Goal: Task Accomplishment & Management: Manage account settings

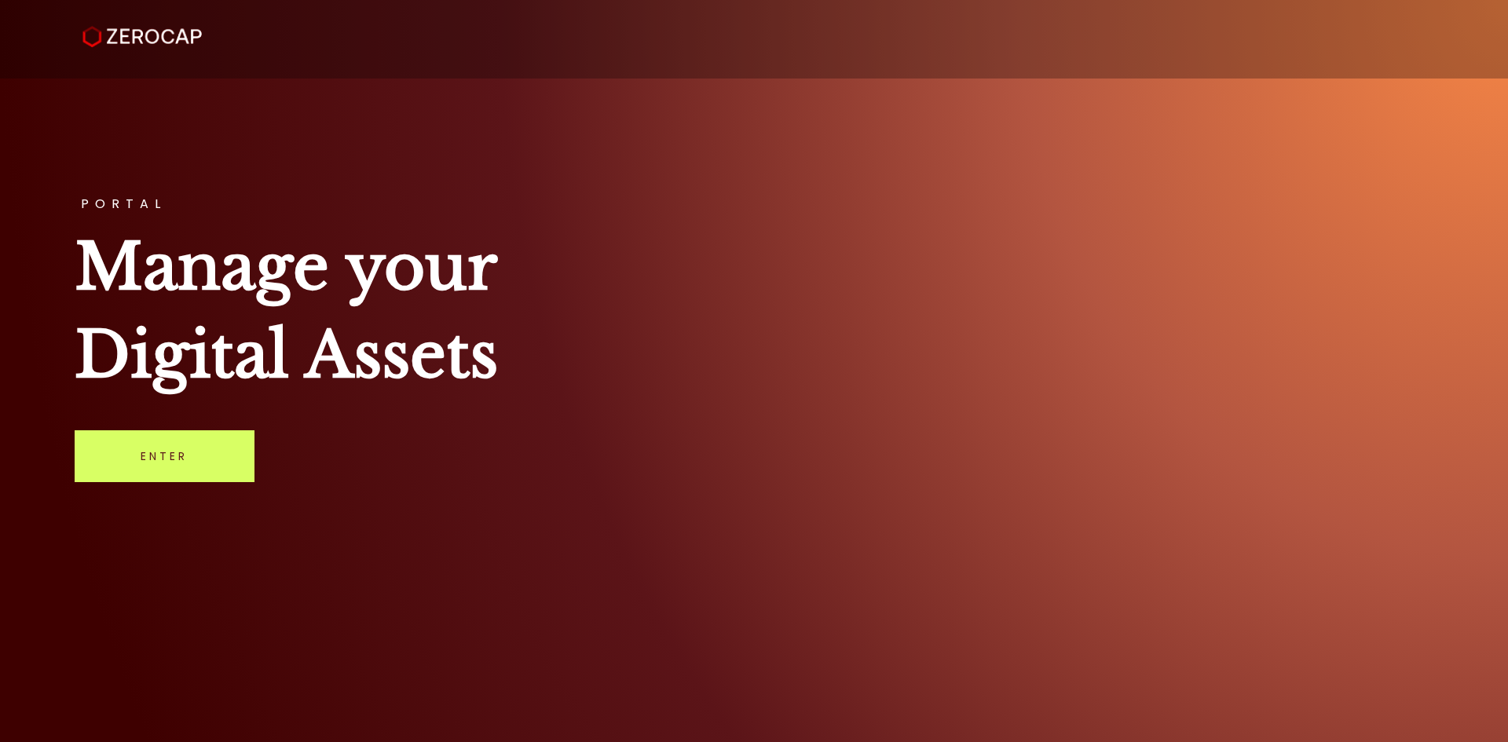
click at [1219, 427] on div "PORTAL Manage your Digital Assets Enter" at bounding box center [754, 371] width 1508 height 742
click at [1022, 386] on h1 "Manage your Digital Assets" at bounding box center [754, 311] width 1359 height 176
click at [174, 468] on link "Enter" at bounding box center [165, 456] width 180 height 52
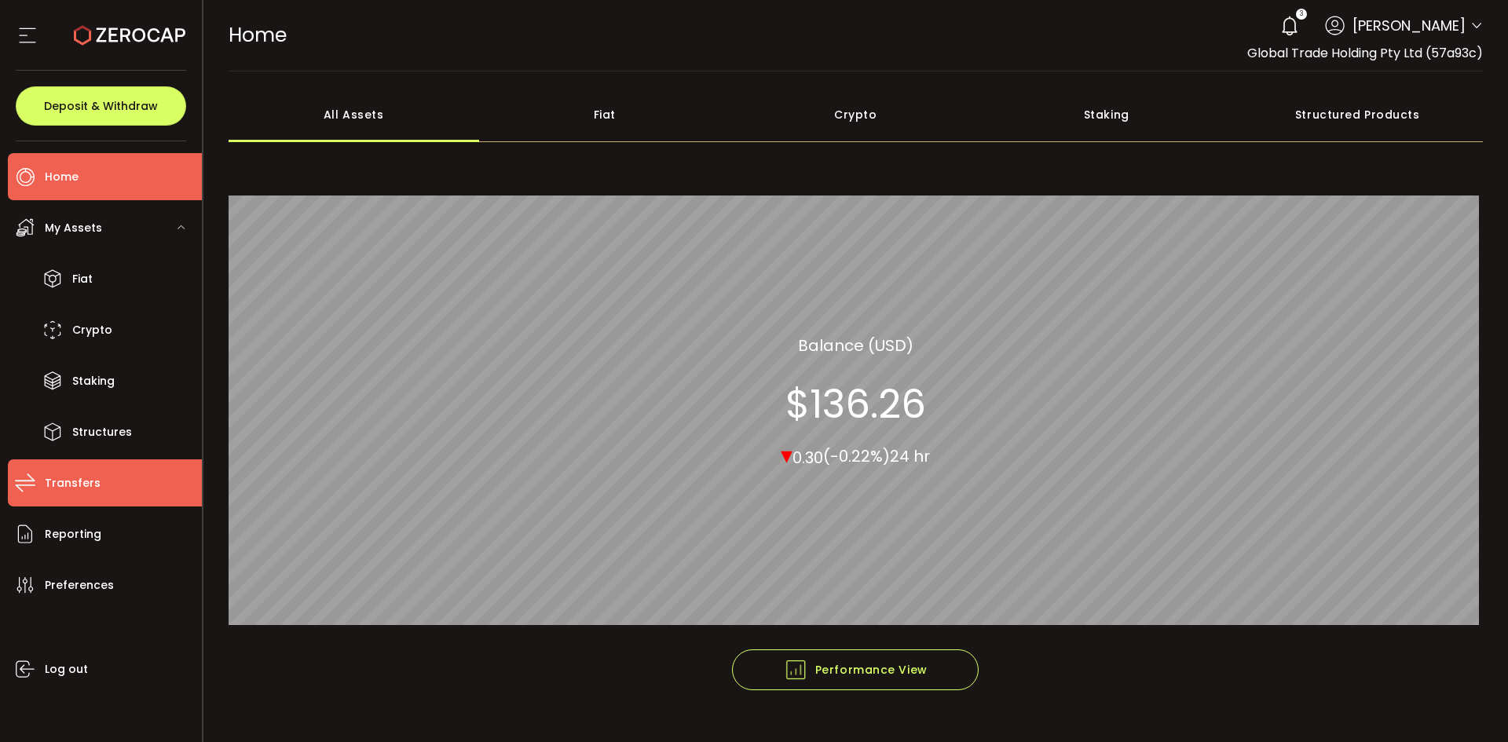
click at [103, 482] on li "Transfers" at bounding box center [105, 482] width 194 height 47
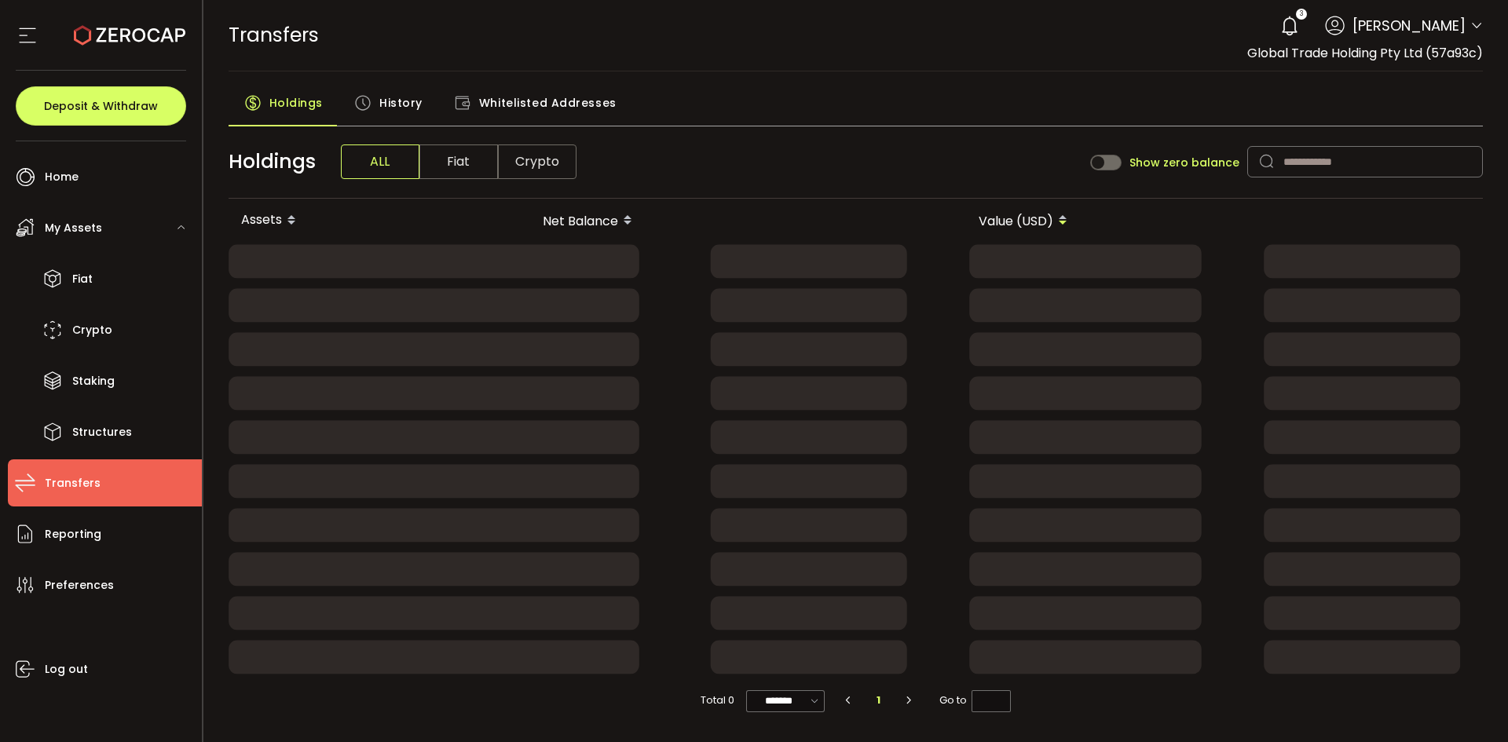
click at [379, 108] on span "History" at bounding box center [400, 102] width 43 height 31
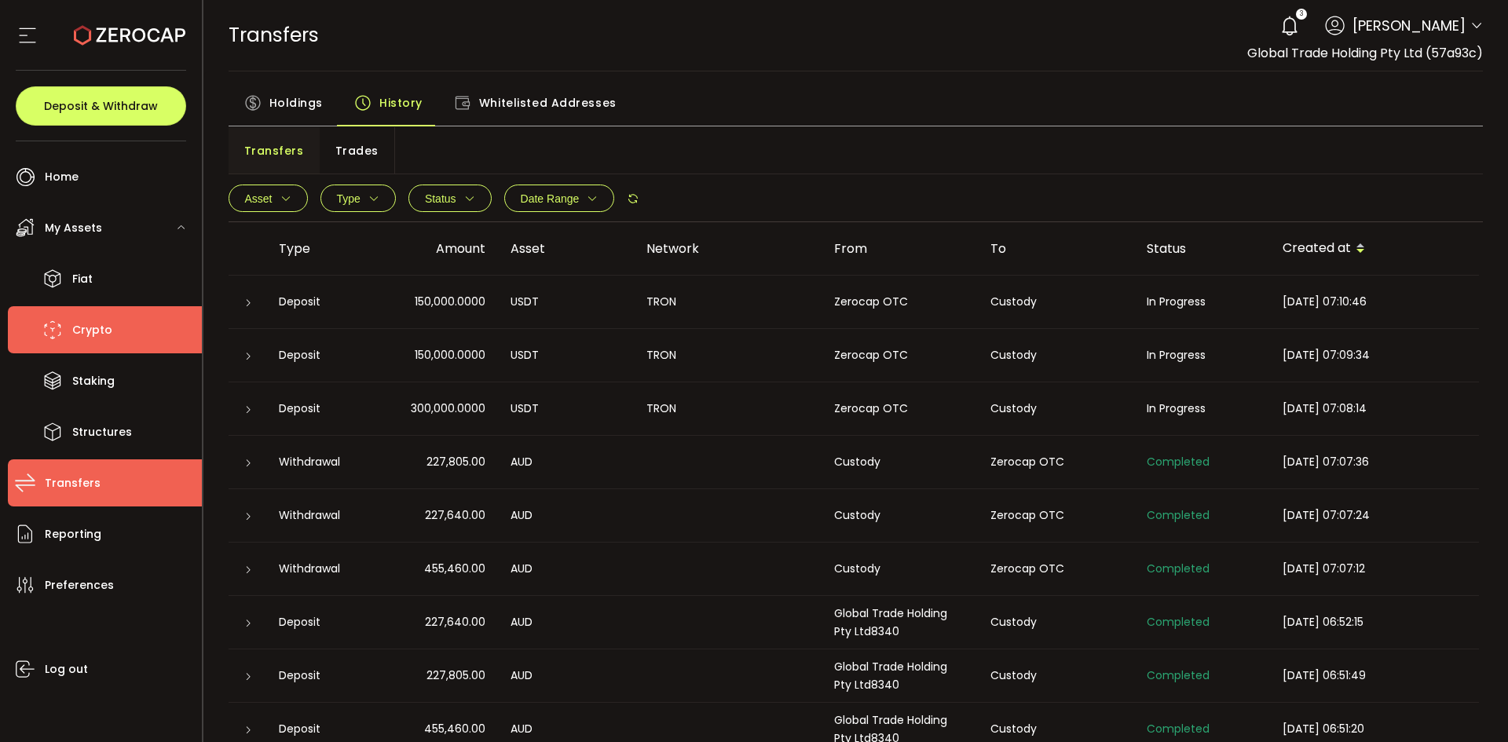
click at [86, 331] on span "Crypto" at bounding box center [92, 330] width 40 height 23
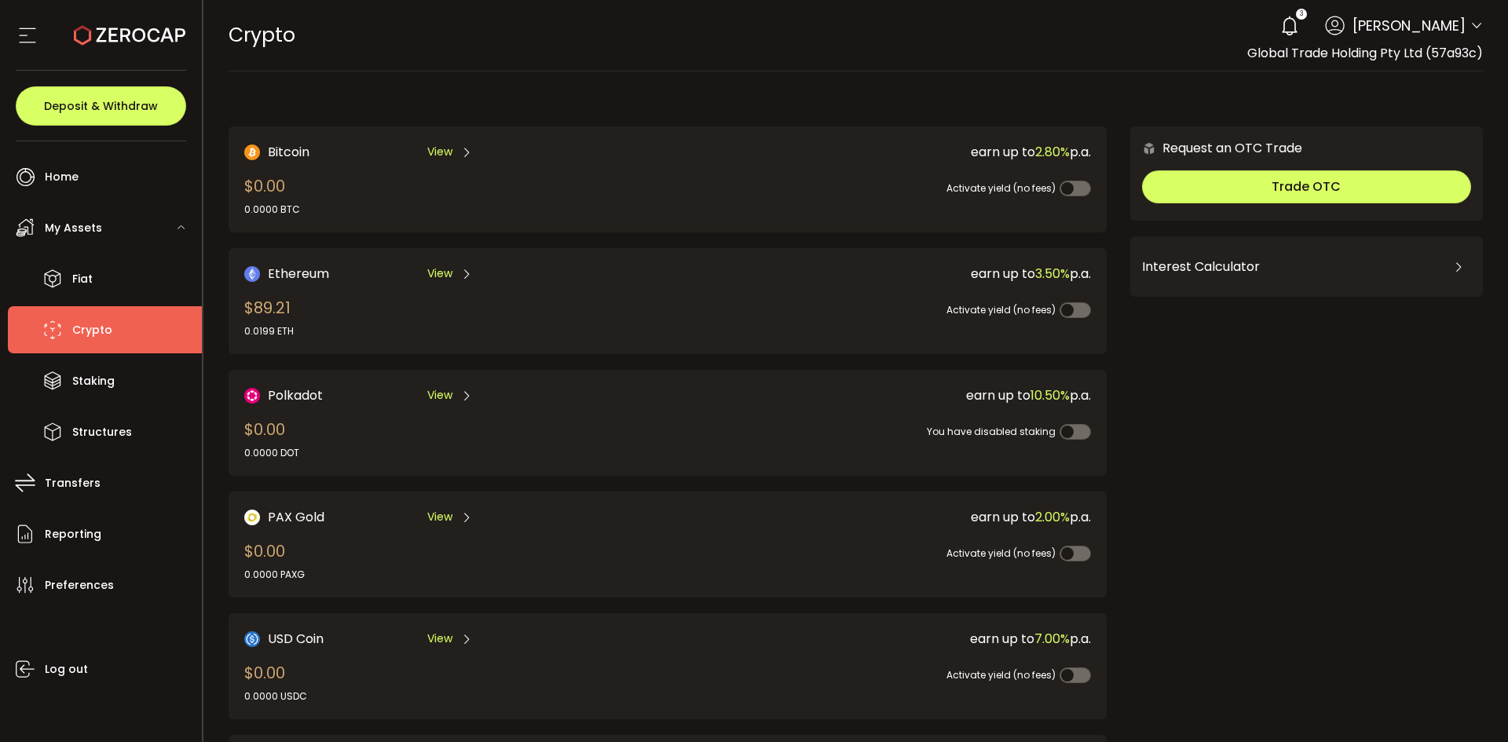
scroll to position [435, 0]
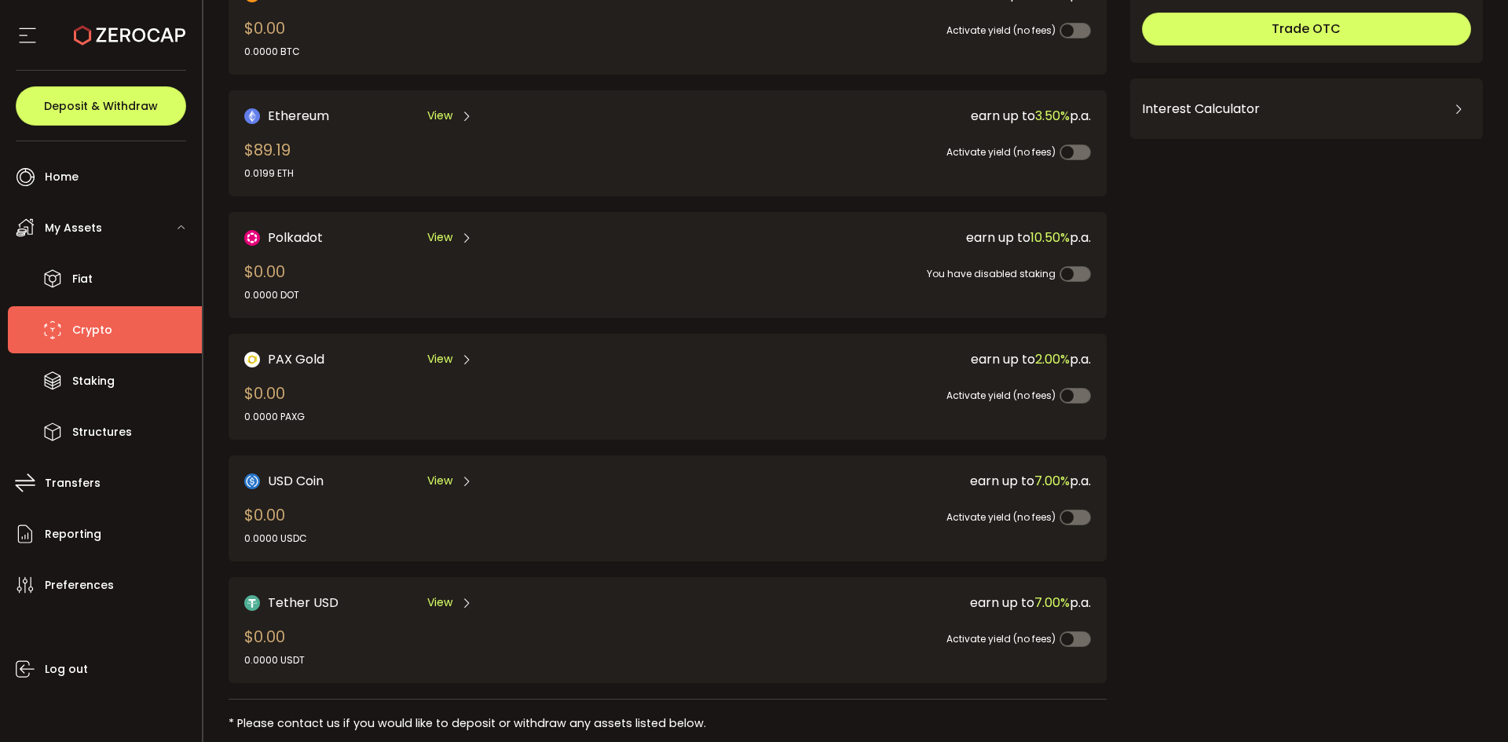
scroll to position [393, 0]
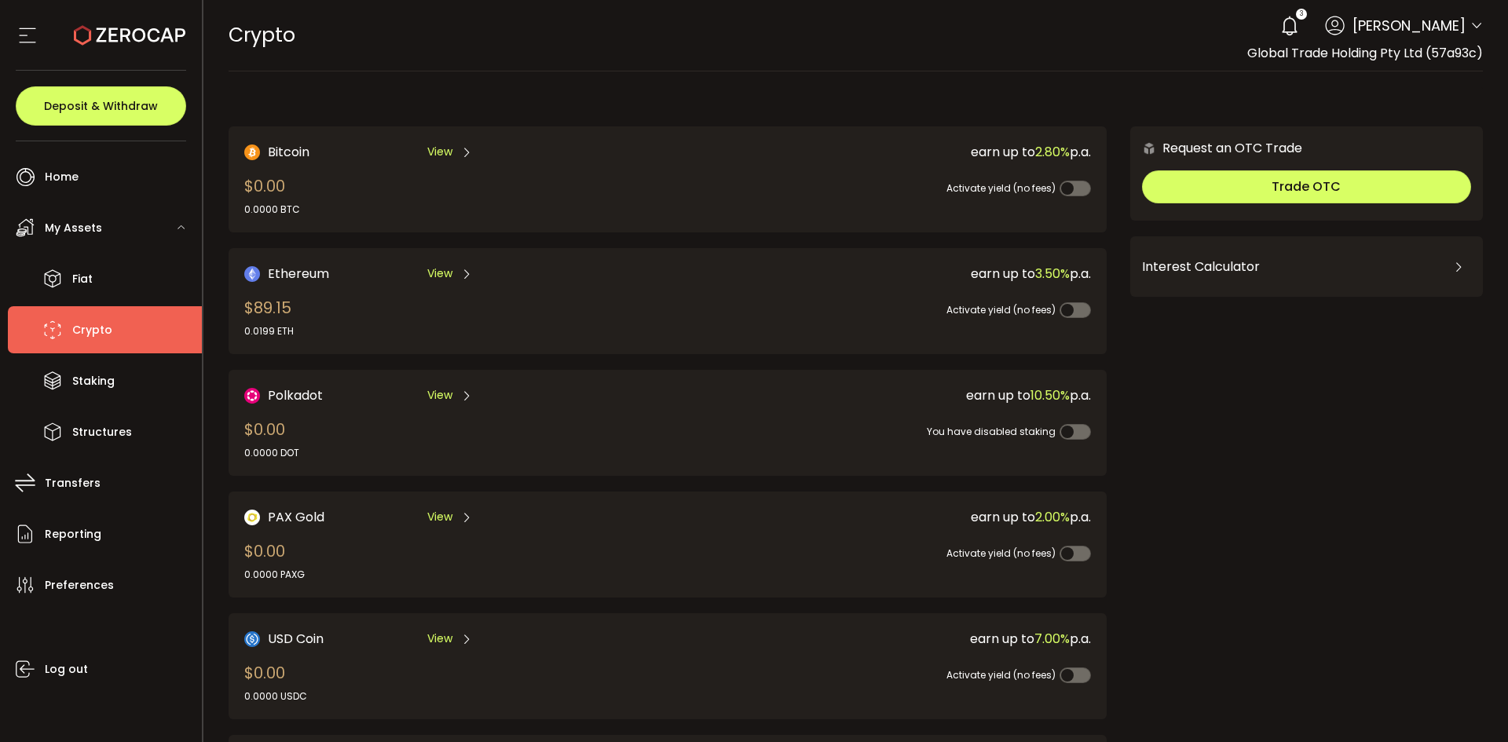
click at [1293, 30] on use at bounding box center [1288, 26] width 15 height 20
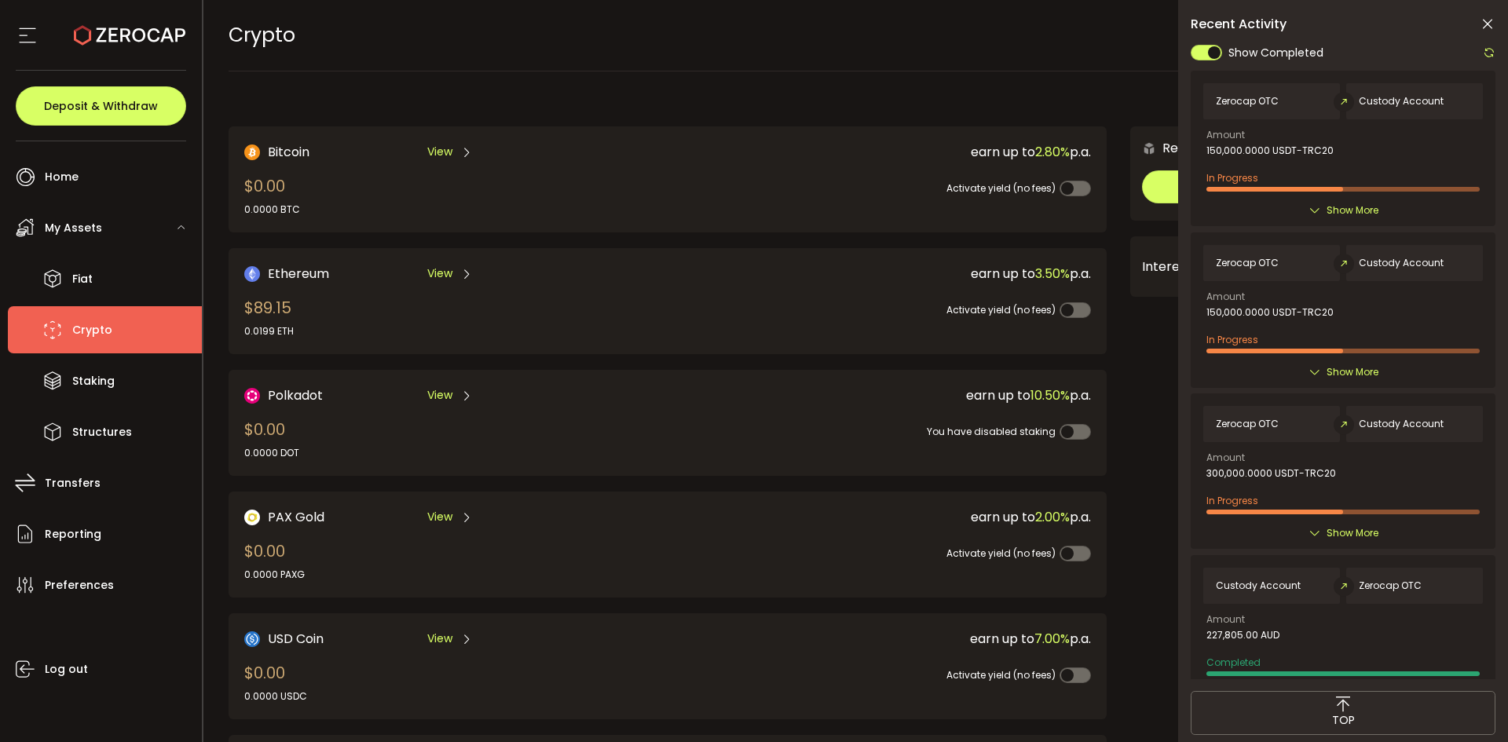
click at [1478, 23] on div "Recent Activity" at bounding box center [1342, 24] width 305 height 16
click at [1490, 20] on icon at bounding box center [1487, 24] width 16 height 16
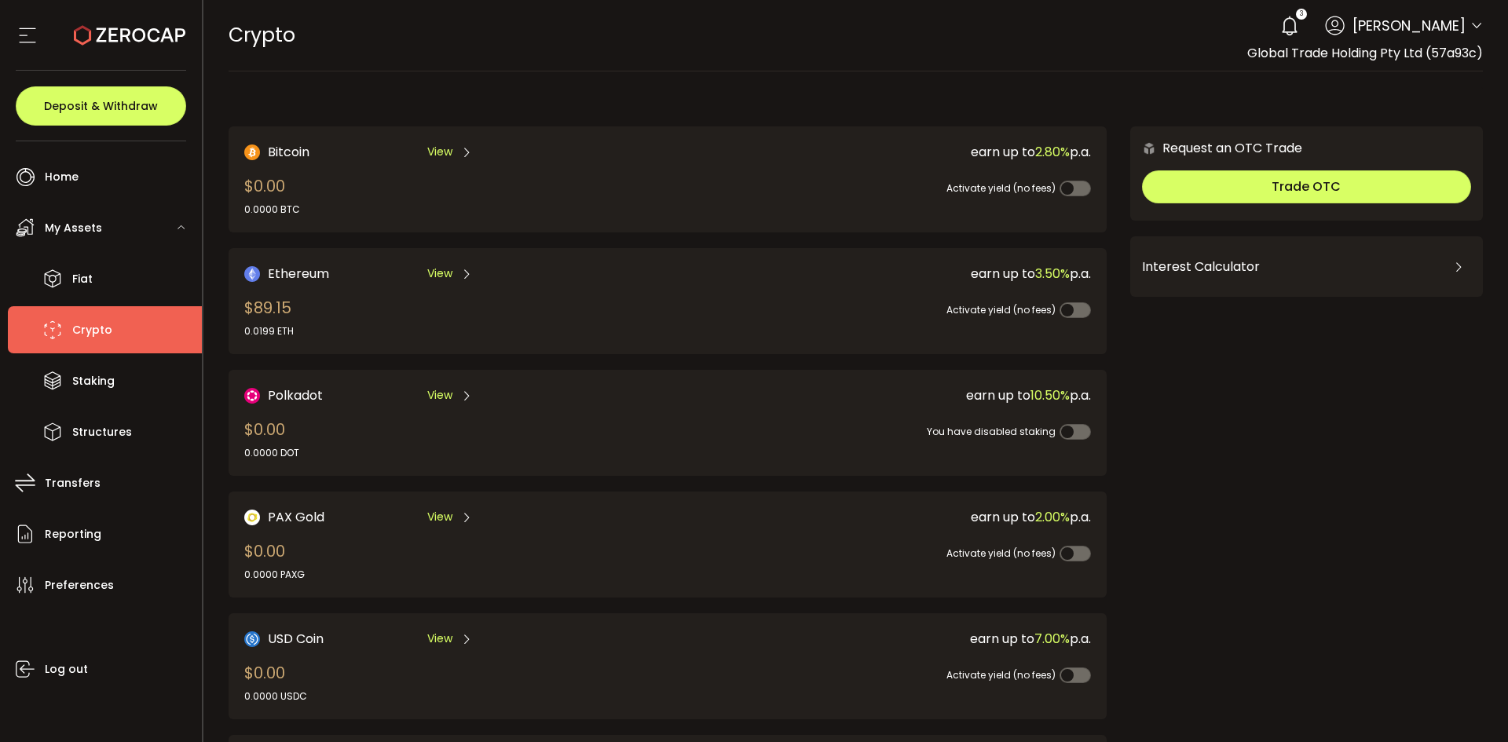
click at [1470, 24] on icon at bounding box center [1476, 26] width 13 height 13
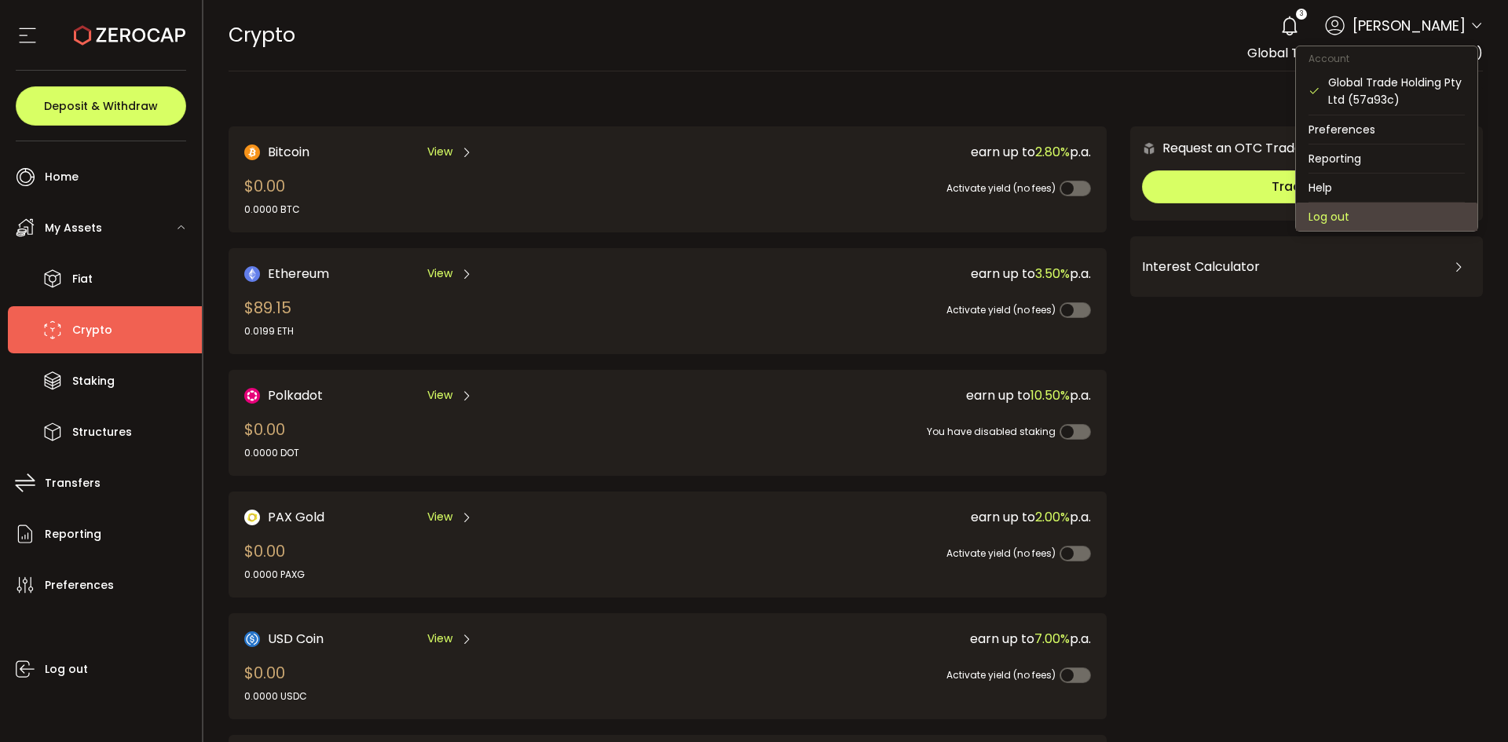
click at [1322, 209] on li "Log out" at bounding box center [1386, 217] width 181 height 28
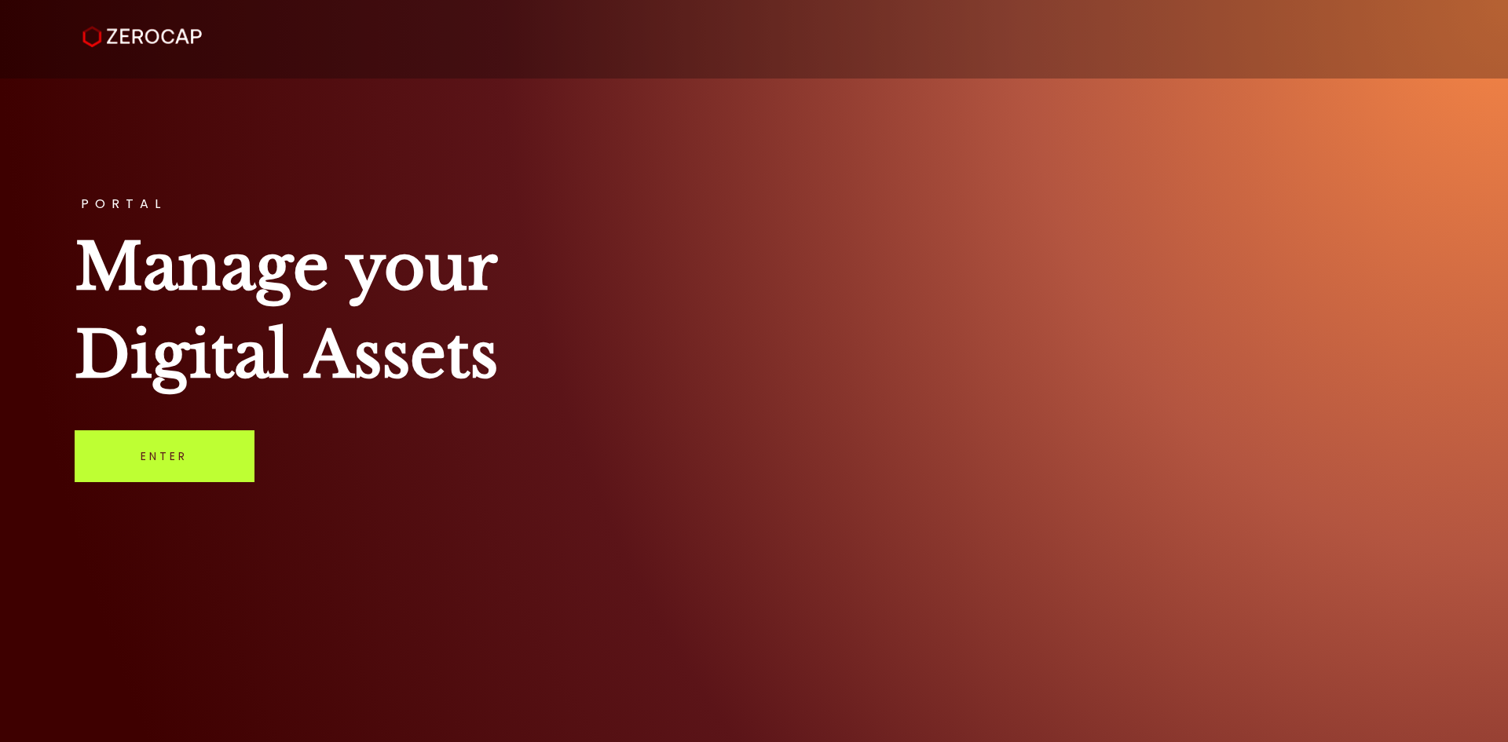
click at [145, 465] on link "Enter" at bounding box center [165, 456] width 180 height 52
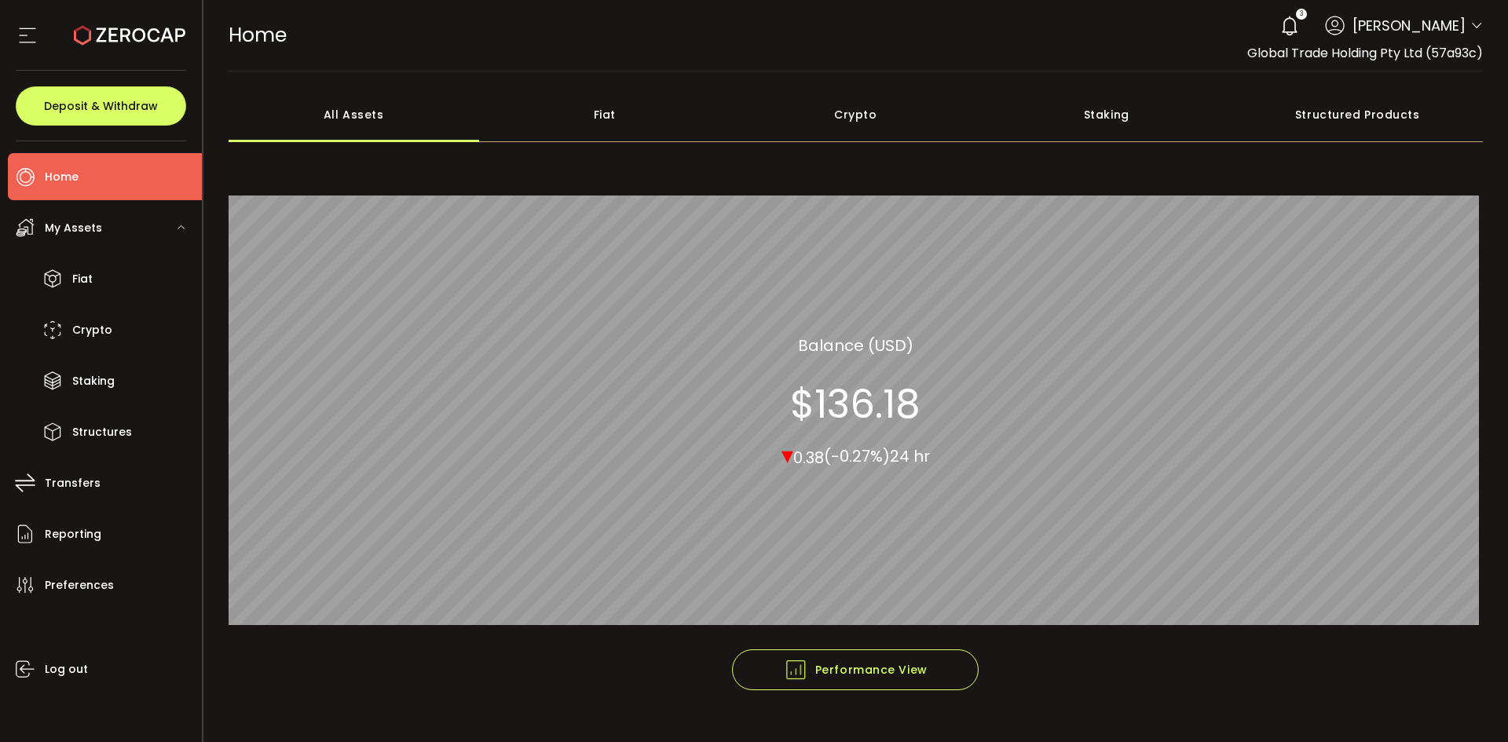
click at [858, 103] on div "Crypto" at bounding box center [855, 114] width 251 height 55
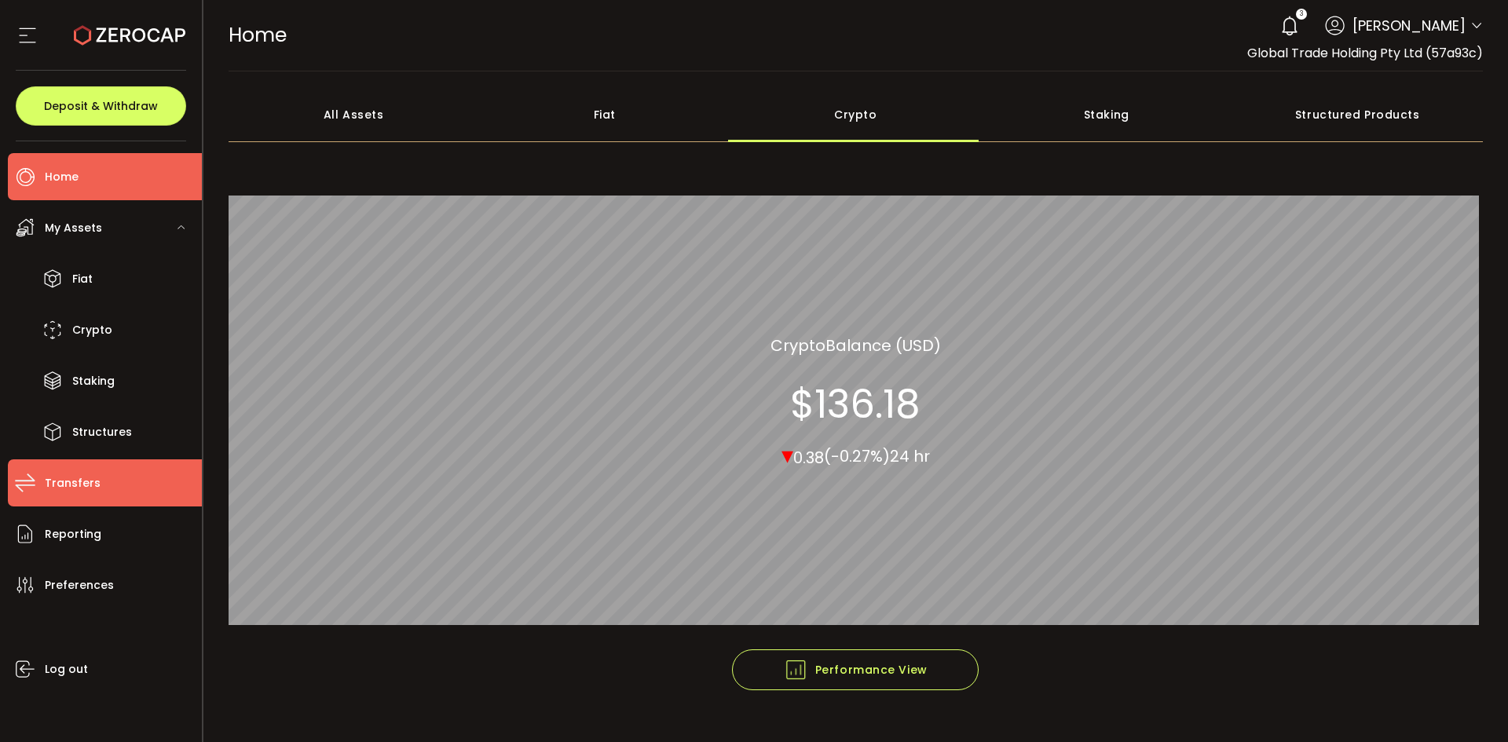
click at [79, 477] on span "Transfers" at bounding box center [73, 483] width 56 height 23
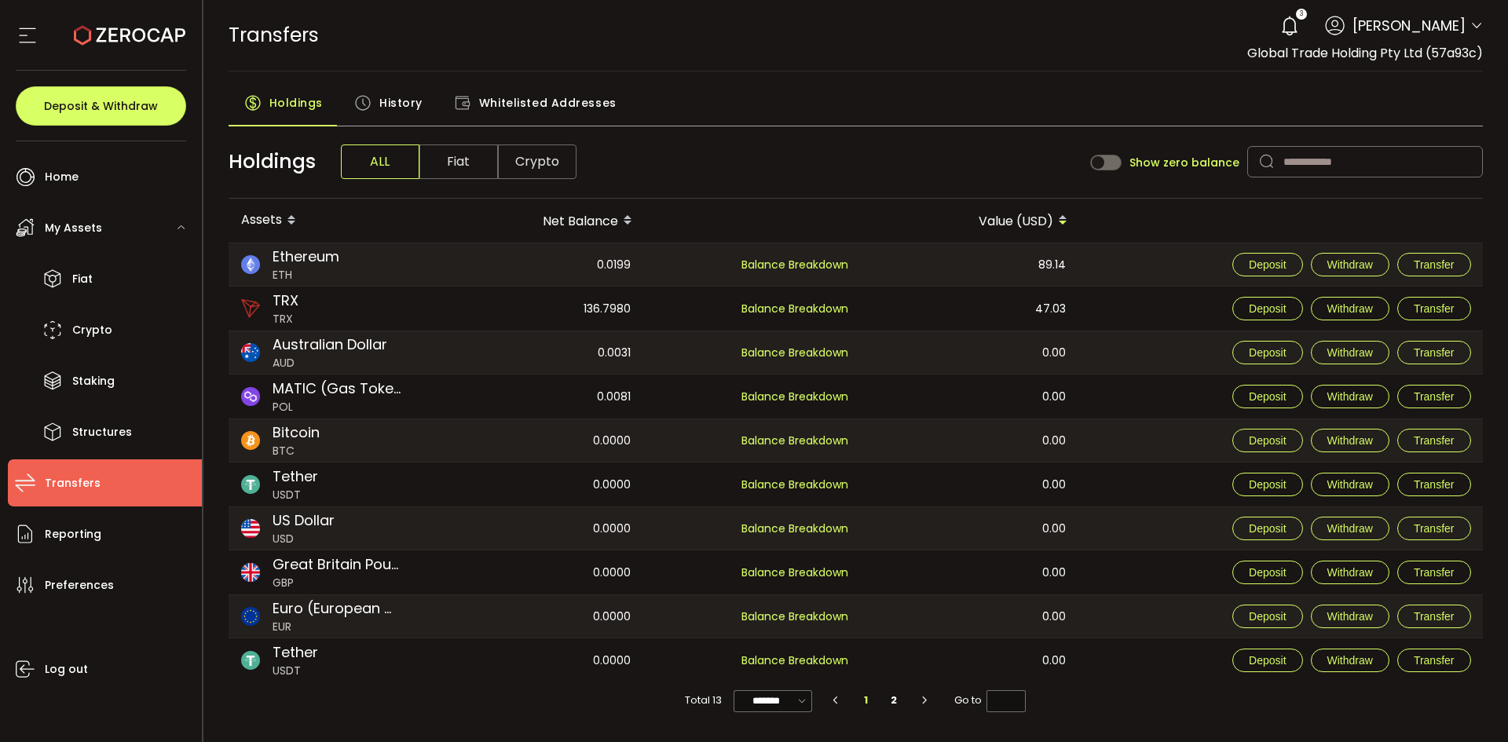
click at [393, 94] on span "History" at bounding box center [400, 102] width 43 height 31
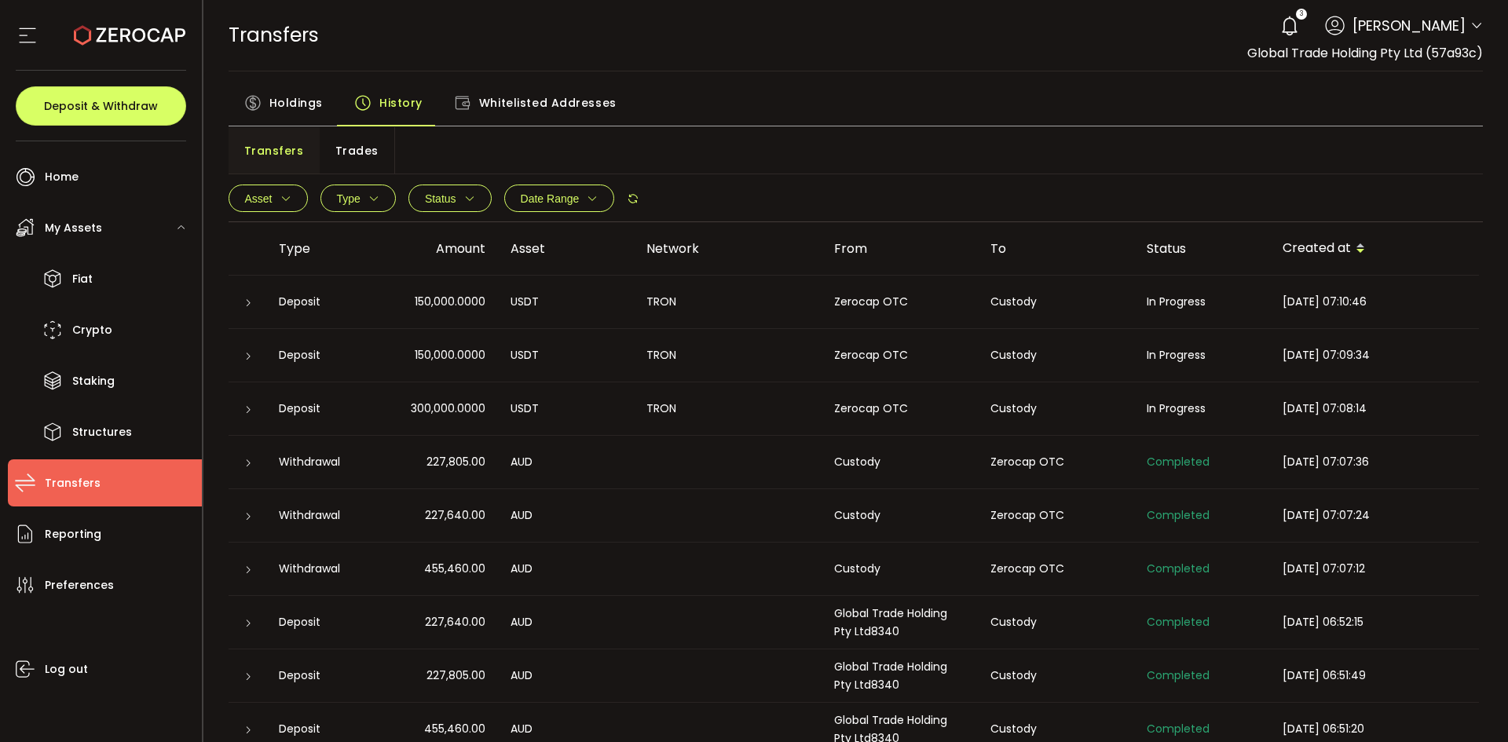
click at [1300, 28] on icon at bounding box center [1289, 26] width 22 height 22
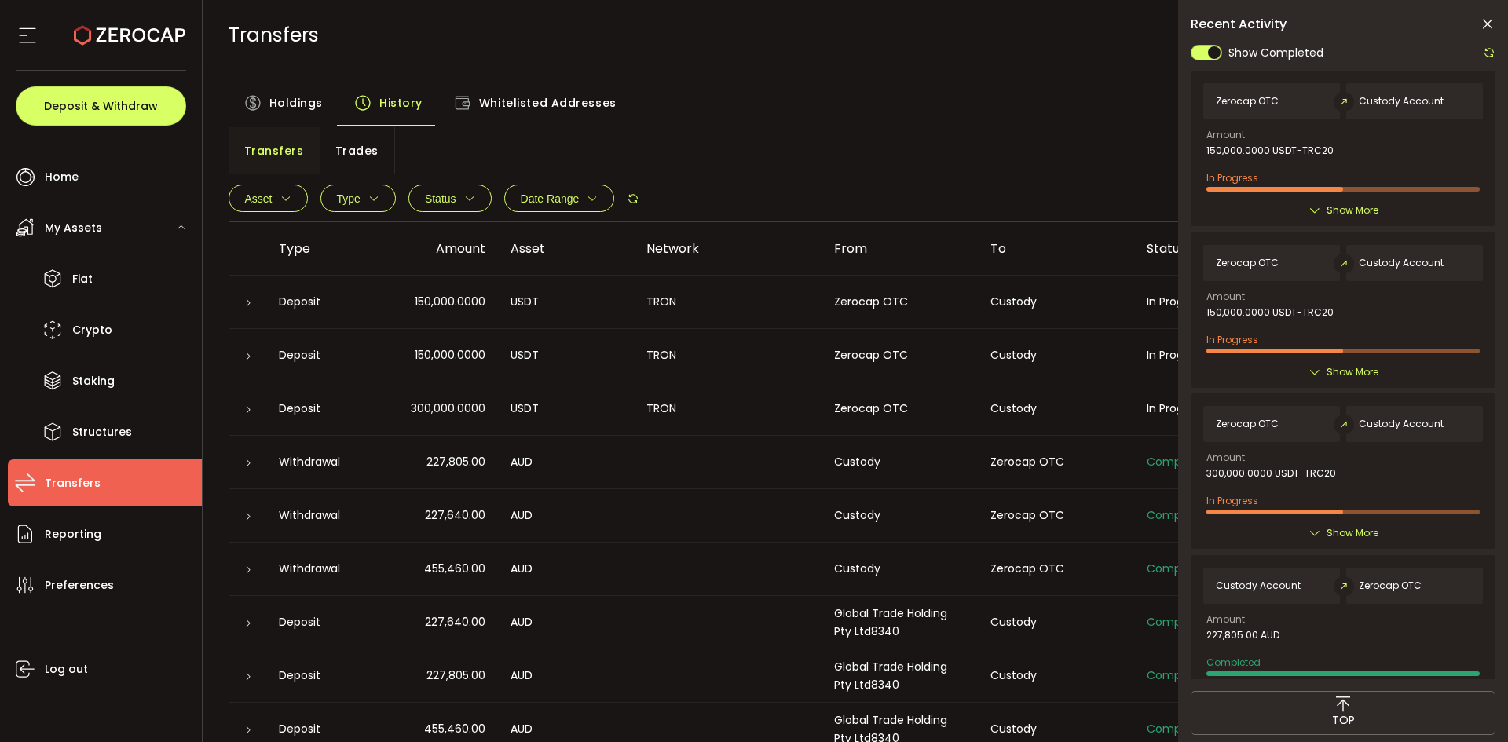
click at [1489, 50] on icon at bounding box center [1489, 52] width 13 height 13
click at [1486, 26] on icon at bounding box center [1487, 24] width 16 height 16
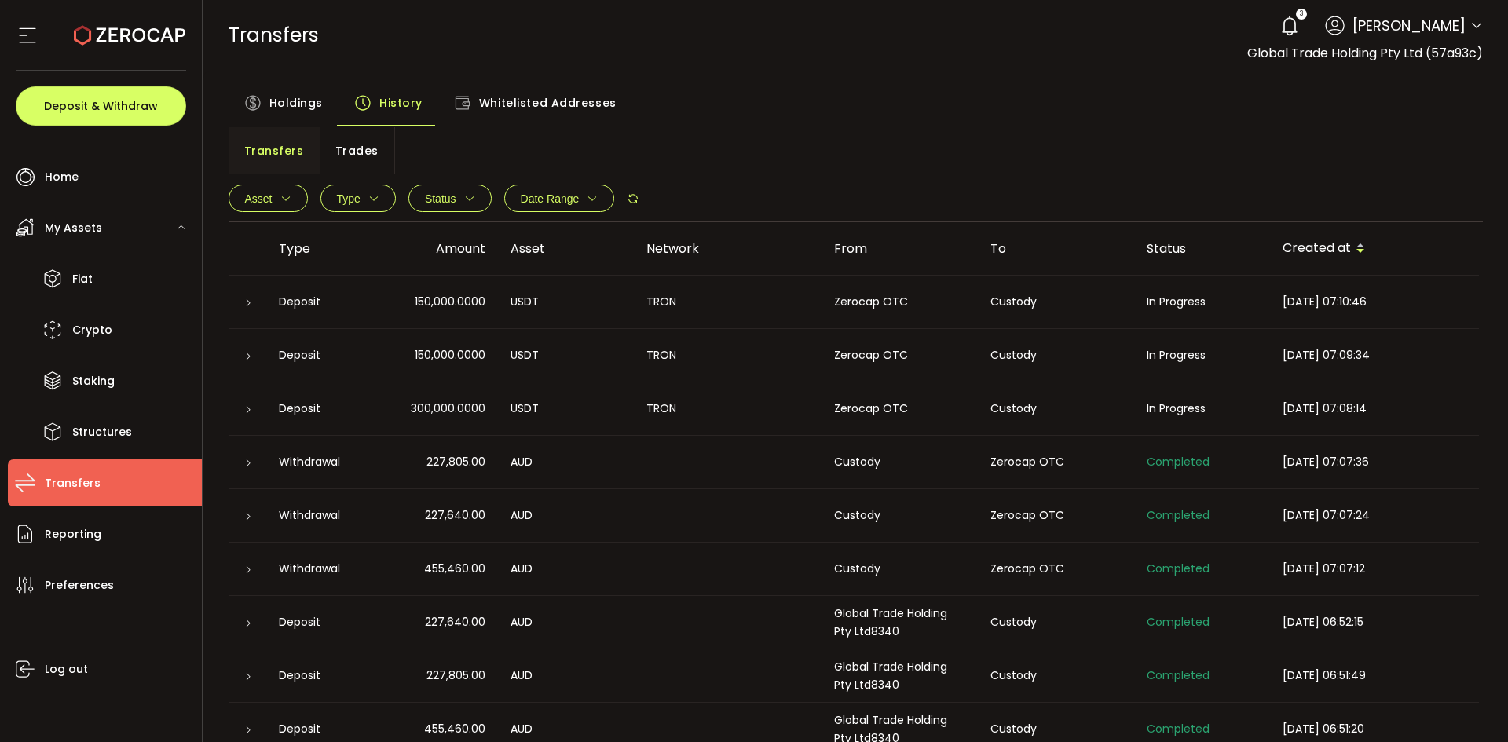
click at [693, 52] on div "TRANSFERS Buy Power $0.00 USD Transfers Transfers Your verification is pending …" at bounding box center [856, 35] width 1255 height 71
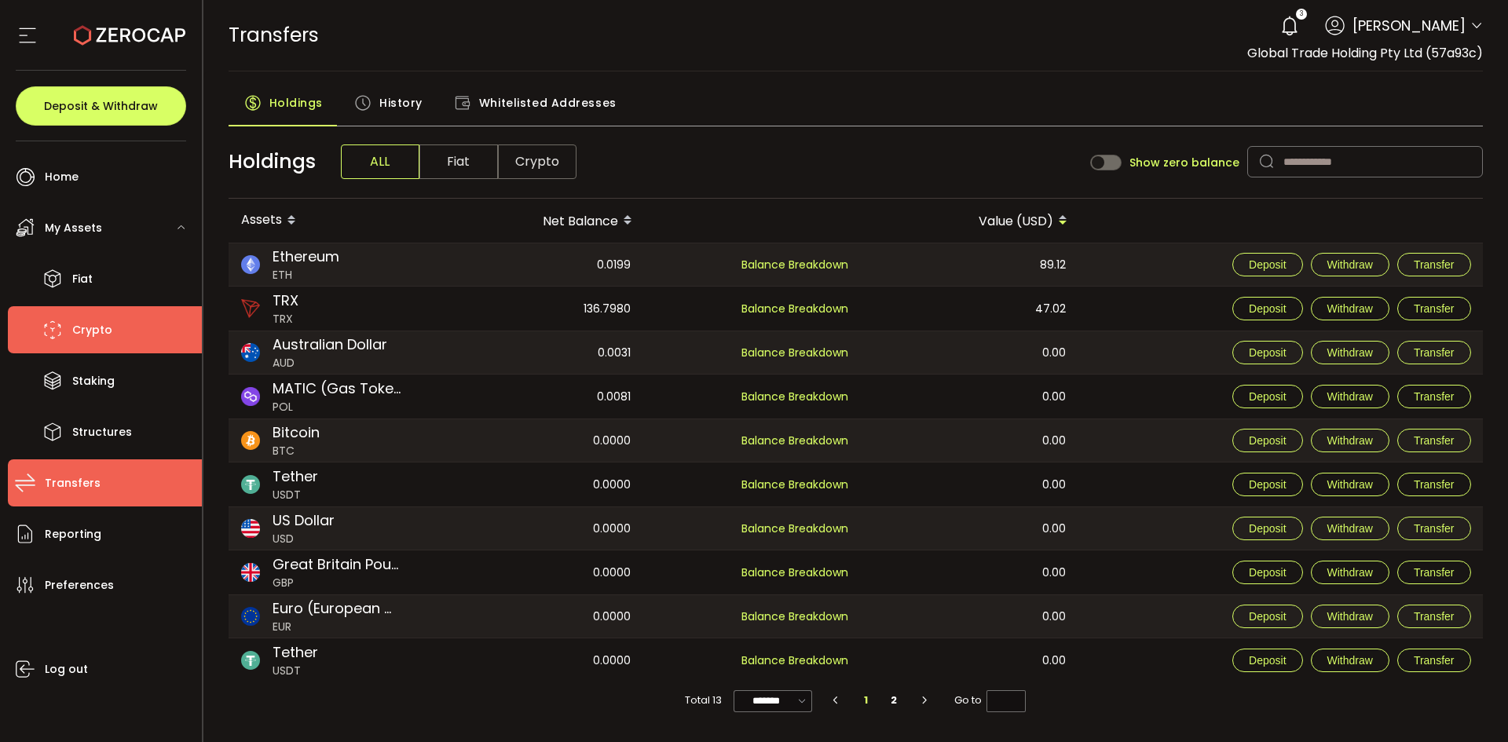
click at [114, 326] on li "Crypto" at bounding box center [105, 329] width 194 height 47
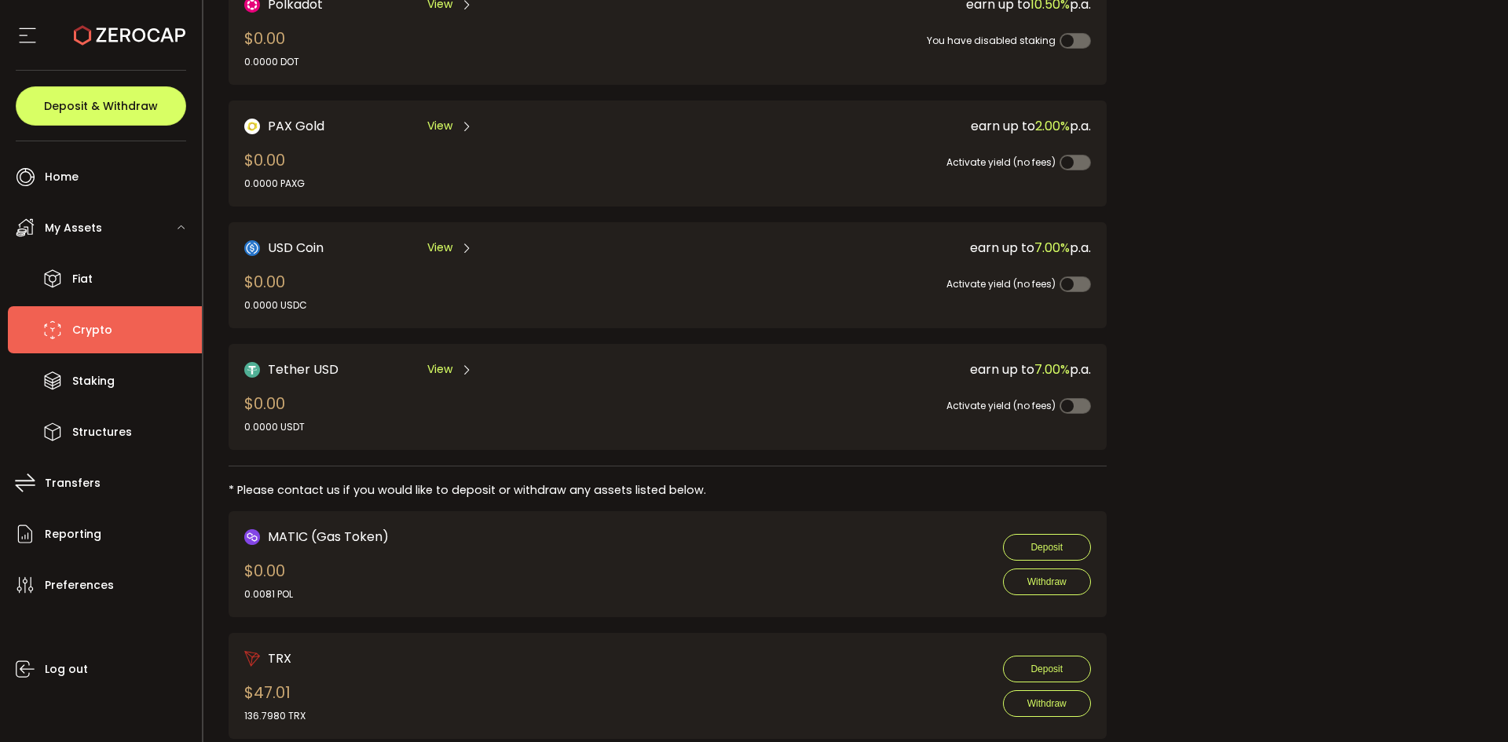
scroll to position [393, 0]
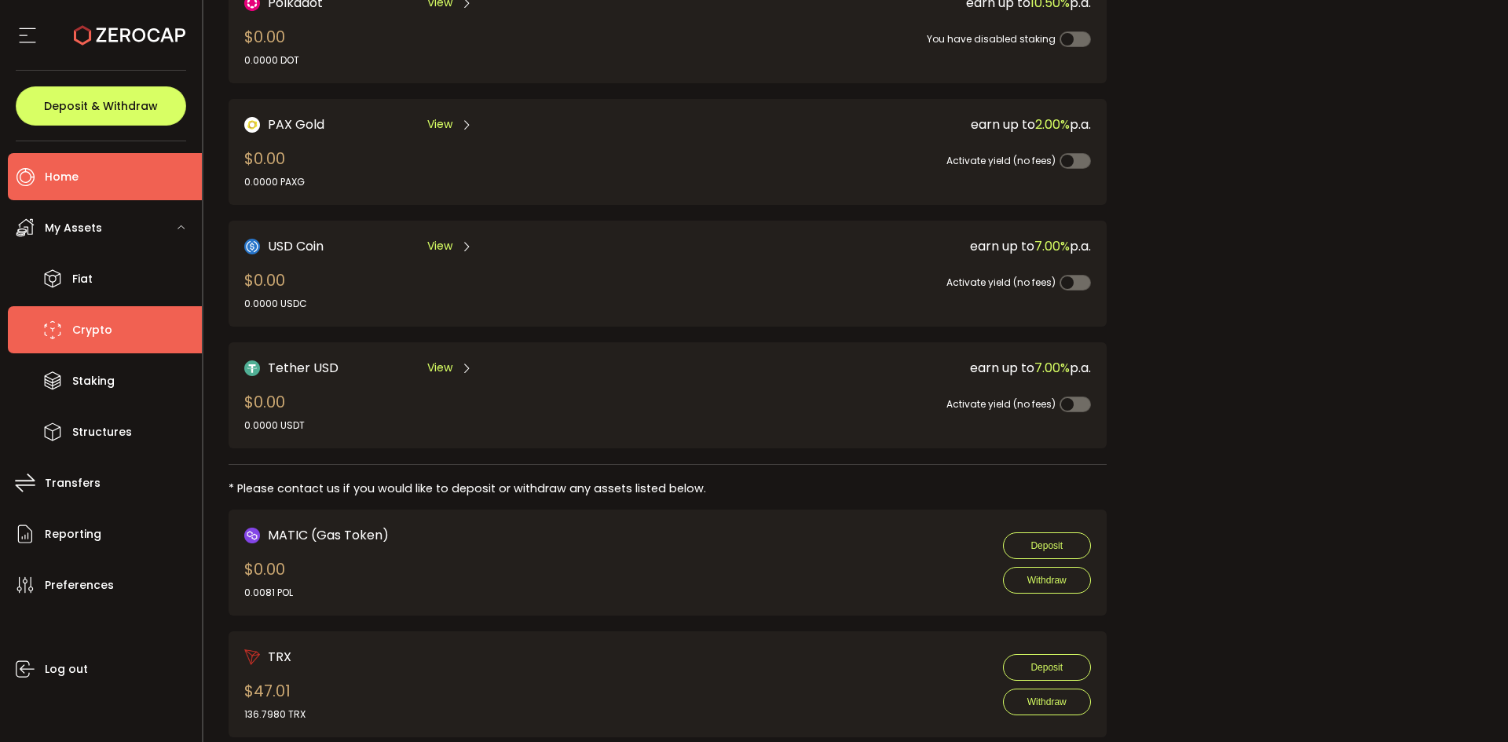
click at [66, 174] on span "Home" at bounding box center [62, 177] width 34 height 23
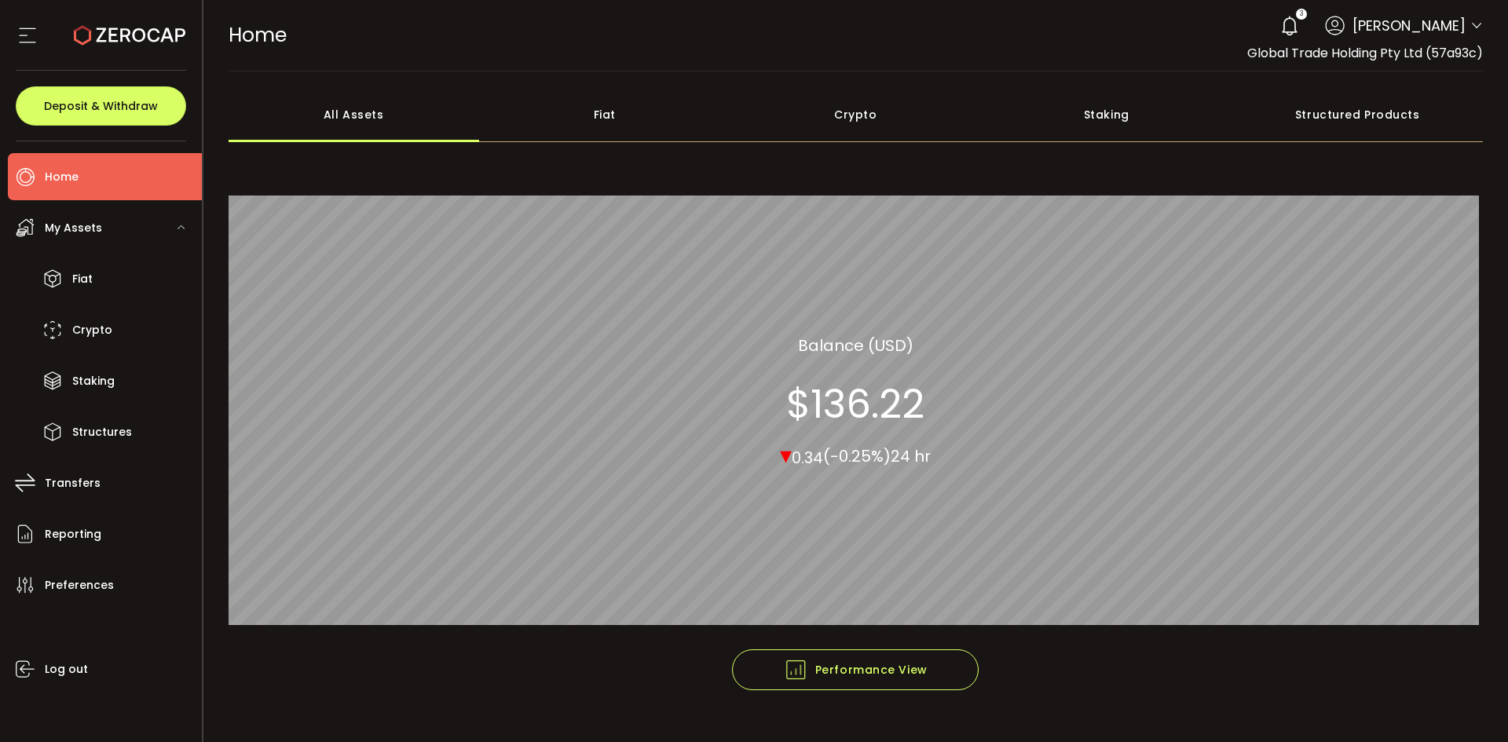
click at [854, 99] on div "Crypto" at bounding box center [855, 114] width 251 height 55
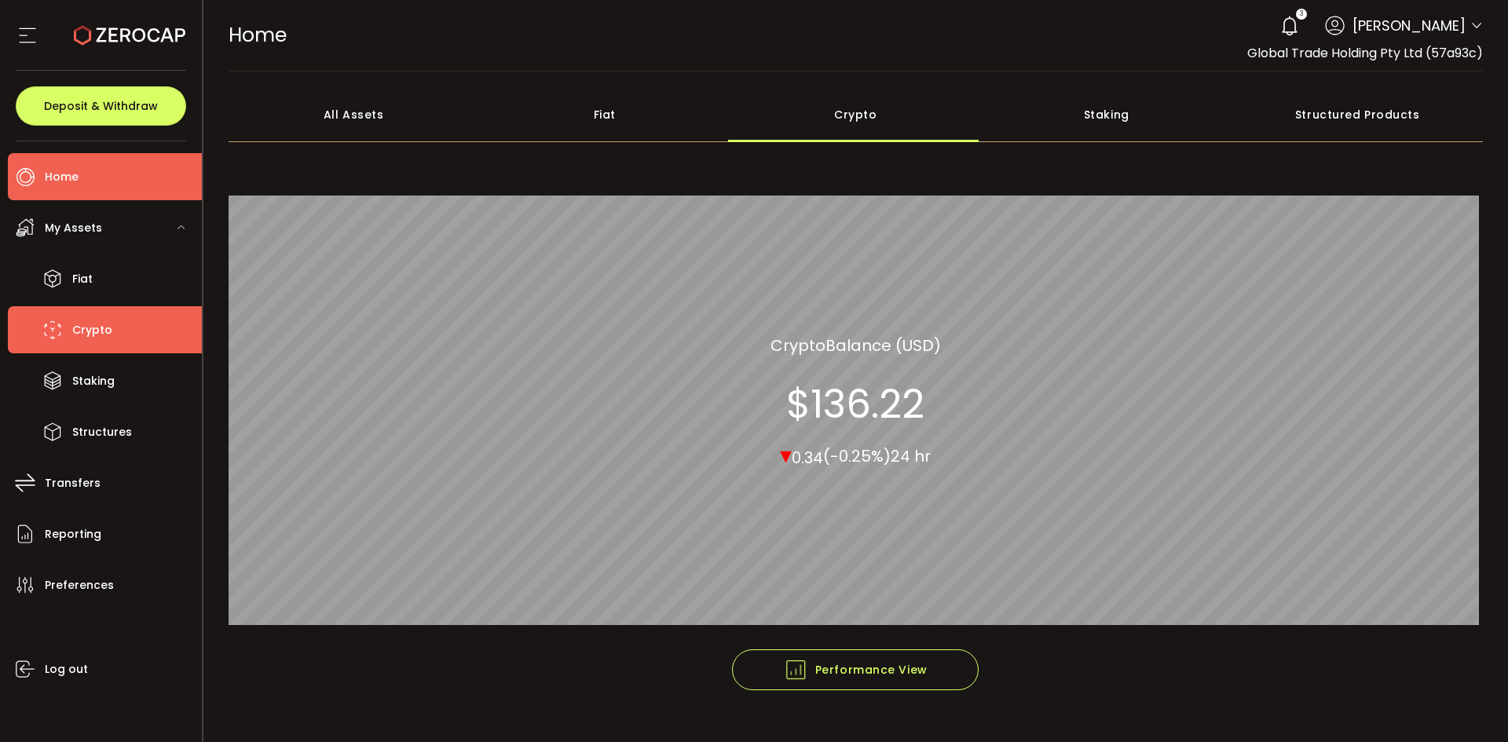
click at [94, 334] on span "Crypto" at bounding box center [92, 330] width 40 height 23
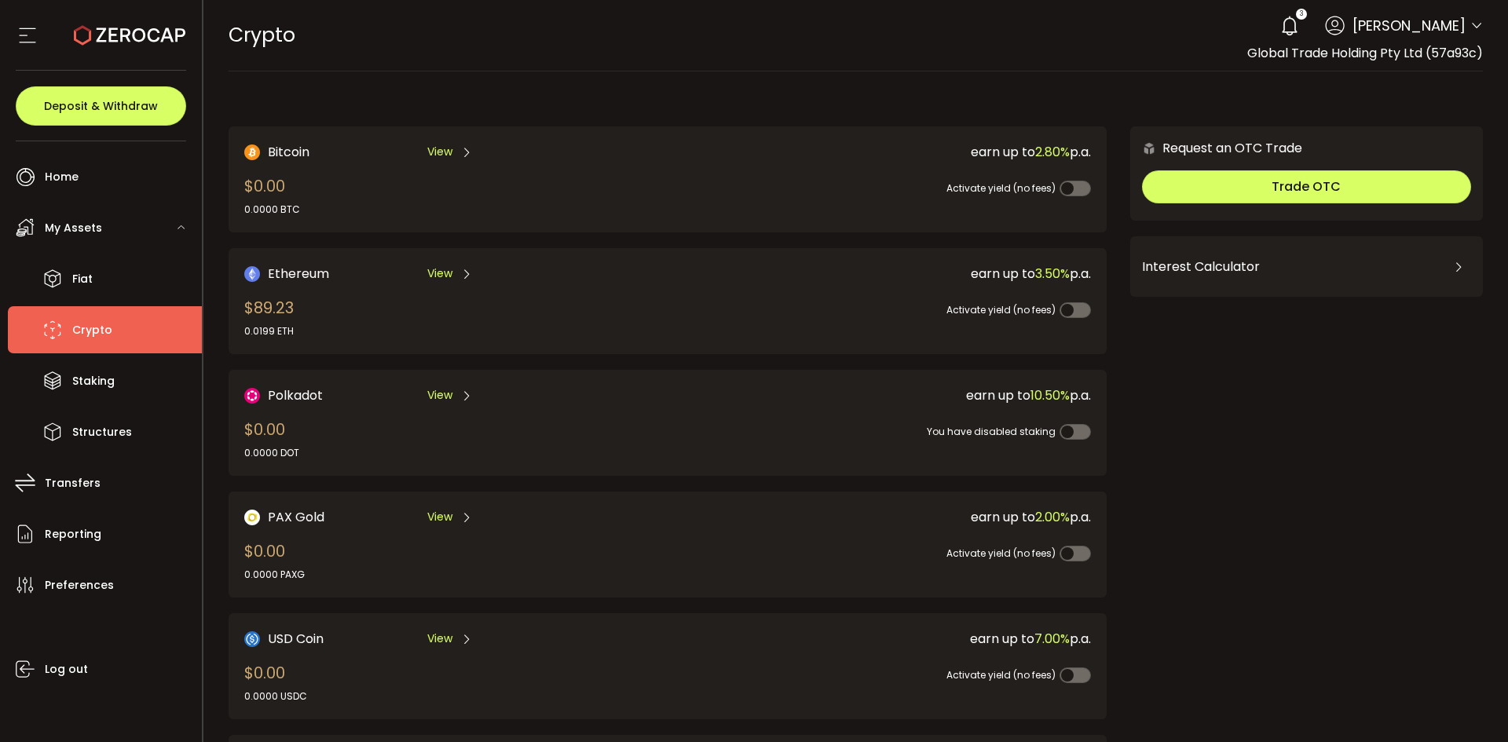
scroll to position [236, 0]
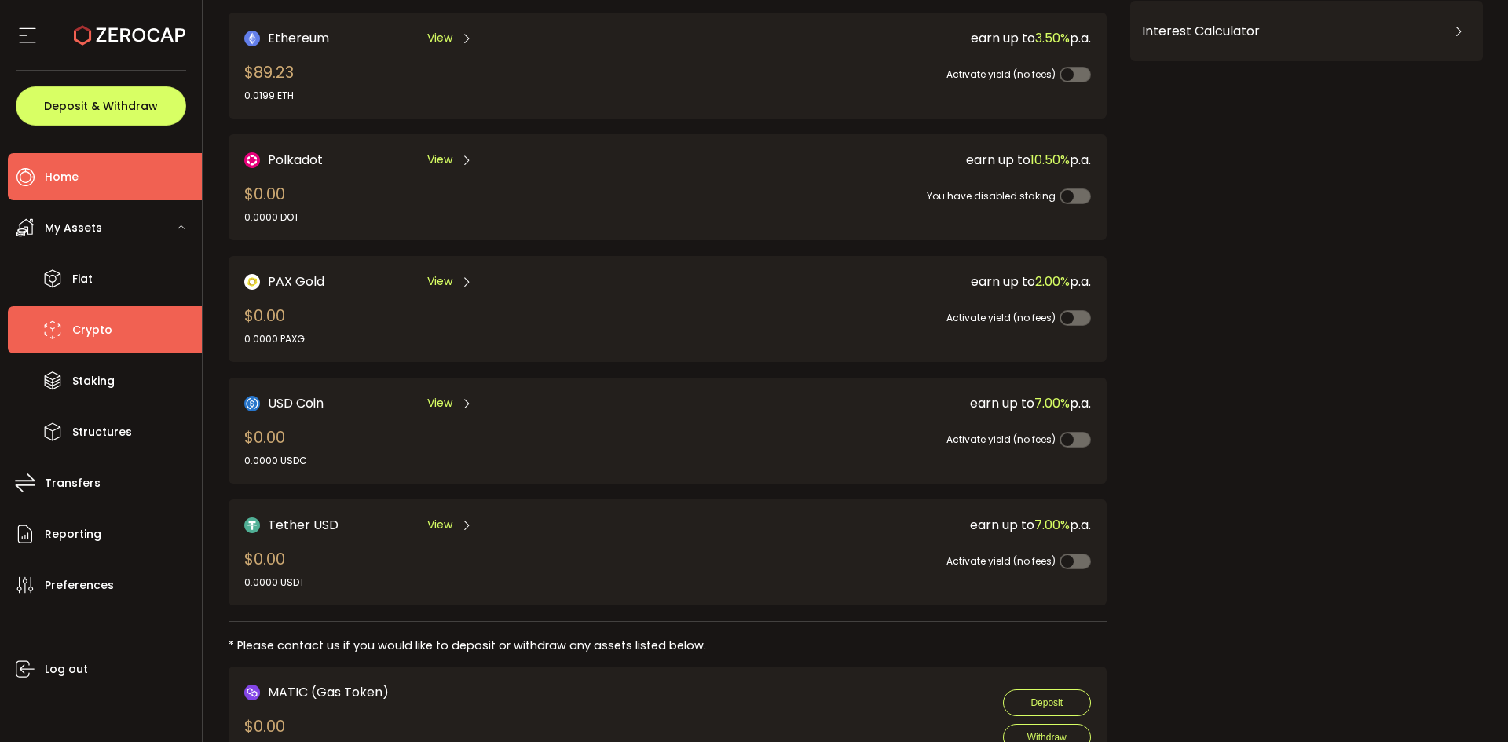
click at [53, 179] on span "Home" at bounding box center [62, 177] width 34 height 23
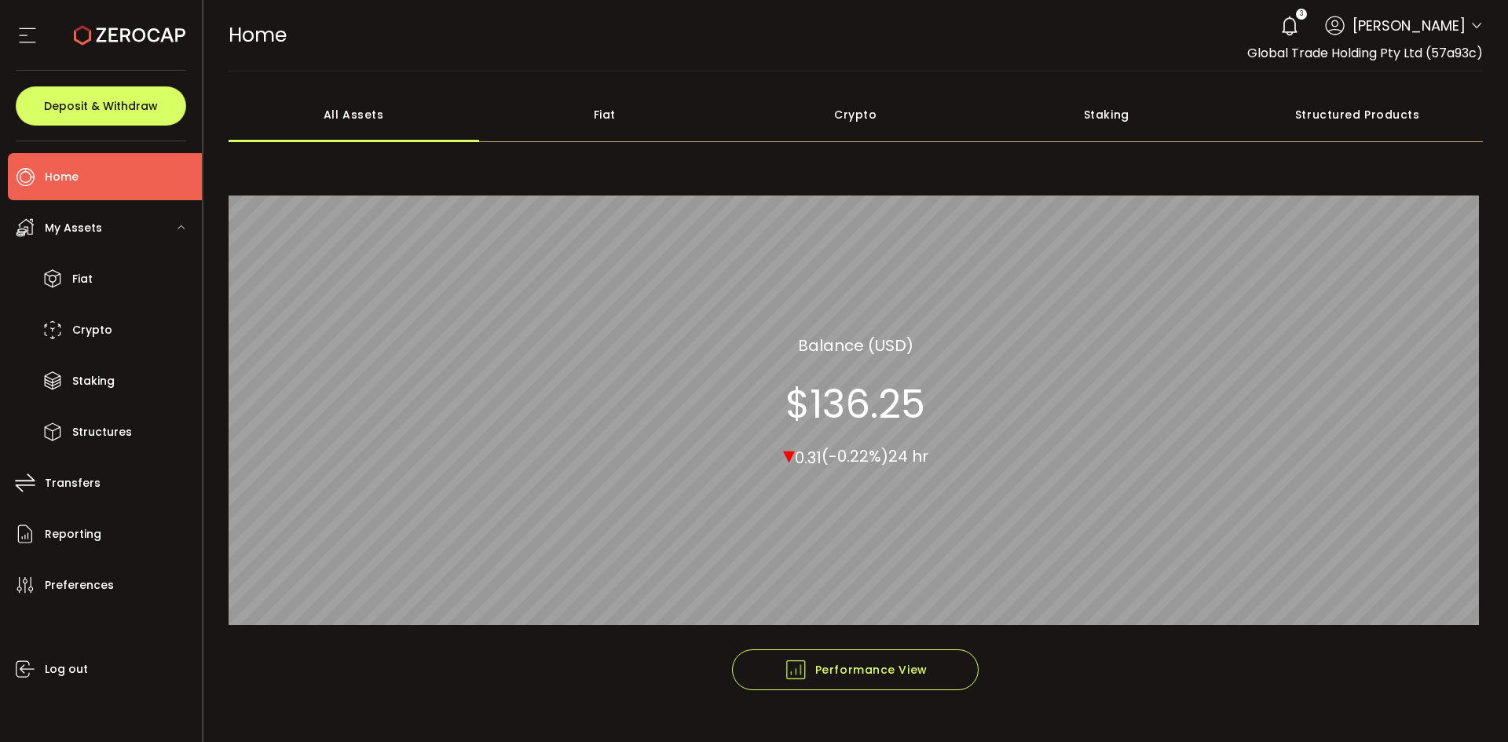
click at [861, 122] on div "Crypto" at bounding box center [855, 114] width 251 height 55
click at [1307, 23] on div "3" at bounding box center [1289, 26] width 35 height 35
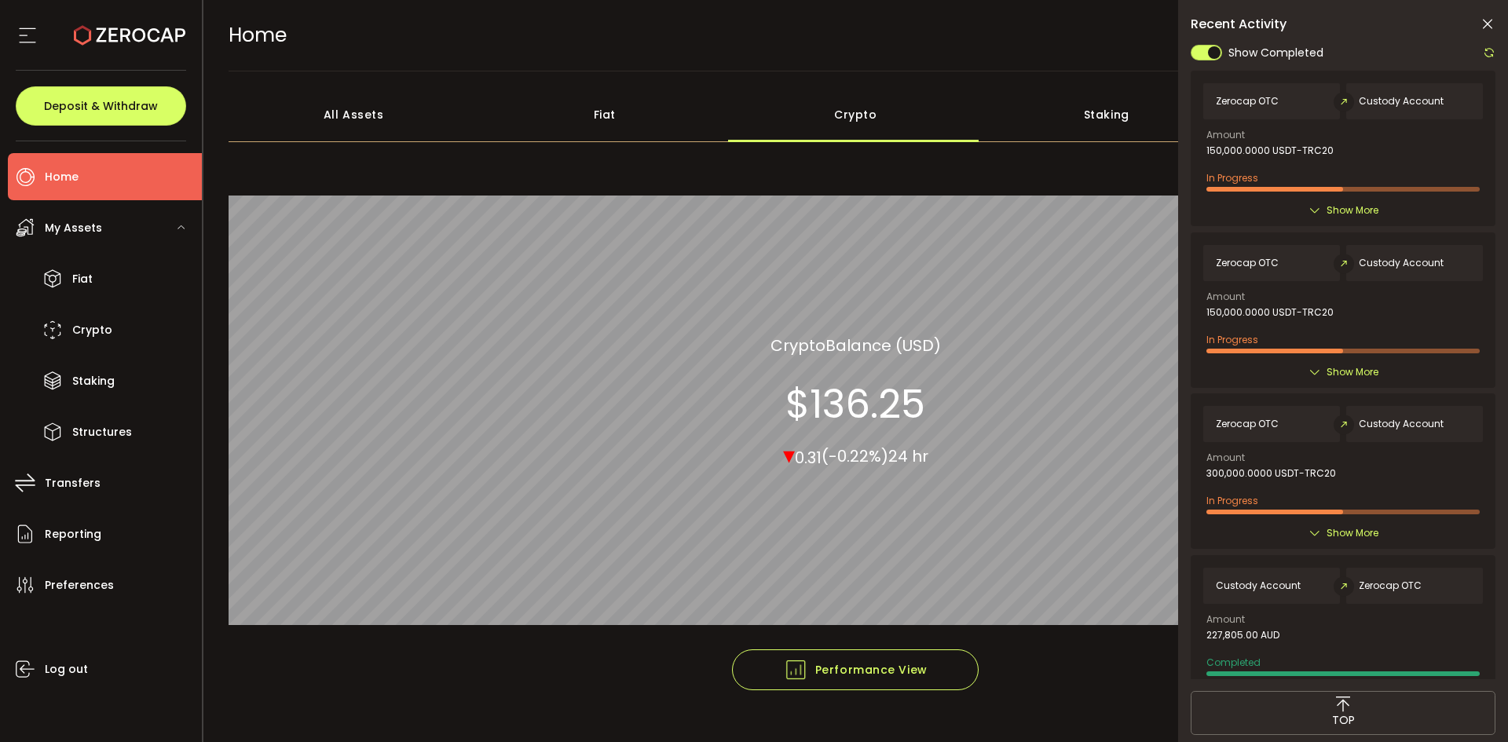
click at [1347, 214] on span "Show More" at bounding box center [1352, 211] width 52 height 16
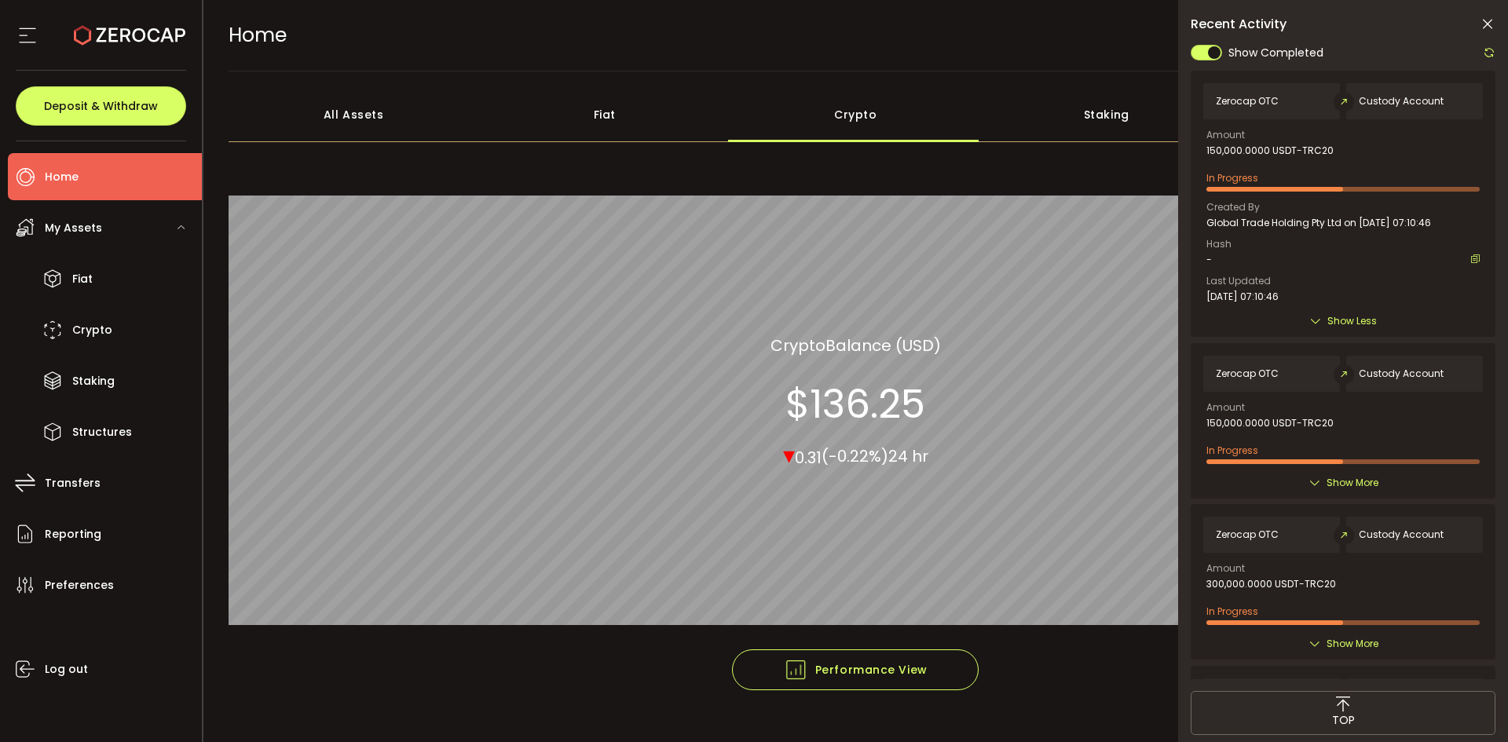
click at [1483, 23] on icon at bounding box center [1487, 24] width 16 height 16
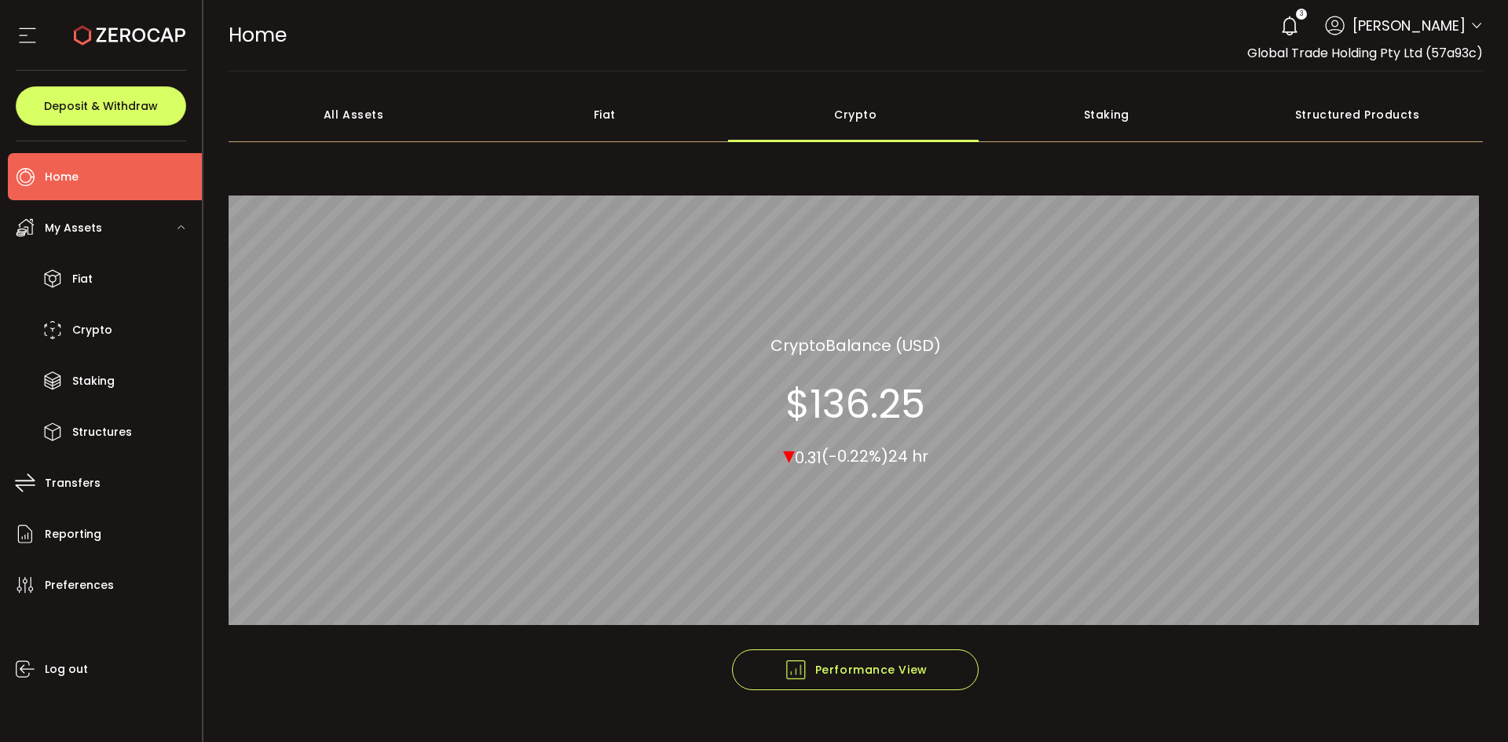
click at [1470, 26] on icon at bounding box center [1476, 26] width 13 height 13
click at [1473, 24] on icon at bounding box center [1476, 26] width 13 height 13
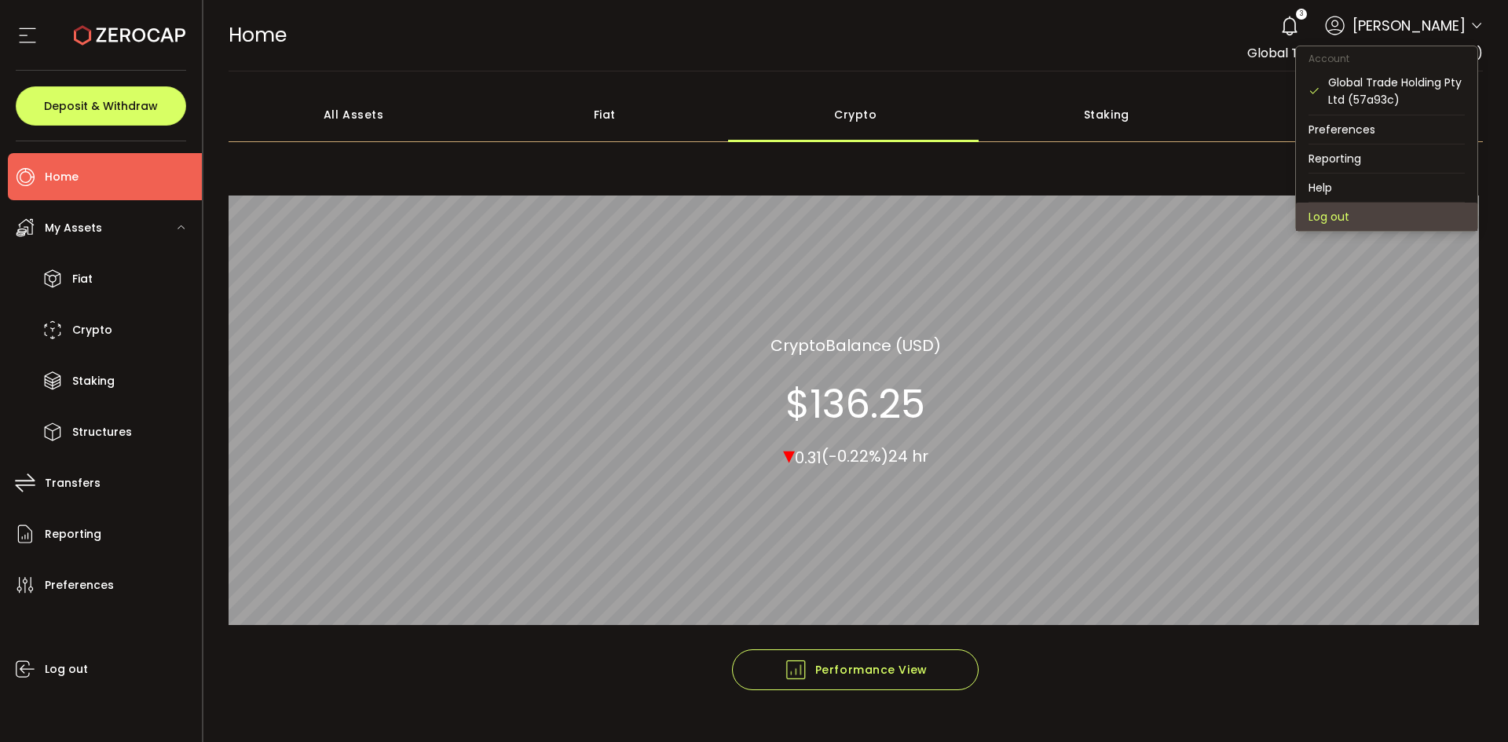
click at [1329, 211] on li "Log out" at bounding box center [1386, 217] width 181 height 28
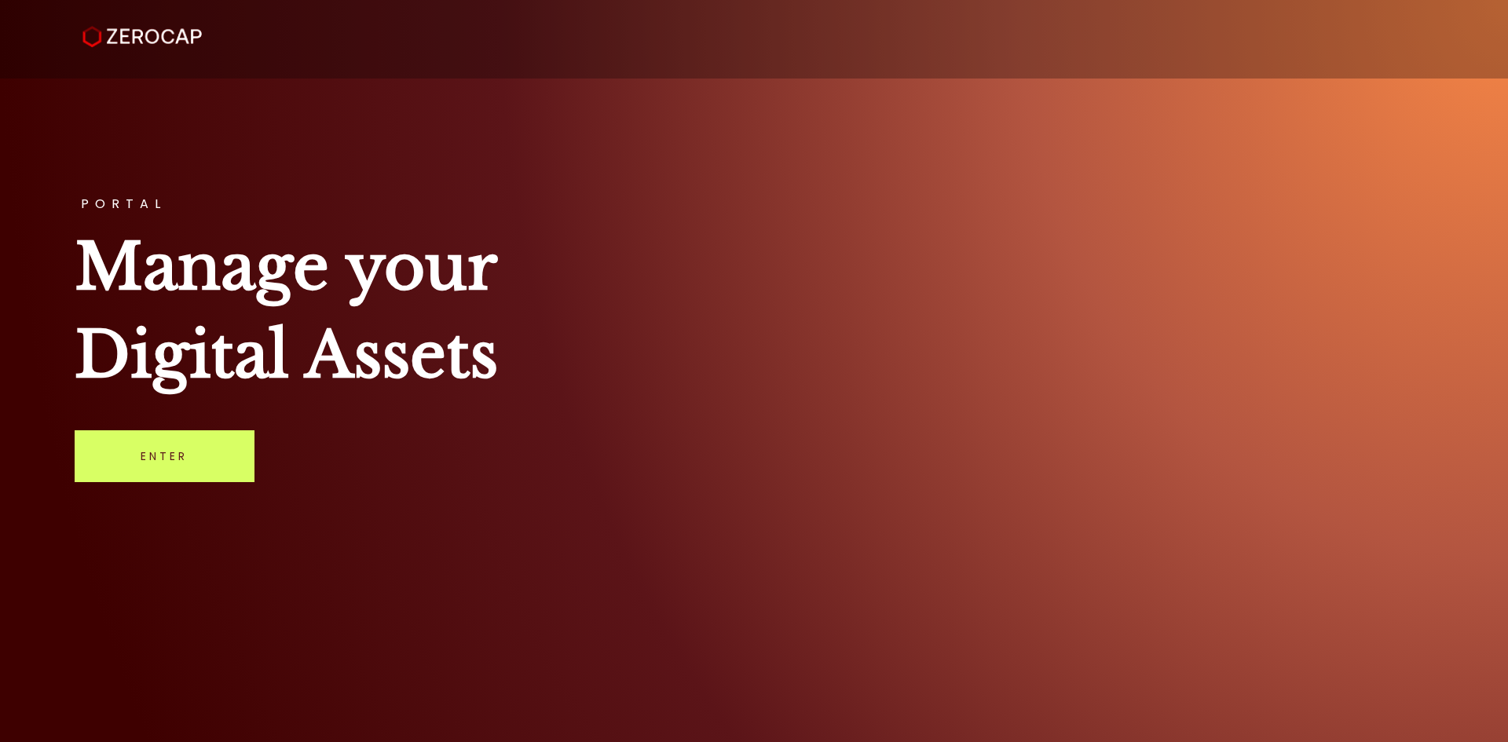
click at [1049, 284] on h1 "Manage your Digital Assets" at bounding box center [754, 311] width 1359 height 176
click at [149, 452] on link "Enter" at bounding box center [165, 456] width 180 height 52
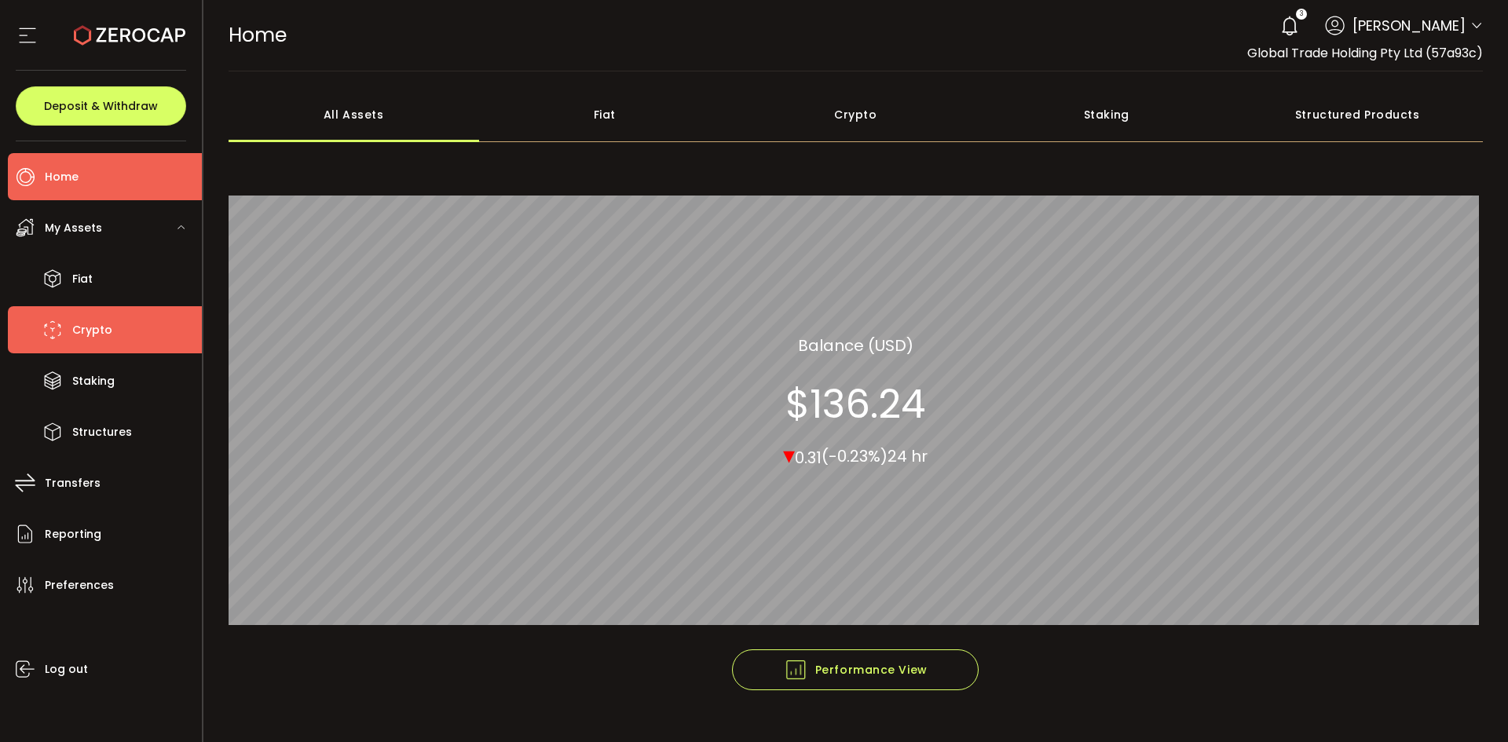
click at [91, 319] on span "Crypto" at bounding box center [92, 330] width 40 height 23
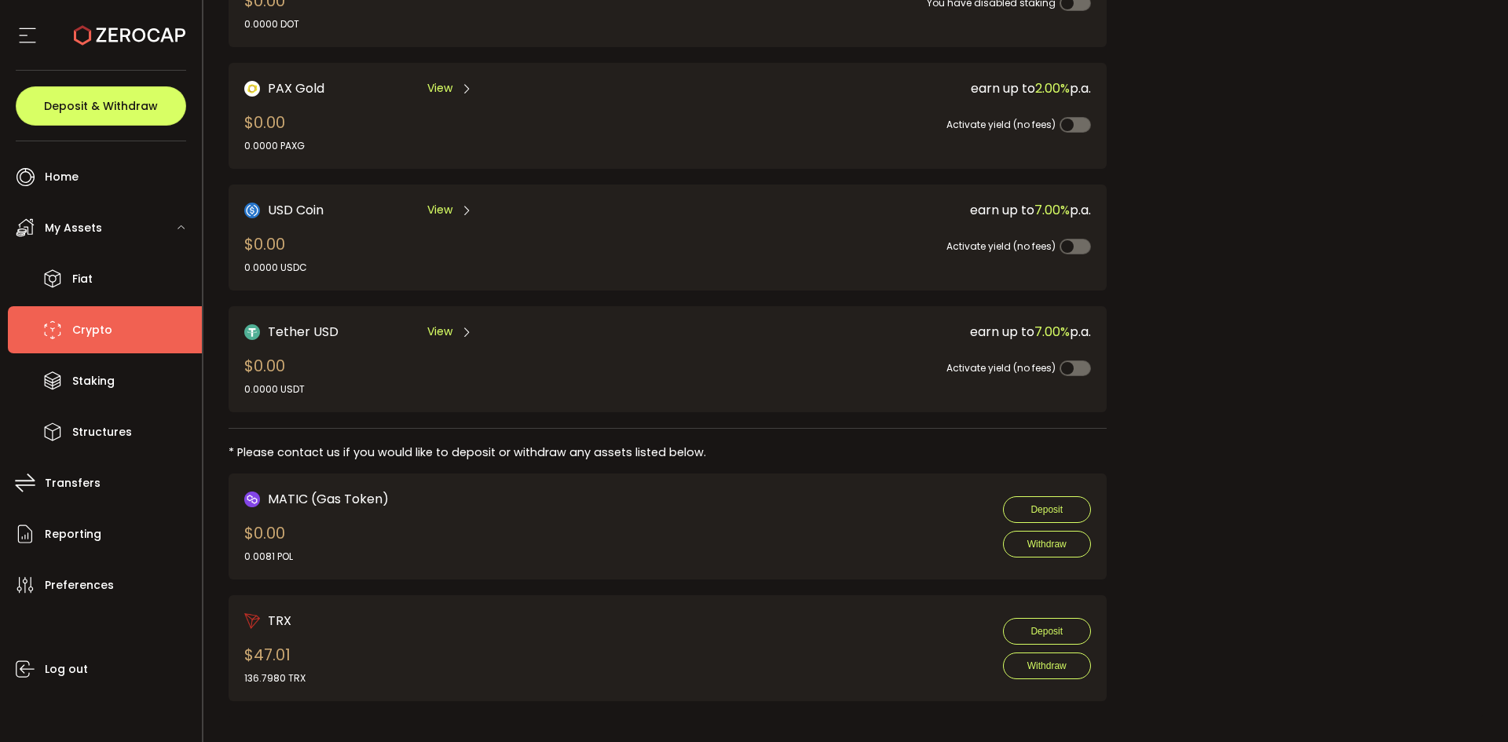
scroll to position [435, 0]
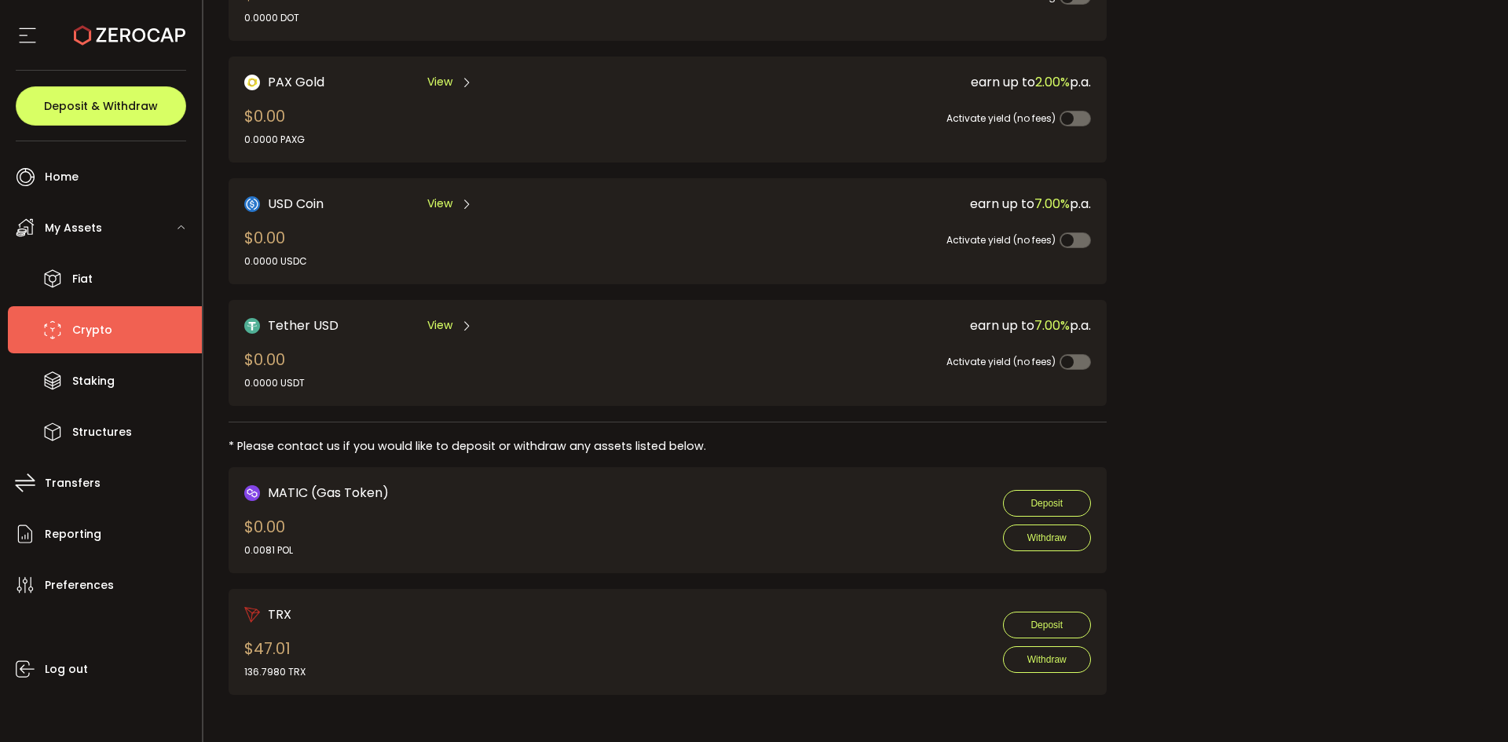
click at [1238, 444] on div "Request an OTC Trade Trade OTC Buy Sell Crypto *** BTC ETH USDT USDC PAXG DOT F…" at bounding box center [1306, 200] width 353 height 1019
click at [1344, 230] on div "Request an OTC Trade Trade OTC Buy Sell Crypto *** BTC ETH USDT USDC PAXG DOT F…" at bounding box center [1306, 200] width 353 height 1019
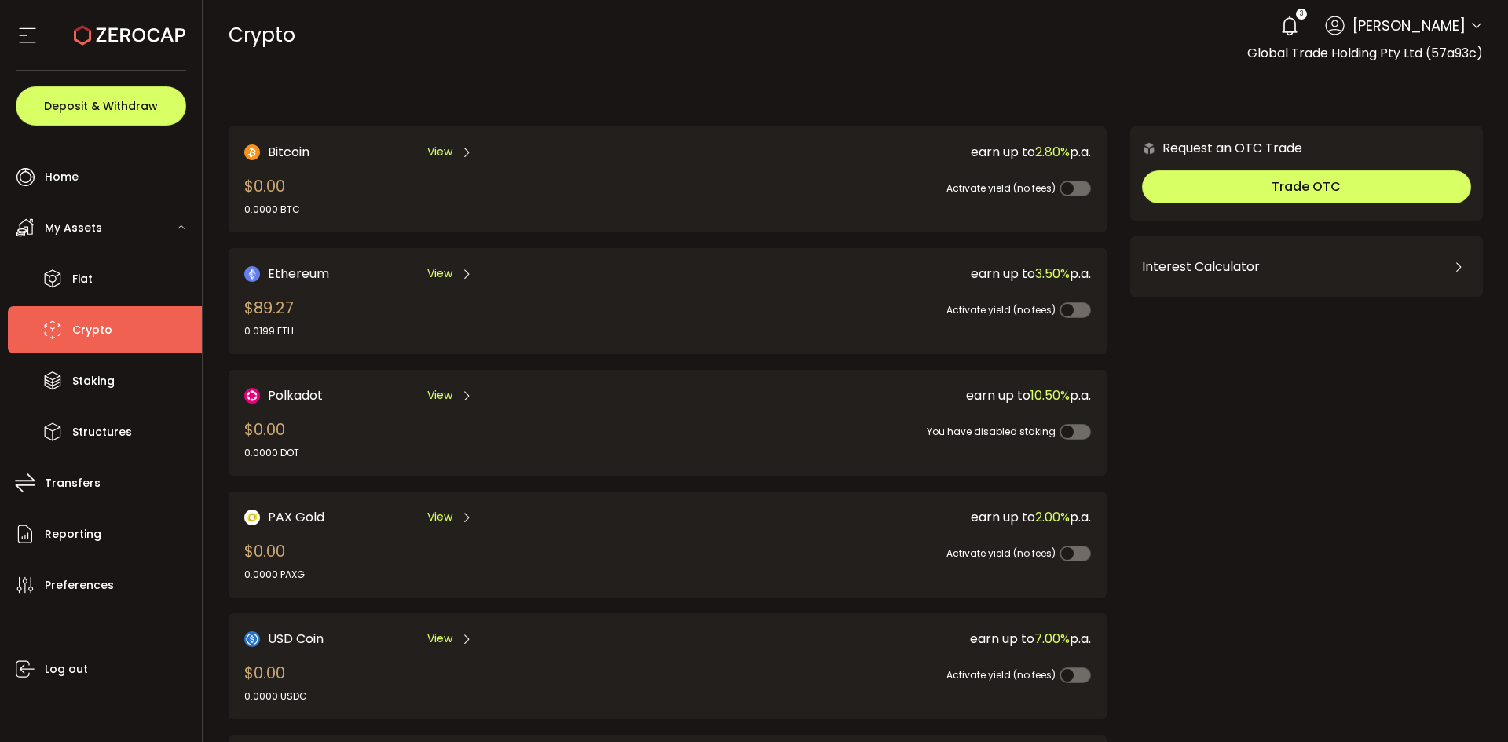
click at [1289, 19] on icon at bounding box center [1289, 26] width 22 height 22
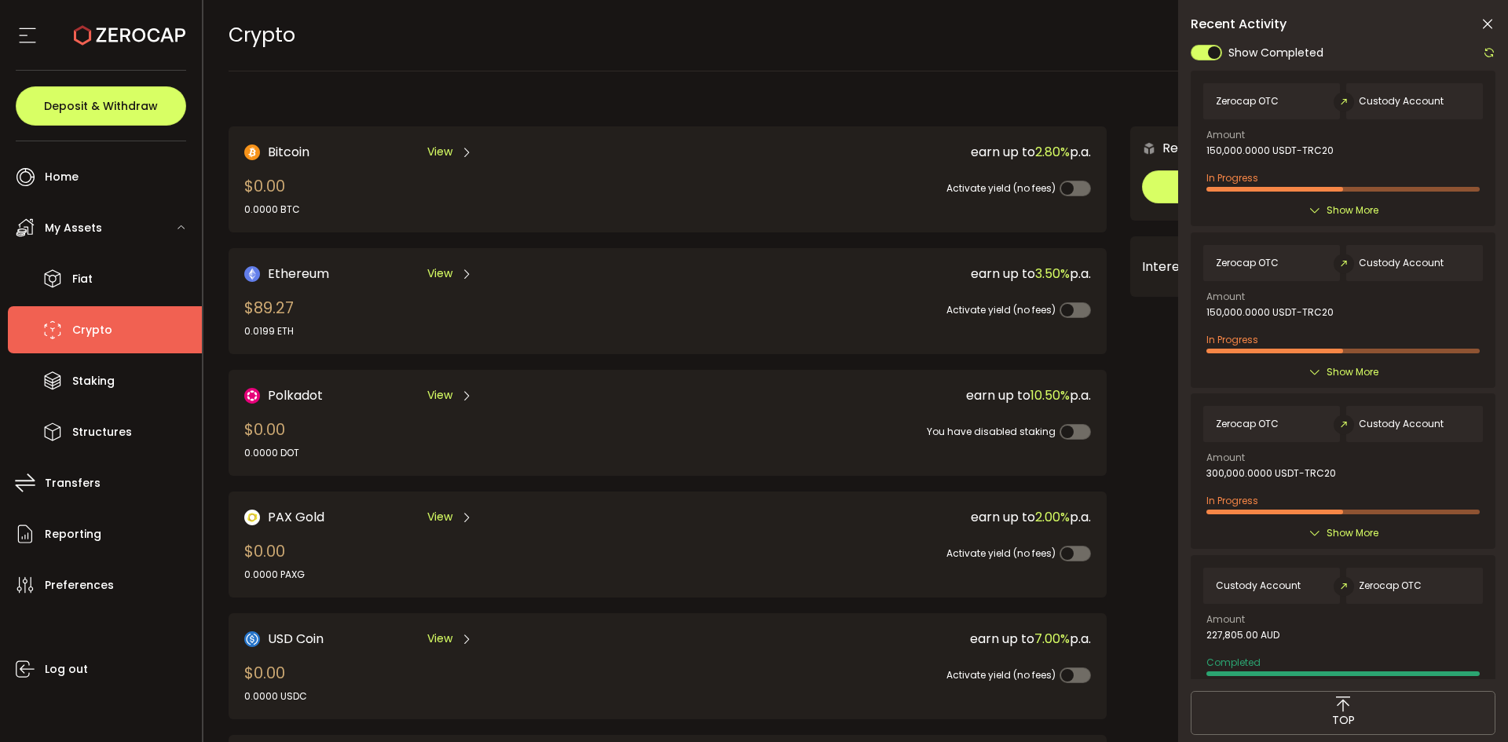
click at [1492, 24] on icon at bounding box center [1487, 24] width 16 height 16
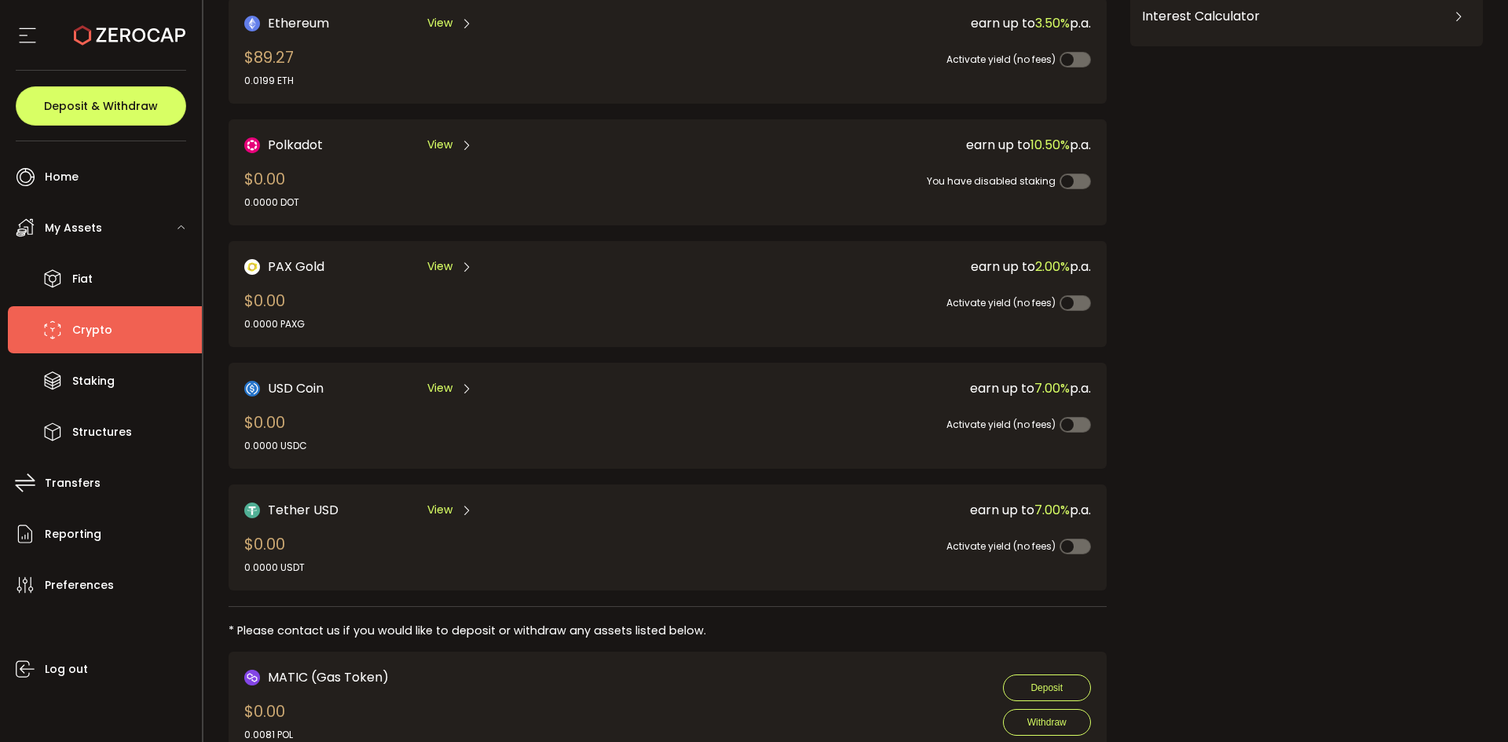
scroll to position [435, 0]
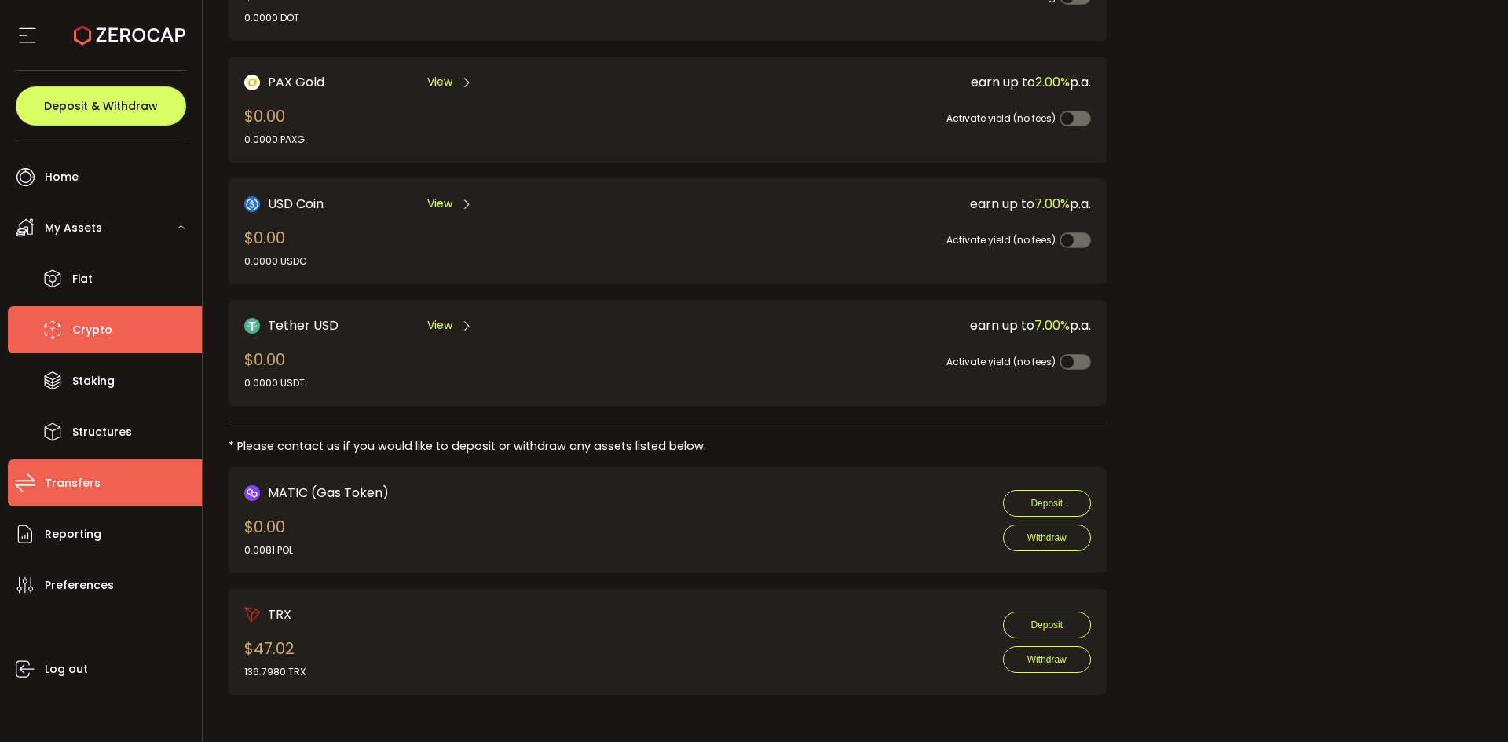
click at [86, 489] on span "Transfers" at bounding box center [73, 483] width 56 height 23
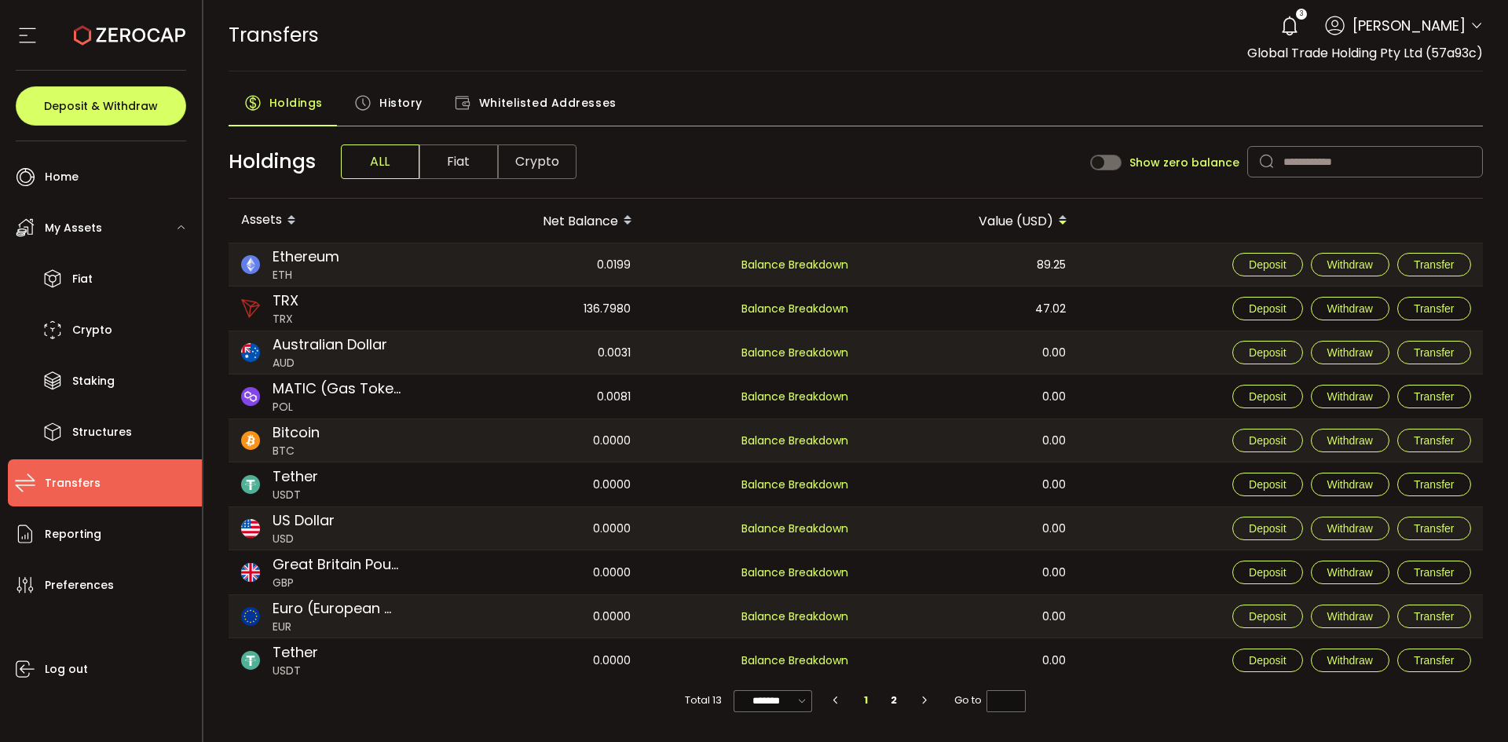
click at [389, 109] on span "History" at bounding box center [400, 102] width 43 height 31
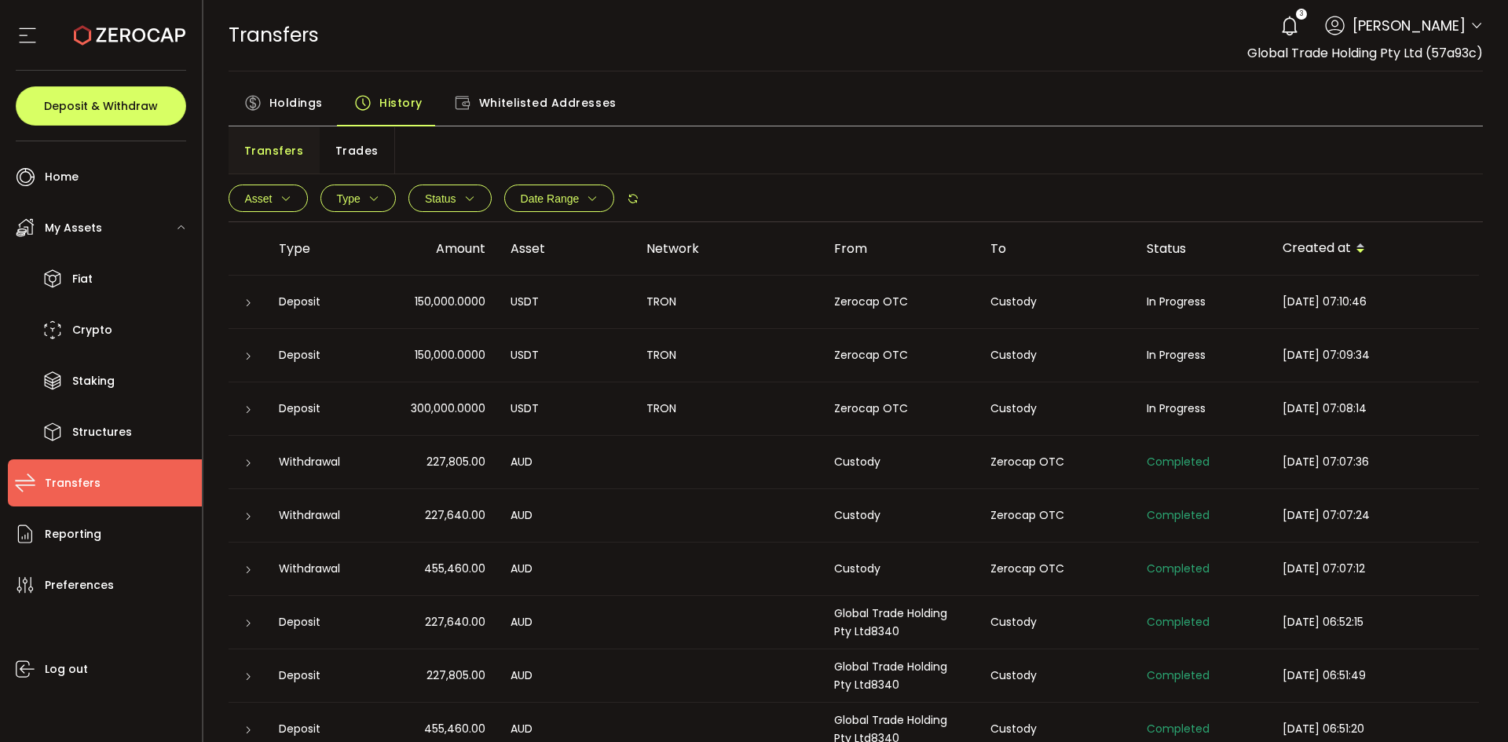
click at [251, 307] on icon at bounding box center [247, 302] width 9 height 9
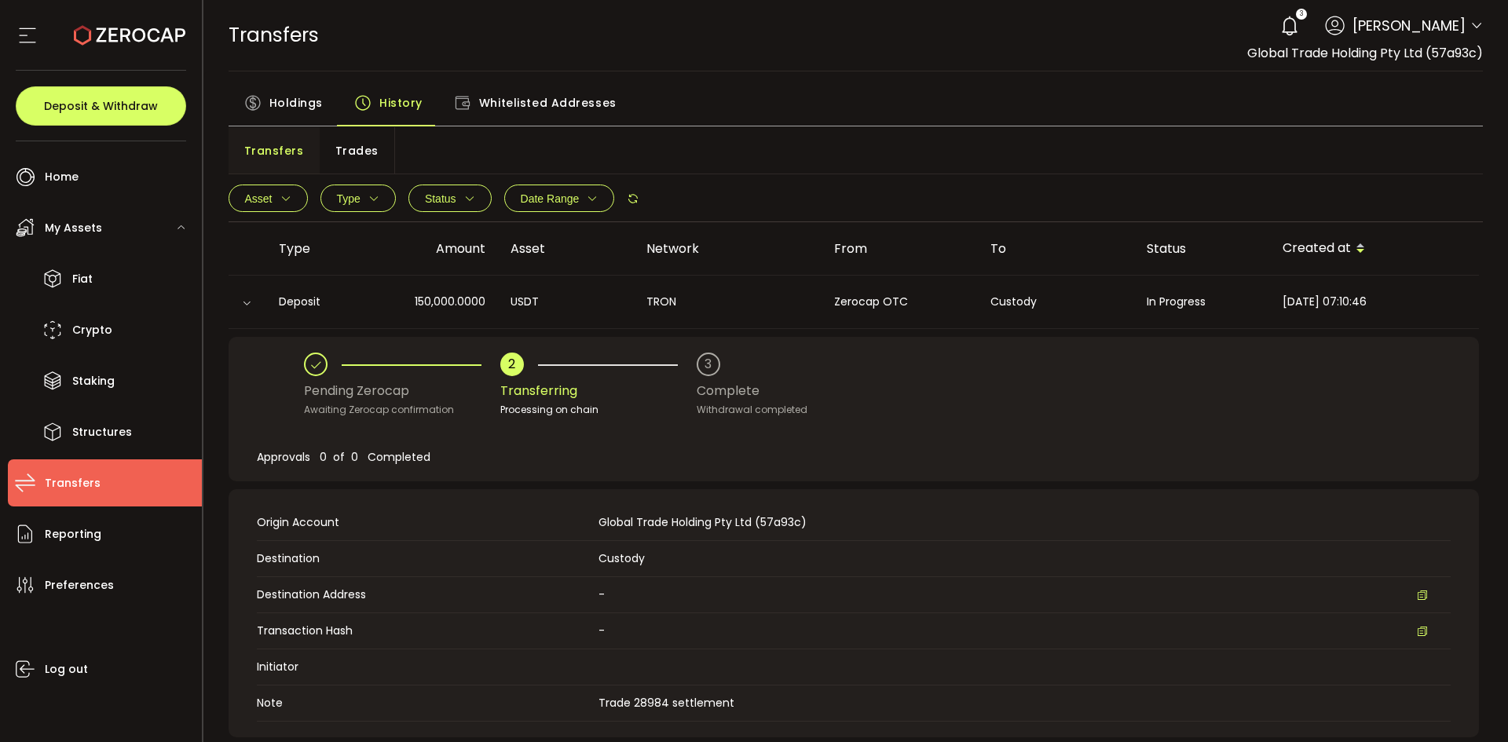
click at [251, 307] on icon at bounding box center [246, 302] width 9 height 9
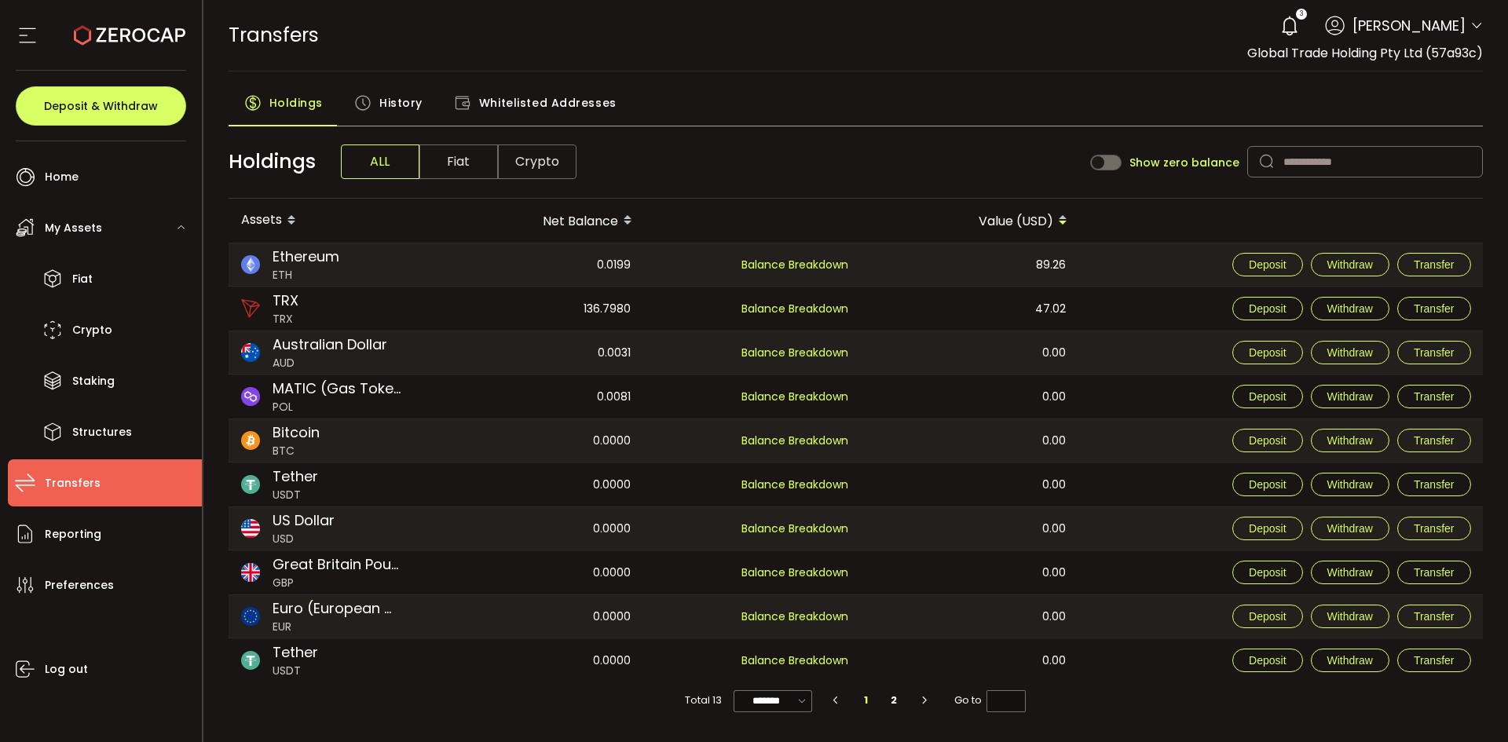
click at [385, 105] on span "History" at bounding box center [400, 102] width 43 height 31
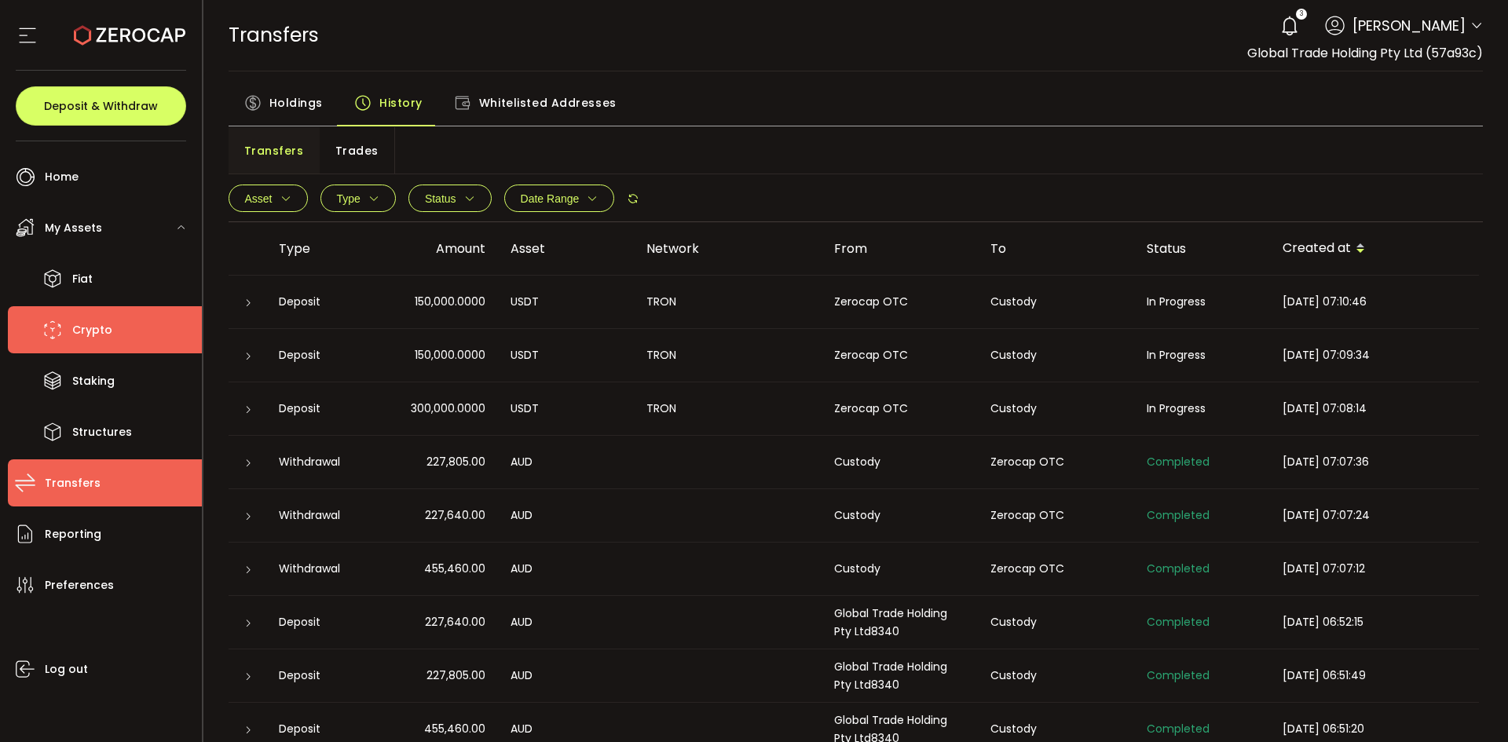
click at [83, 339] on span "Crypto" at bounding box center [92, 330] width 40 height 23
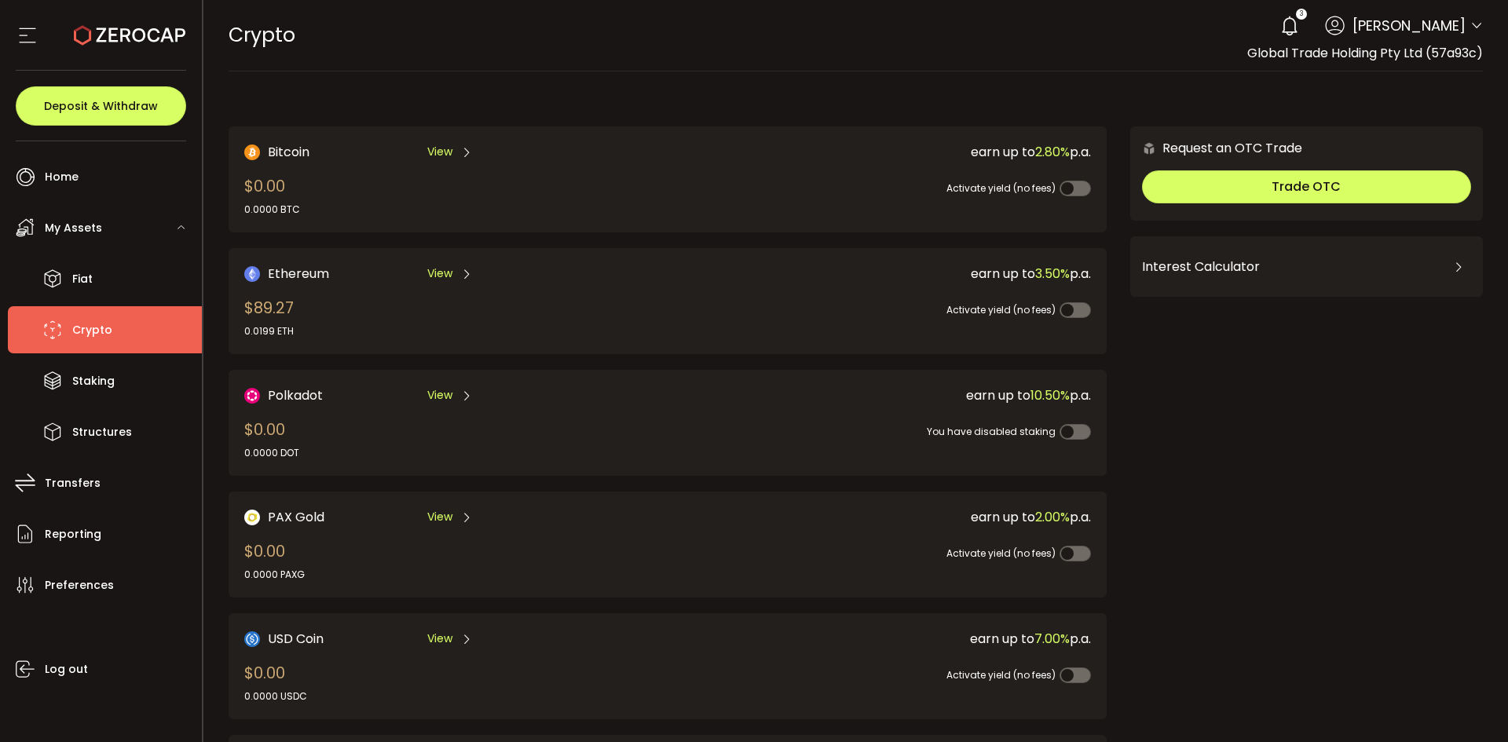
scroll to position [435, 0]
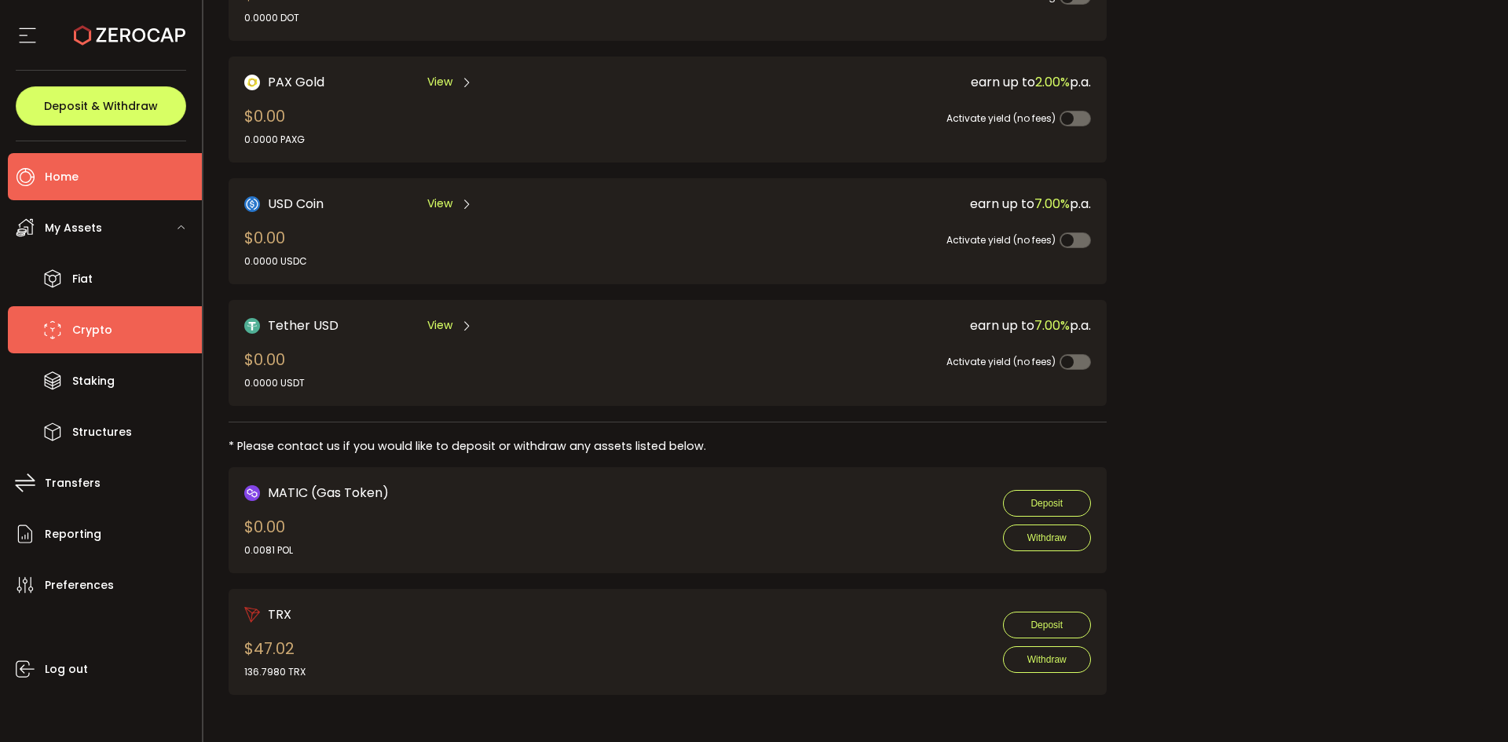
click at [73, 166] on span "Home" at bounding box center [62, 177] width 34 height 23
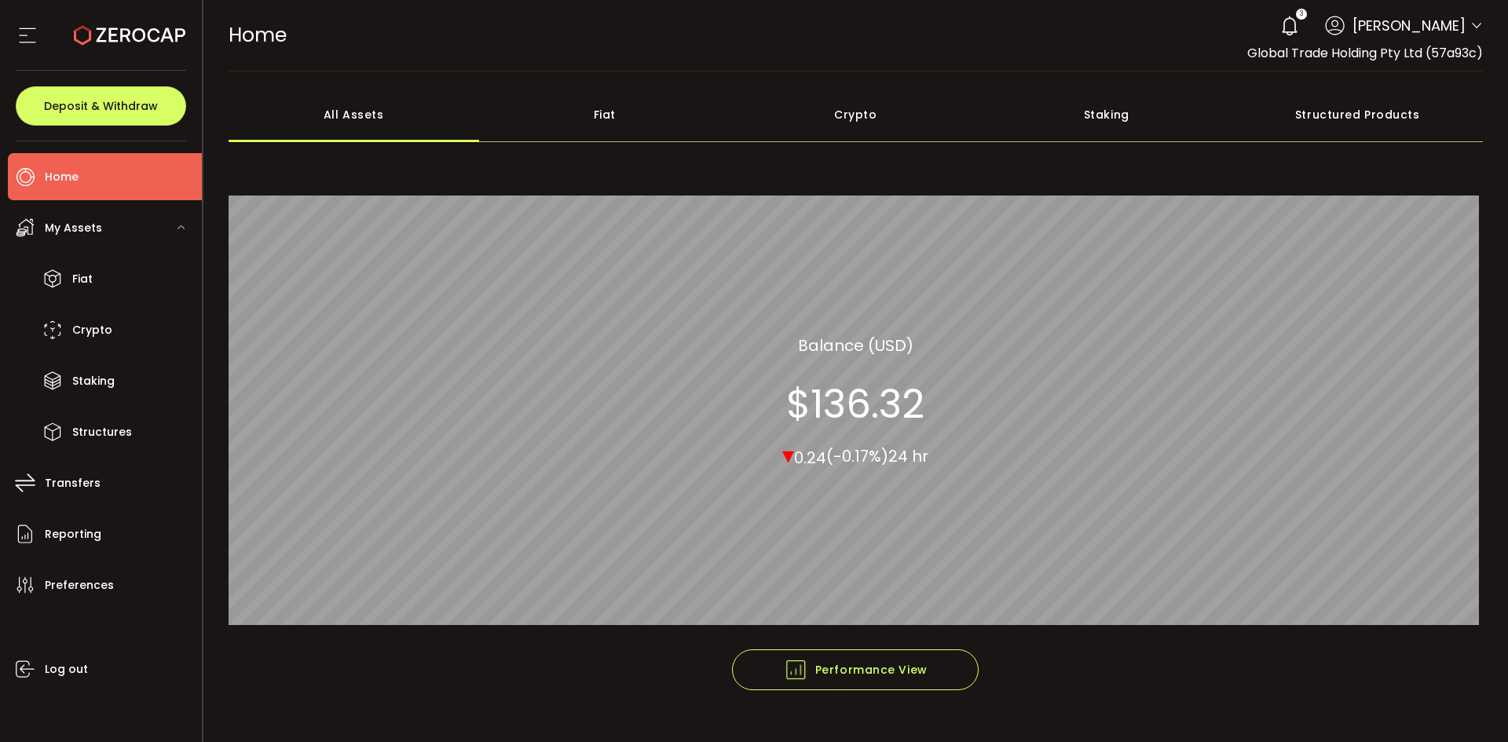
click at [841, 118] on div "Crypto" at bounding box center [855, 114] width 251 height 55
click at [71, 170] on span "Home" at bounding box center [62, 177] width 34 height 23
click at [1299, 24] on icon at bounding box center [1289, 26] width 22 height 22
click at [1288, 38] on div "3" at bounding box center [1289, 26] width 35 height 35
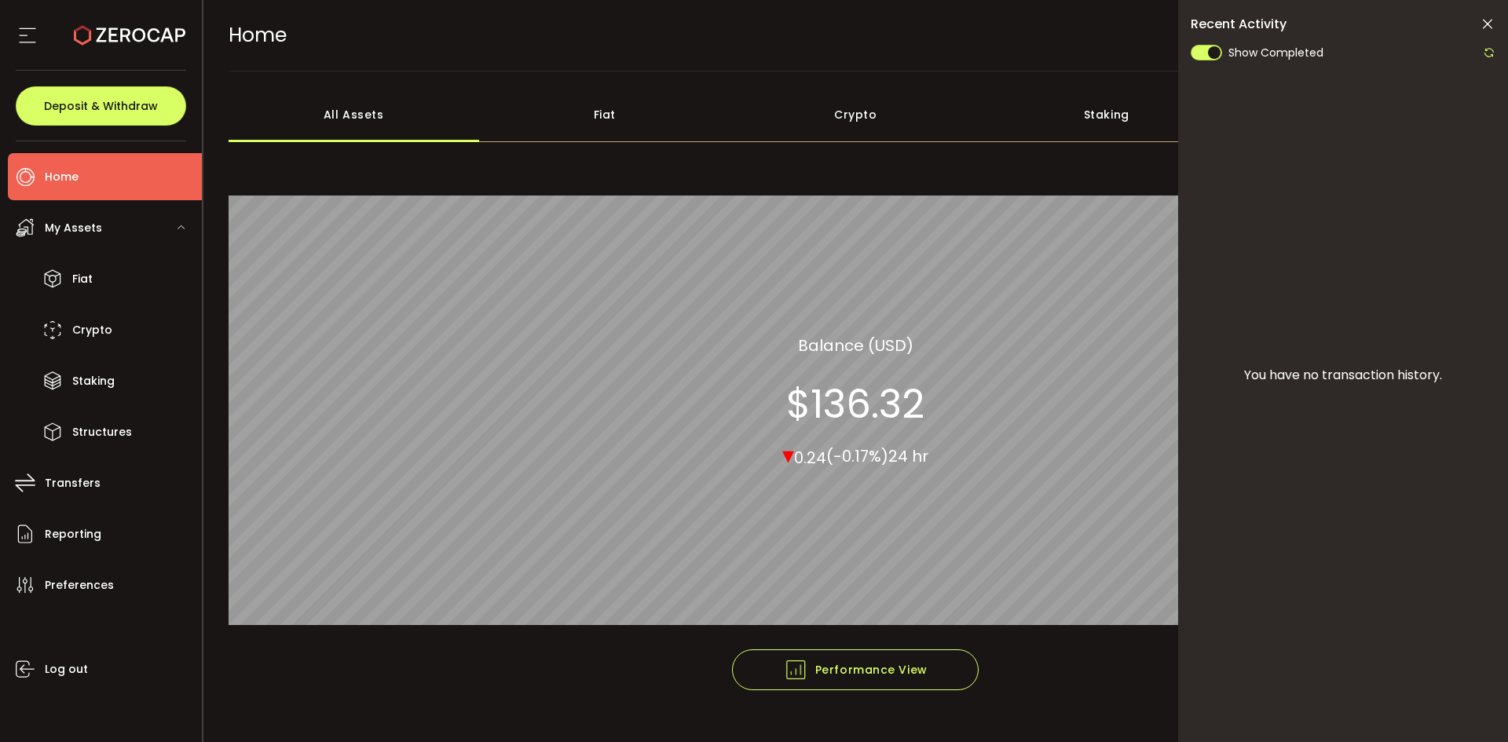
click at [1488, 58] on icon at bounding box center [1489, 52] width 13 height 13
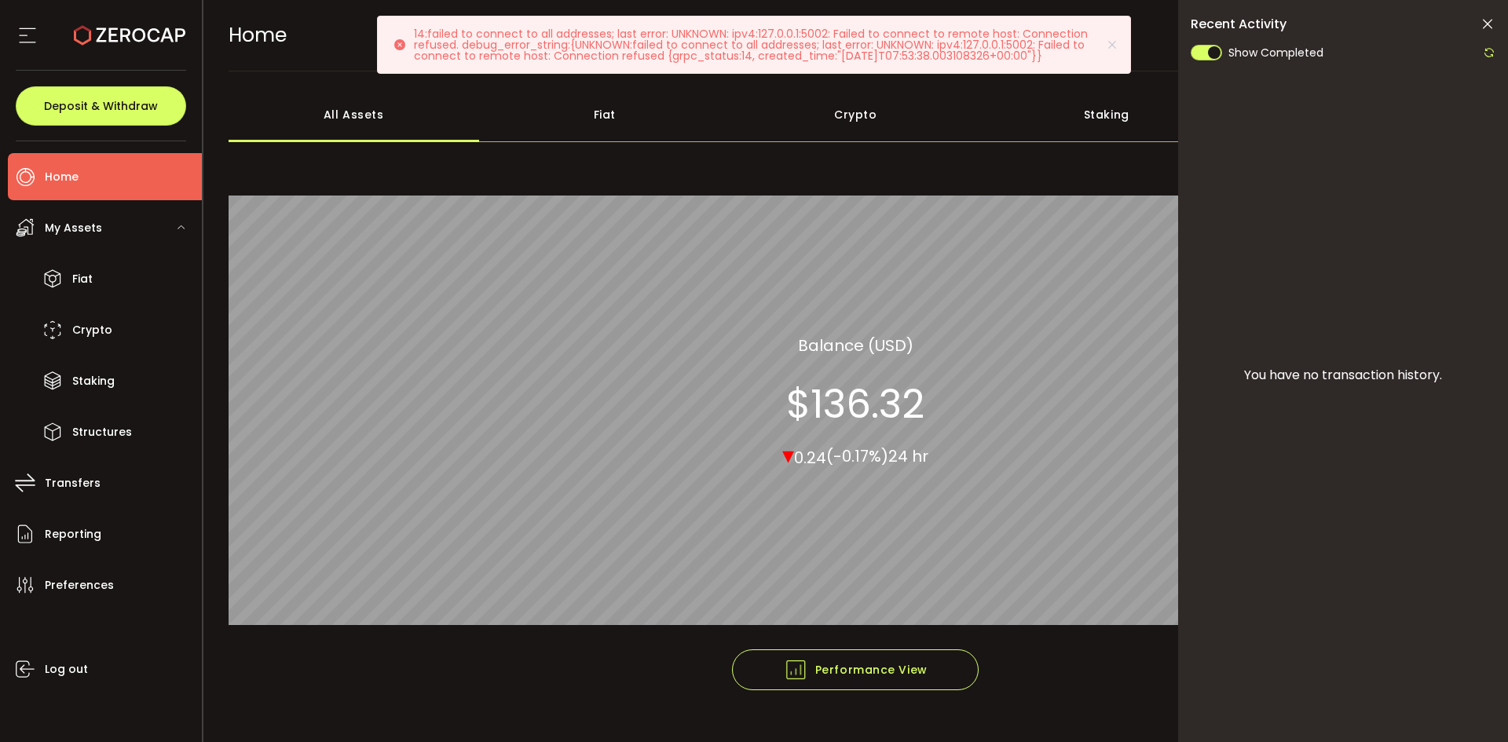
click at [1486, 51] on icon at bounding box center [1489, 52] width 13 height 13
click at [1489, 25] on icon at bounding box center [1487, 24] width 16 height 16
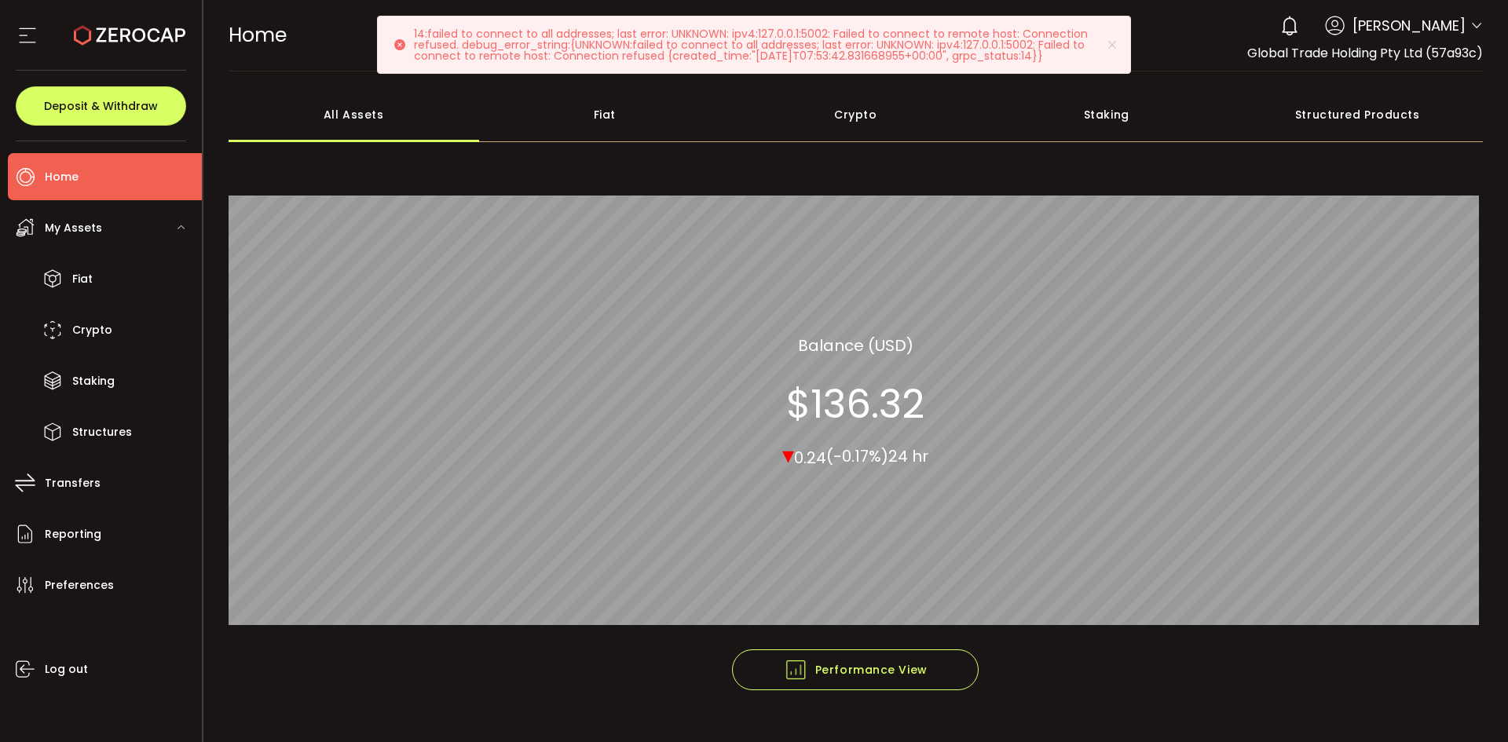
click at [1474, 24] on icon at bounding box center [1476, 26] width 13 height 13
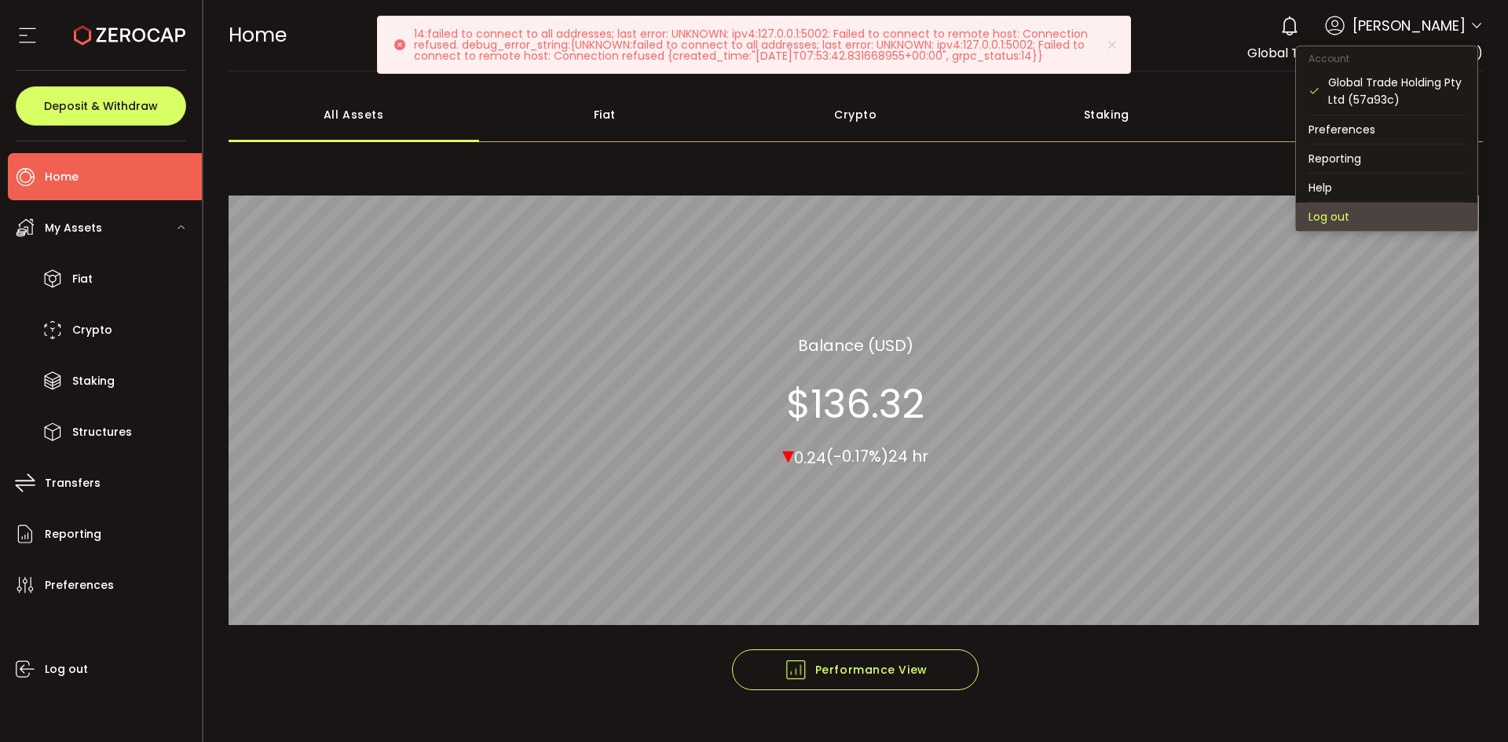
click at [1347, 205] on li "Log out" at bounding box center [1386, 217] width 181 height 28
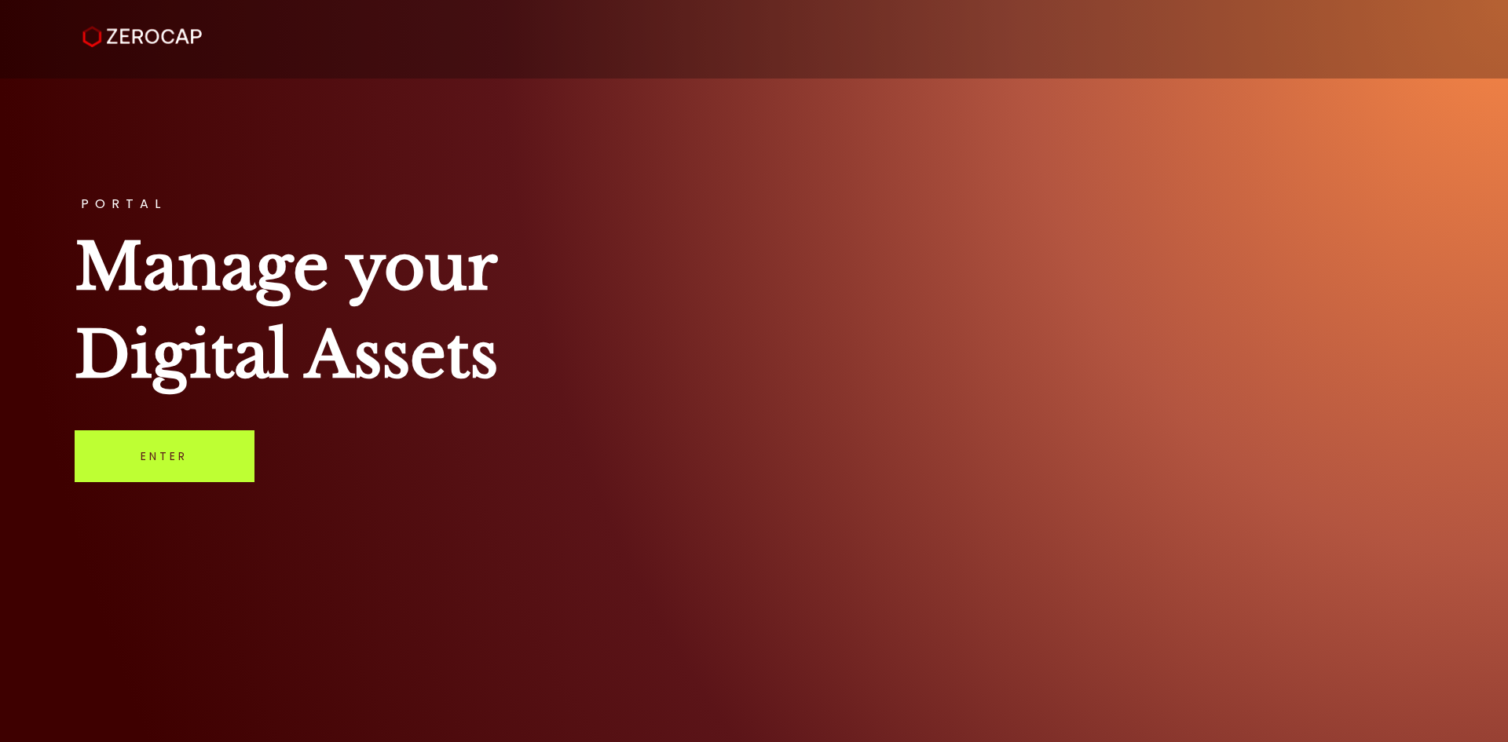
click at [223, 444] on link "Enter" at bounding box center [165, 456] width 180 height 52
click at [179, 439] on link "Enter" at bounding box center [165, 456] width 180 height 52
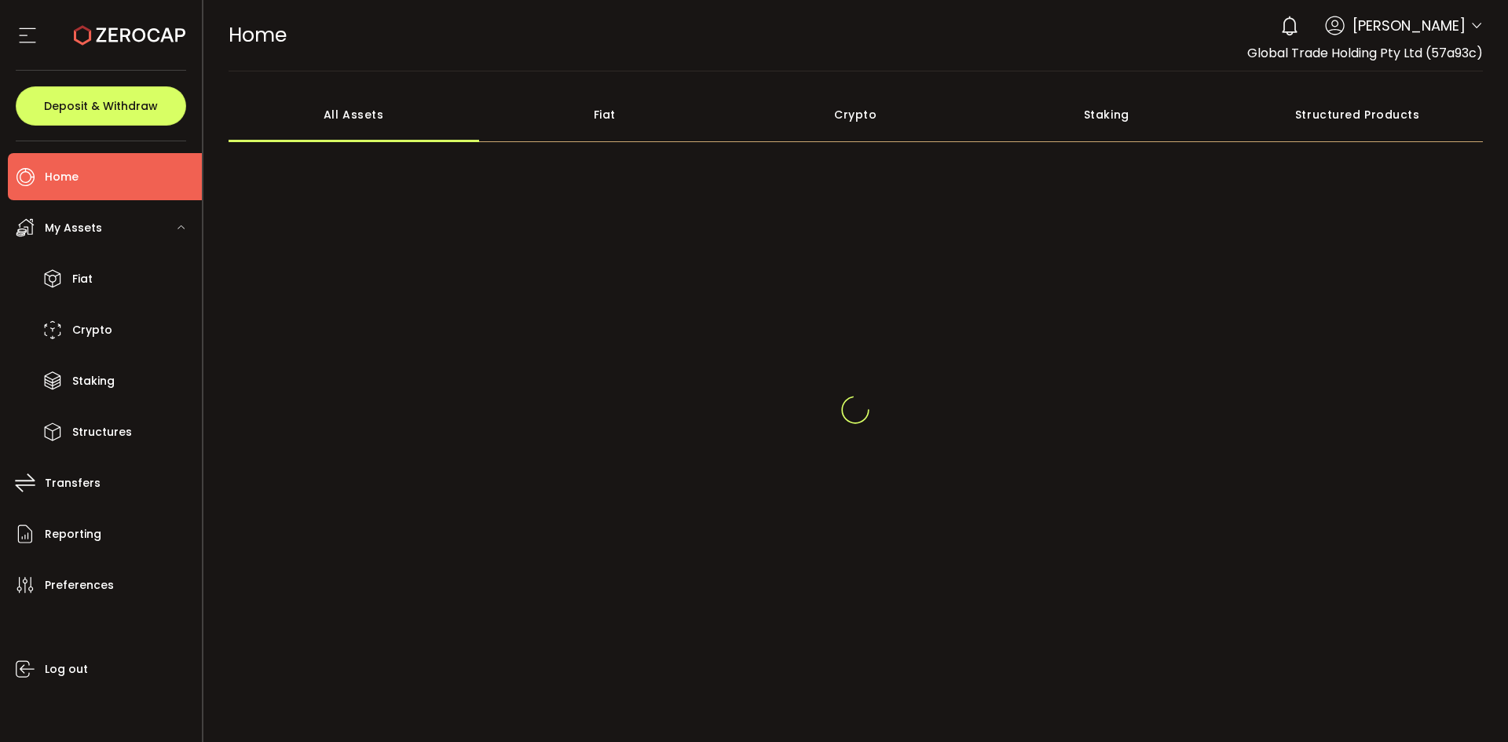
click at [1473, 19] on span at bounding box center [1476, 27] width 13 height 16
click at [1470, 20] on icon at bounding box center [1476, 26] width 13 height 13
click at [1470, 30] on icon at bounding box center [1476, 26] width 13 height 13
click at [1406, 30] on span "[PERSON_NAME]" at bounding box center [1408, 25] width 113 height 21
click at [1472, 27] on icon at bounding box center [1476, 26] width 13 height 13
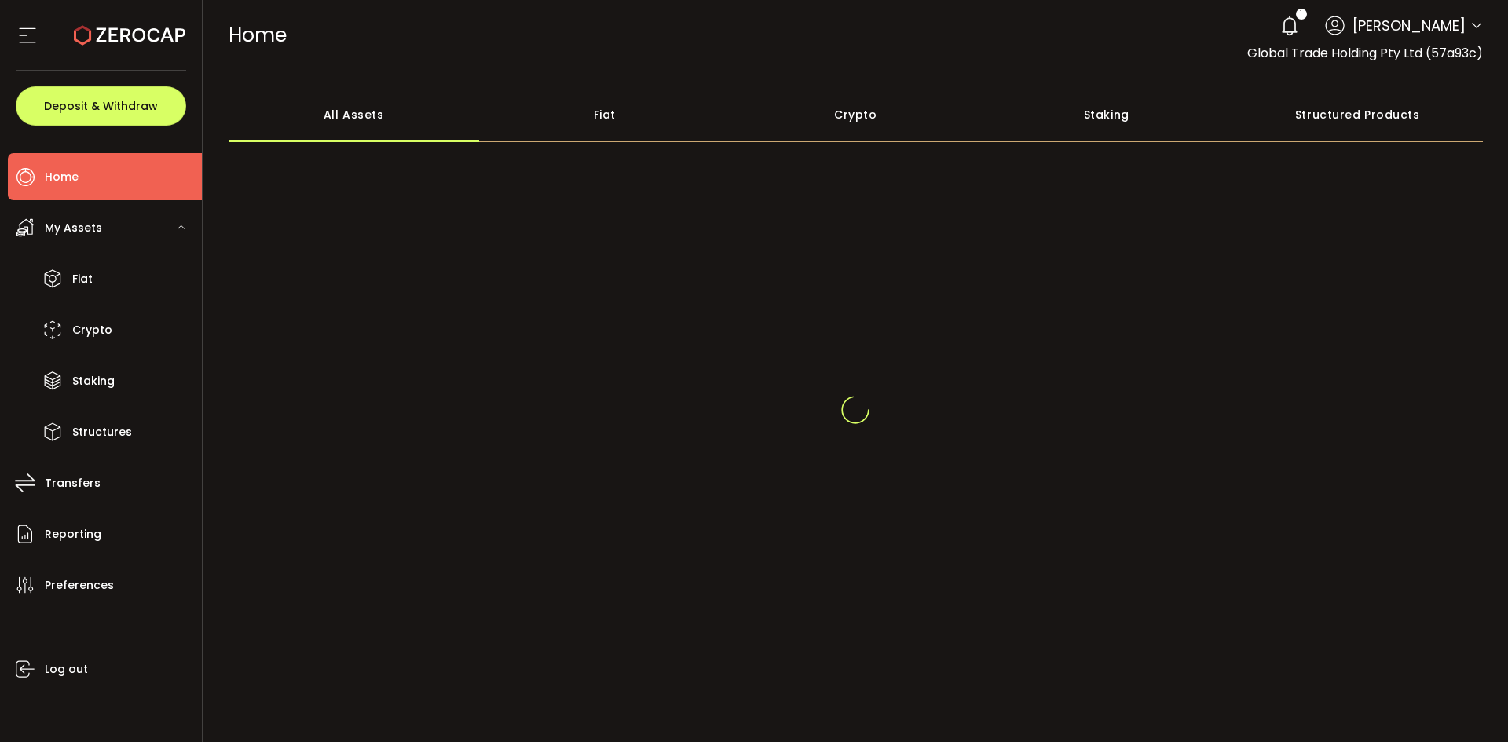
click at [1264, 61] on span "Global Trade Holding Pty Ltd (57a93c)" at bounding box center [1365, 53] width 236 height 18
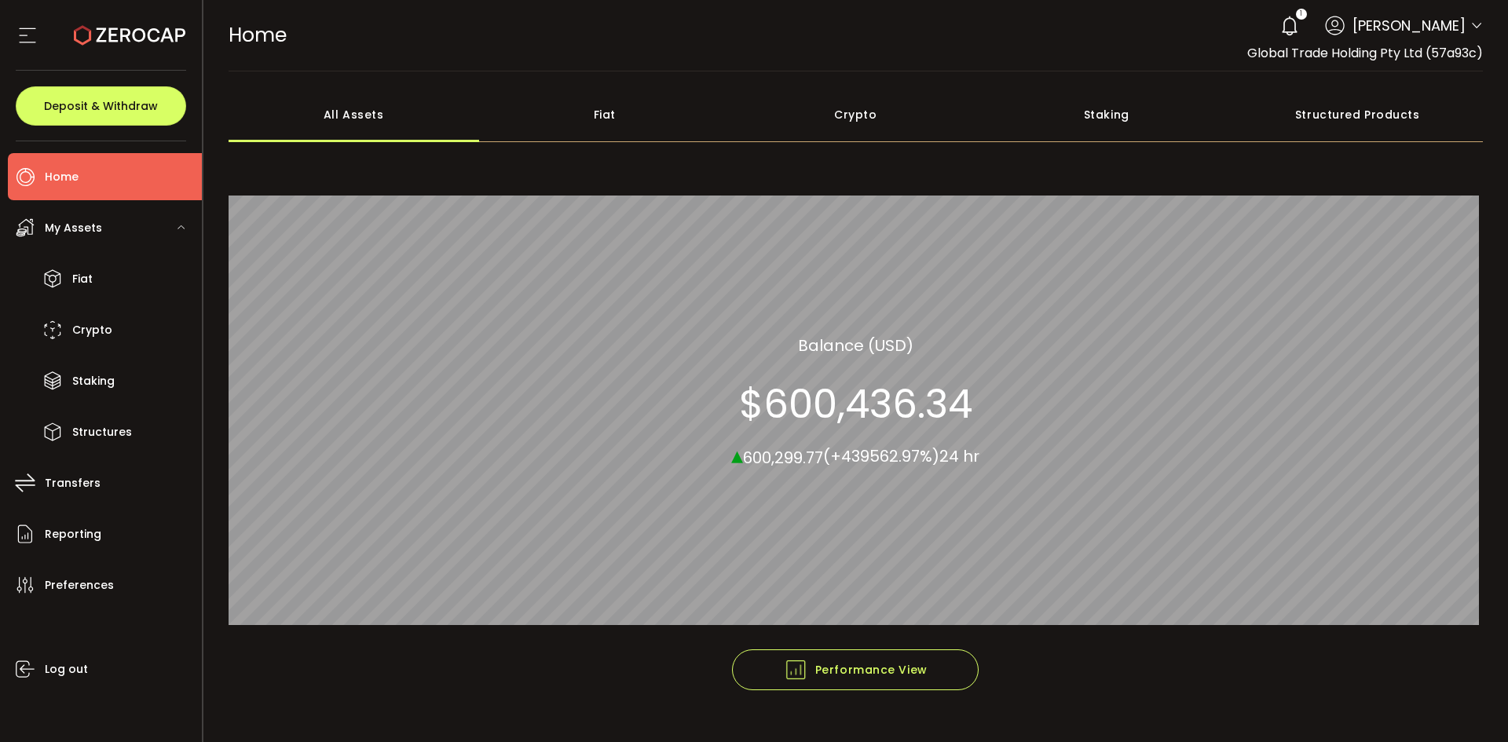
click at [845, 119] on div "Crypto" at bounding box center [855, 114] width 251 height 55
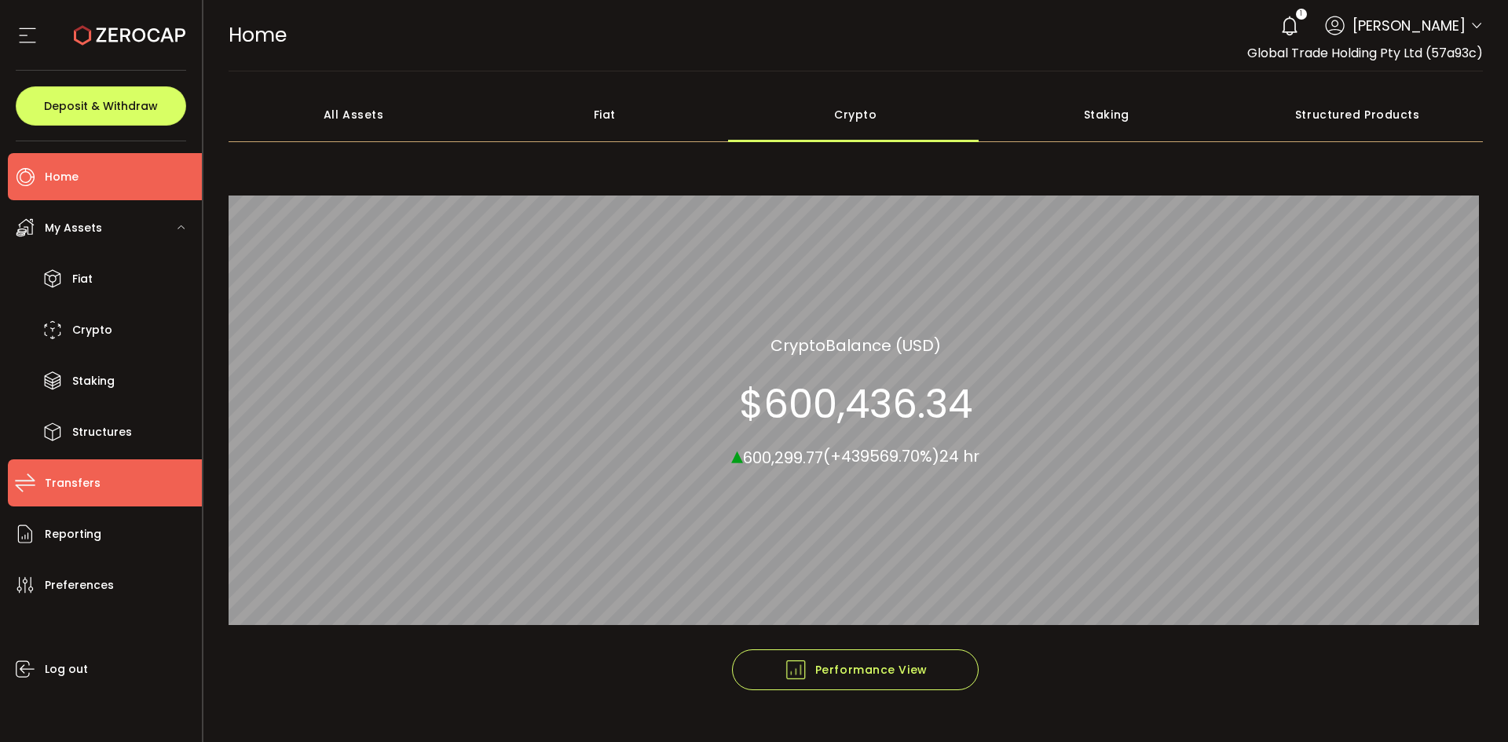
click at [84, 488] on span "Transfers" at bounding box center [73, 483] width 56 height 23
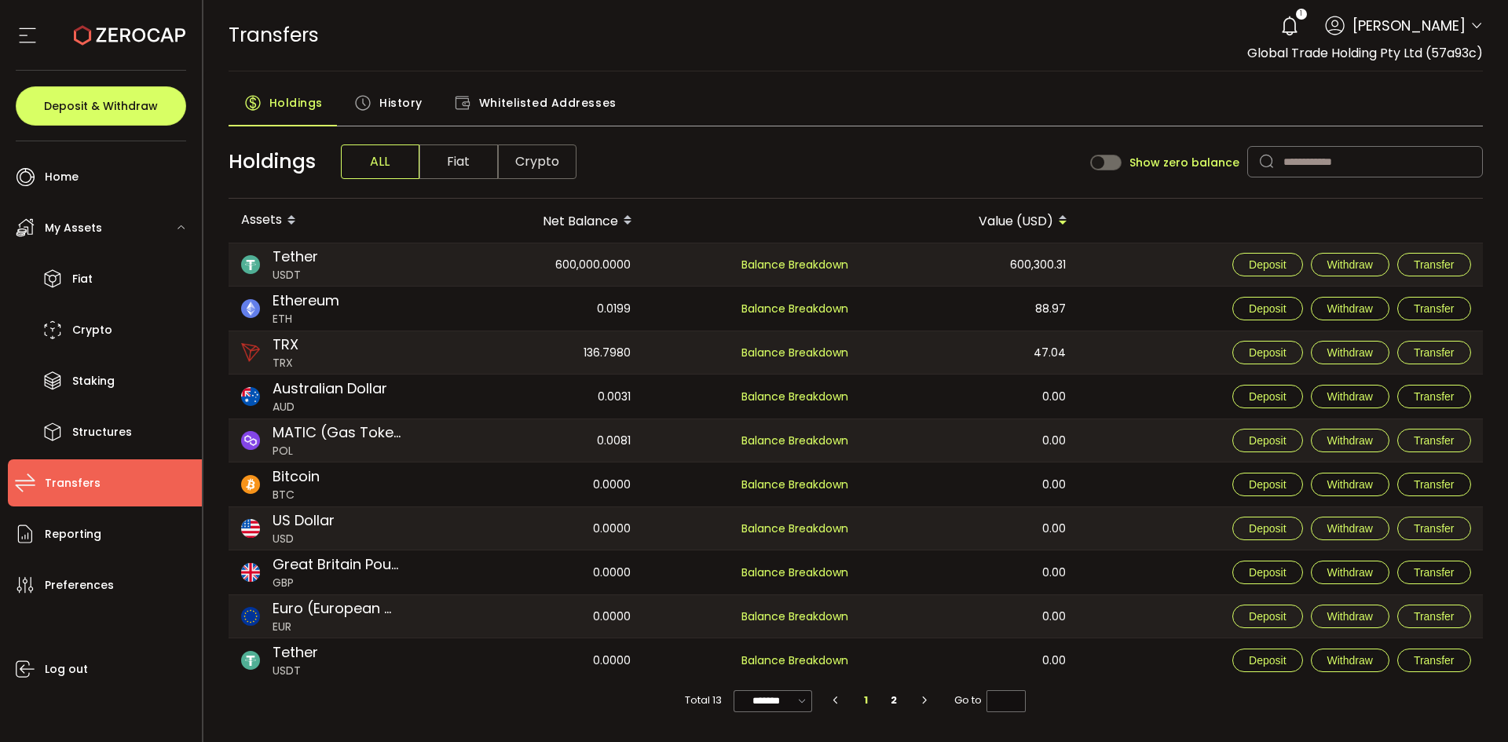
click at [411, 91] on span "History" at bounding box center [400, 102] width 43 height 31
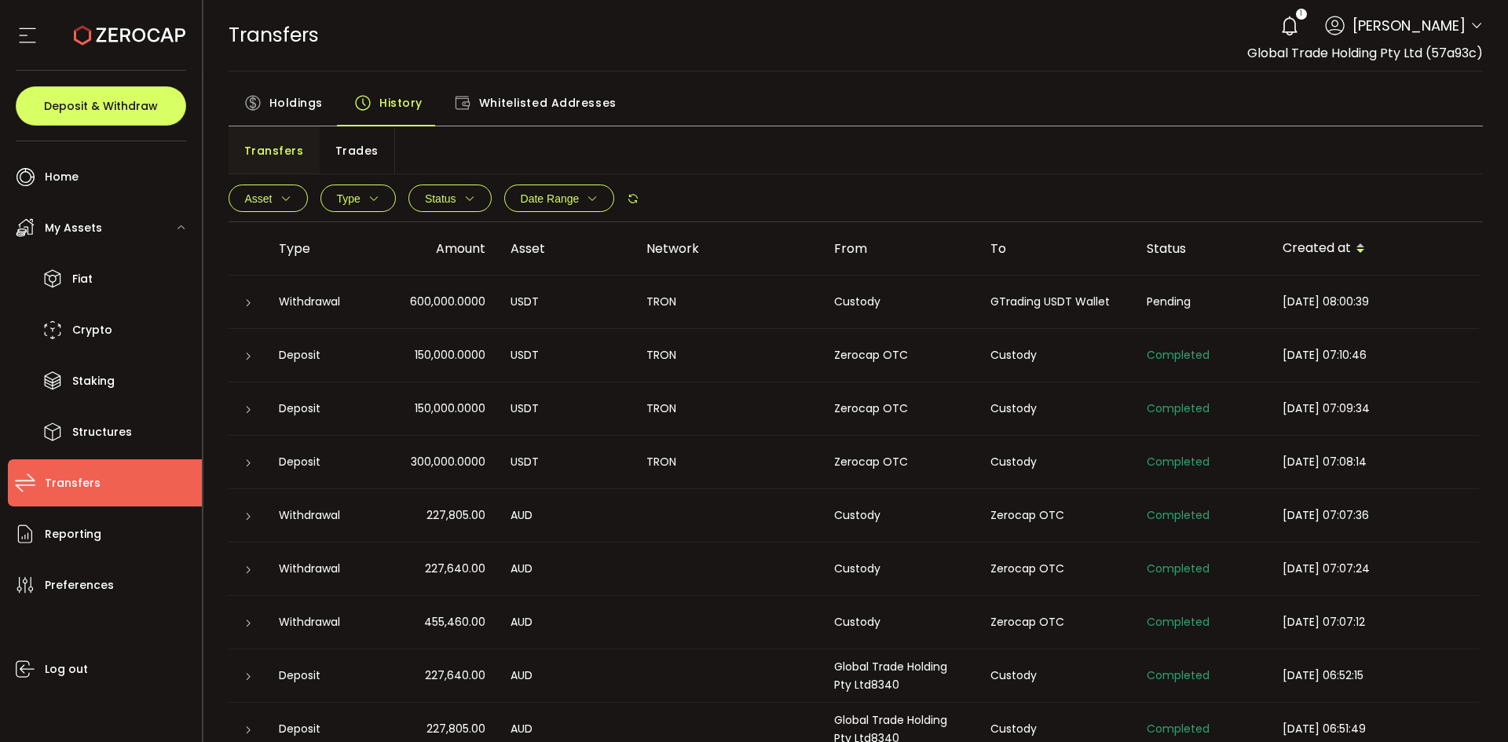
click at [243, 300] on icon at bounding box center [247, 302] width 9 height 9
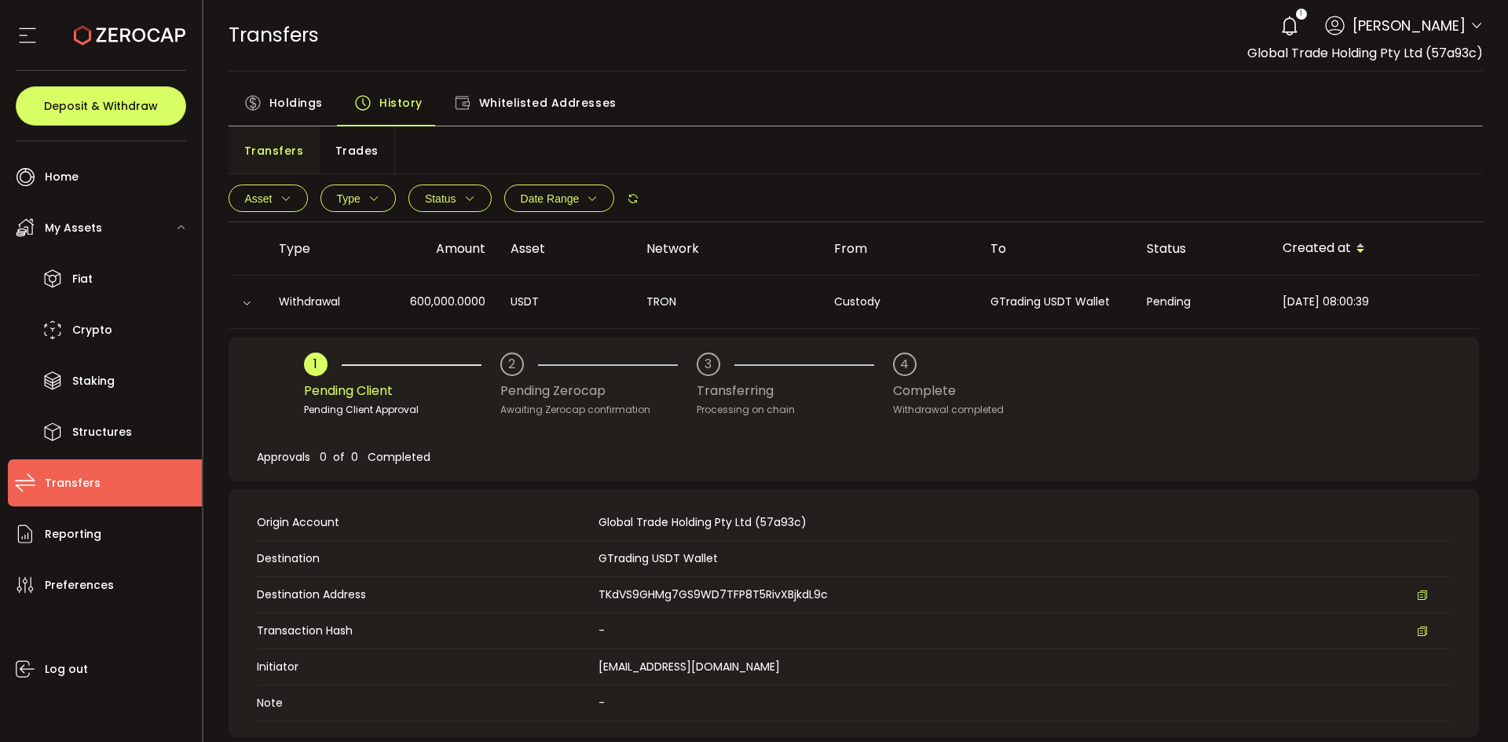
click at [243, 300] on icon at bounding box center [246, 302] width 9 height 9
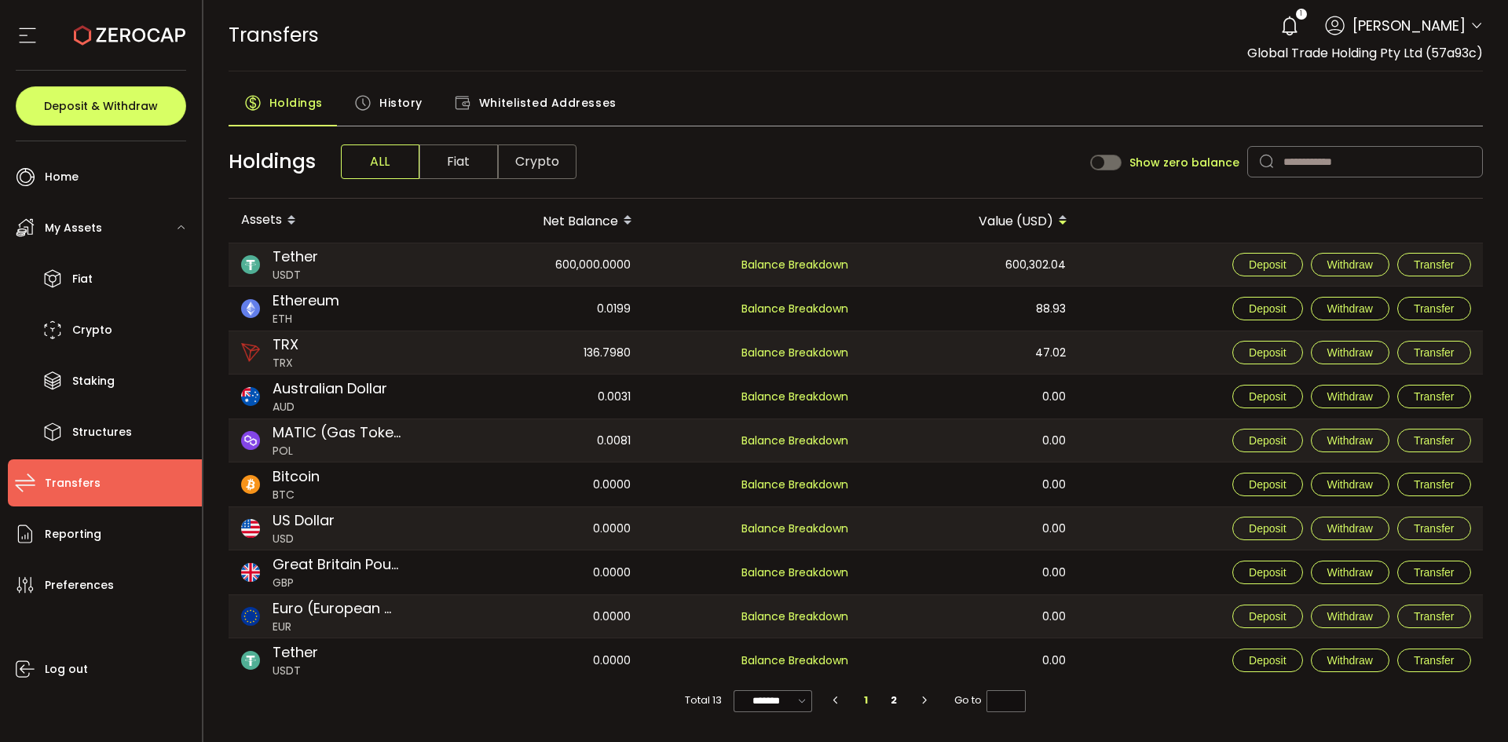
click at [397, 101] on span "History" at bounding box center [400, 102] width 43 height 31
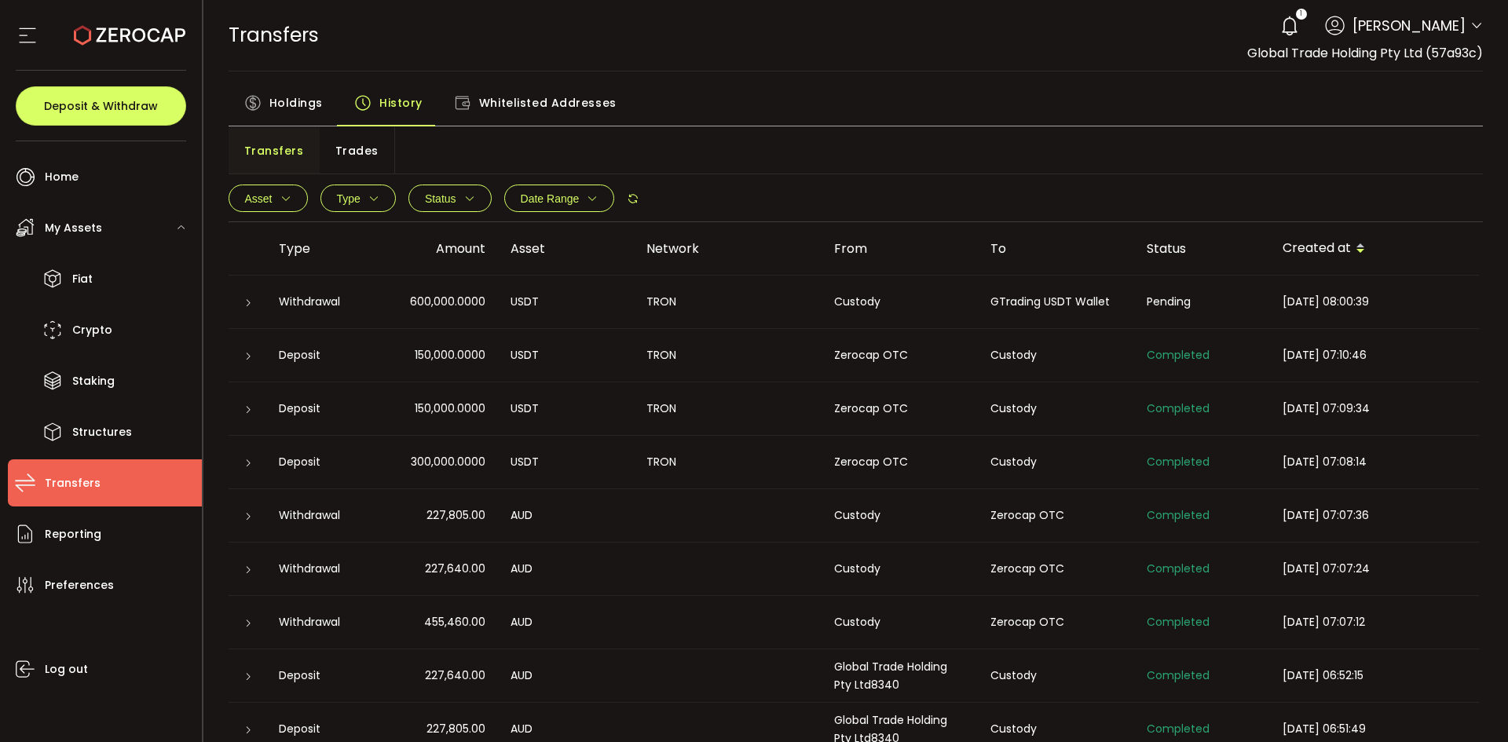
click at [245, 298] on icon at bounding box center [247, 302] width 9 height 9
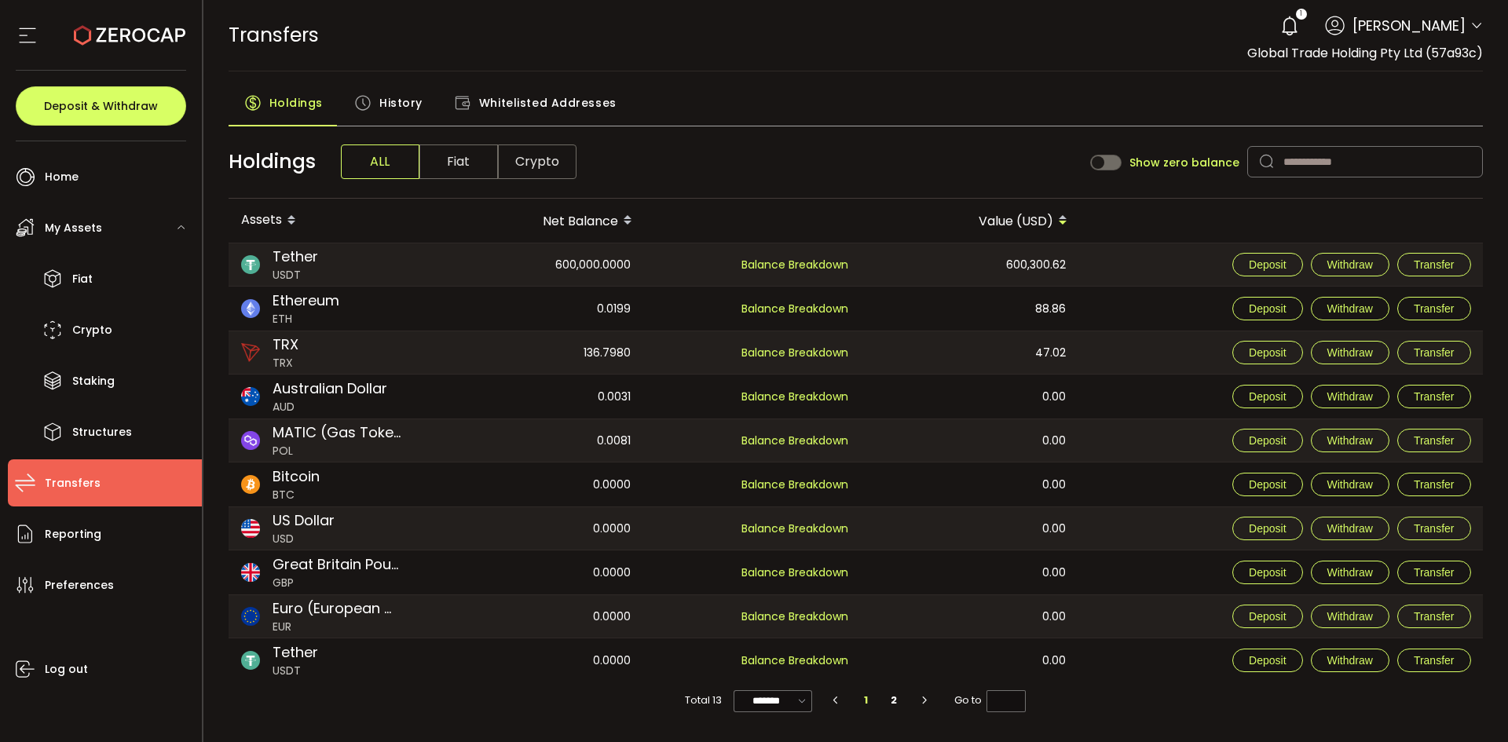
click at [1300, 24] on icon at bounding box center [1289, 26] width 22 height 22
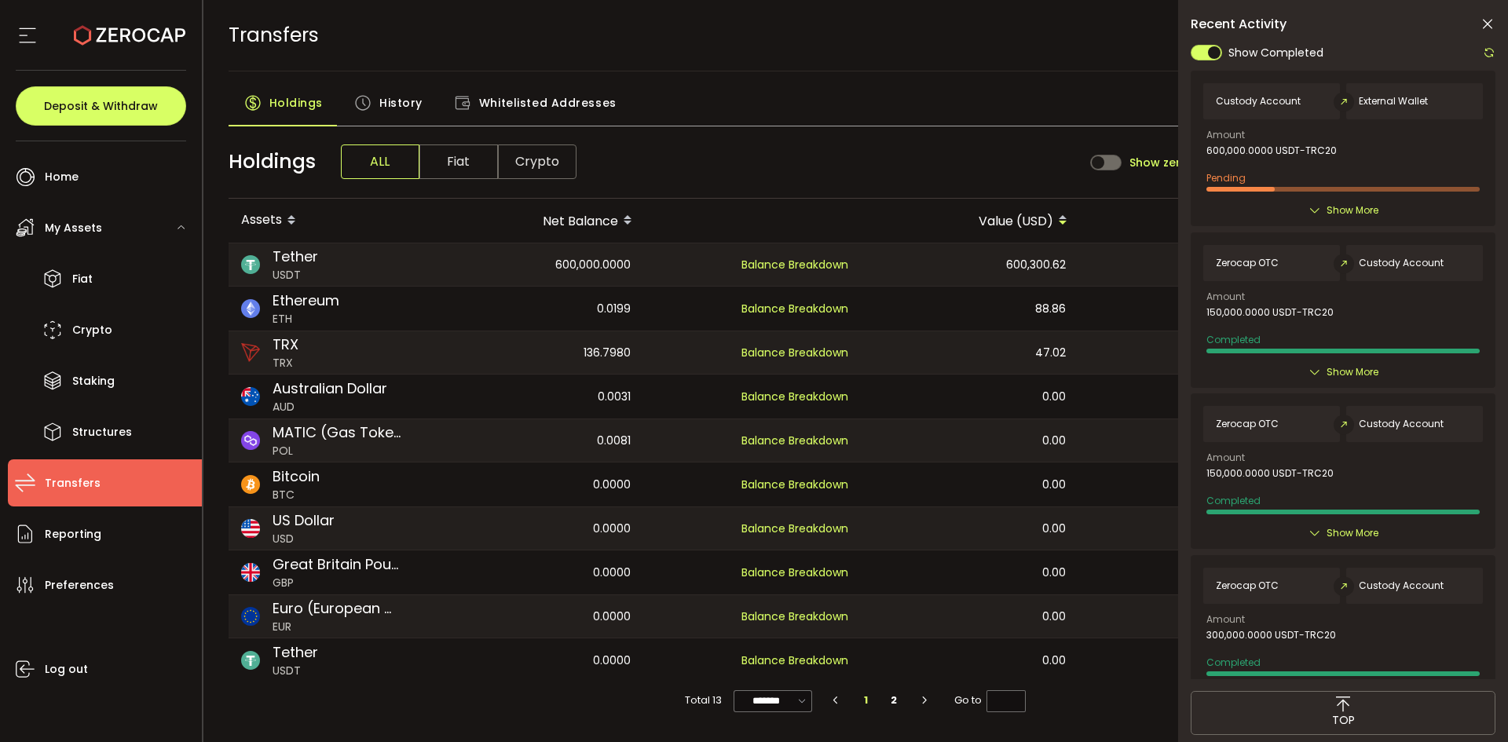
click at [958, 100] on div "Holdings History Whitelisted Addresses" at bounding box center [856, 106] width 1255 height 39
click at [1486, 25] on icon at bounding box center [1487, 24] width 16 height 16
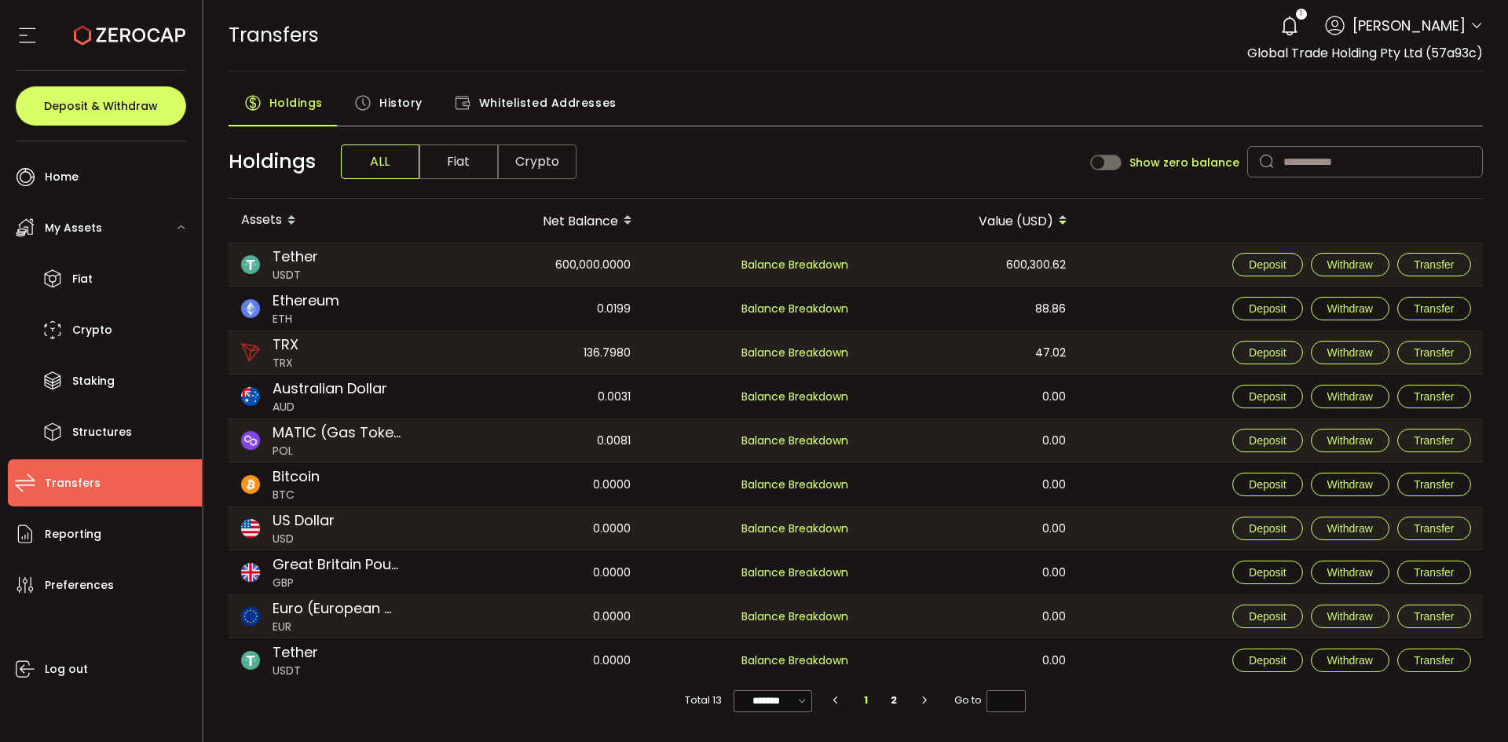
click at [1469, 29] on div "1 Kashif Ahmed Account Global Trade Holding Pty Ltd (57a93c) Preferences Report…" at bounding box center [1377, 26] width 210 height 35
click at [1475, 27] on icon at bounding box center [1476, 26] width 13 height 13
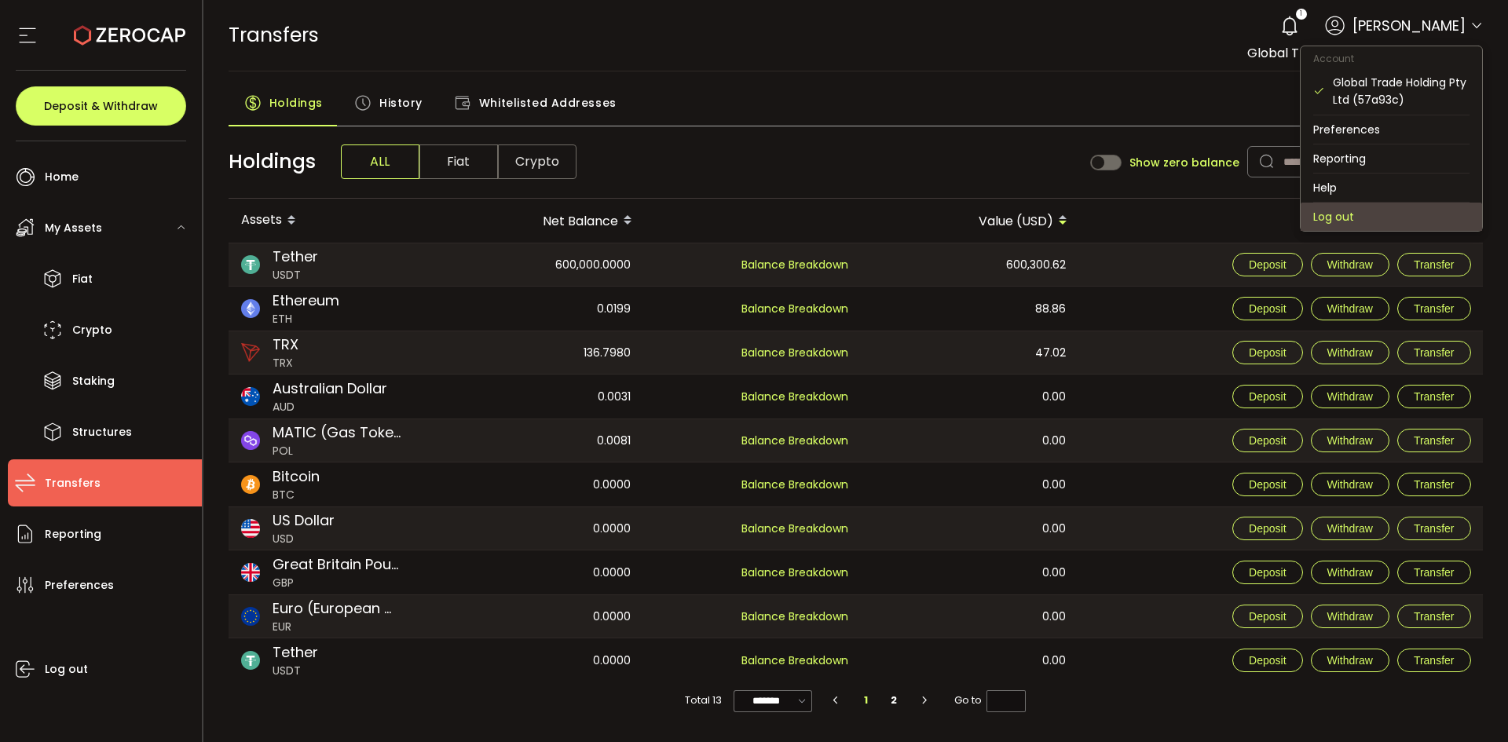
click at [1348, 214] on li "Log out" at bounding box center [1390, 217] width 181 height 28
